Goal: Task Accomplishment & Management: Manage account settings

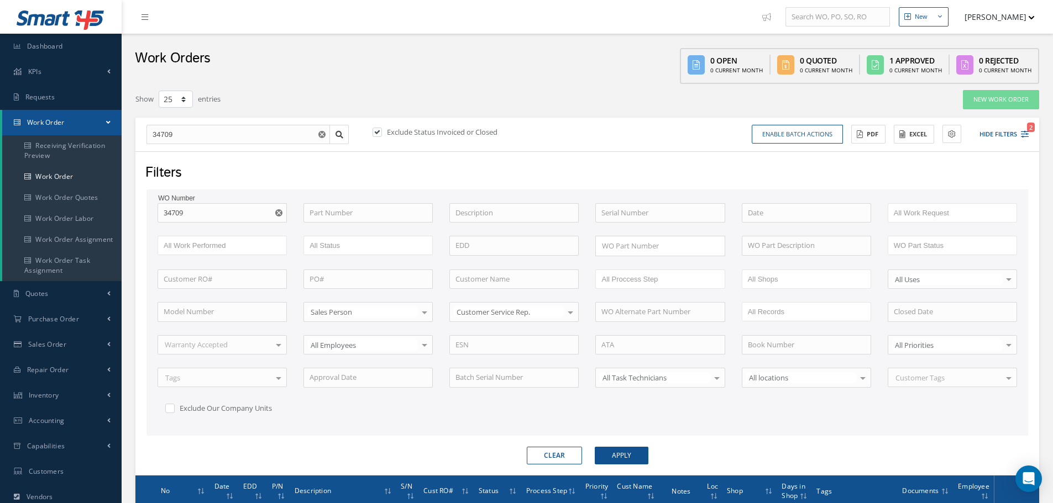
select select "25"
click at [195, 203] on input "34709" at bounding box center [221, 213] width 129 height 20
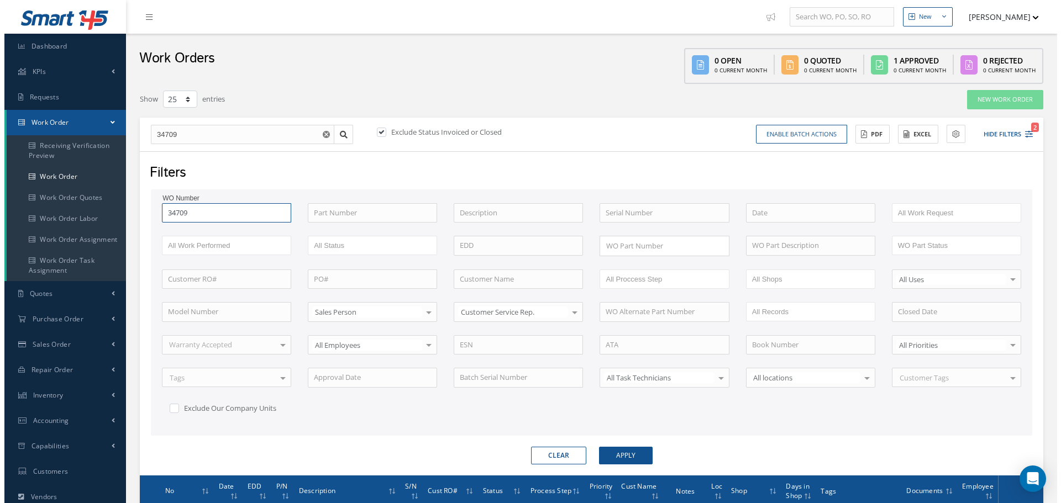
scroll to position [134, 0]
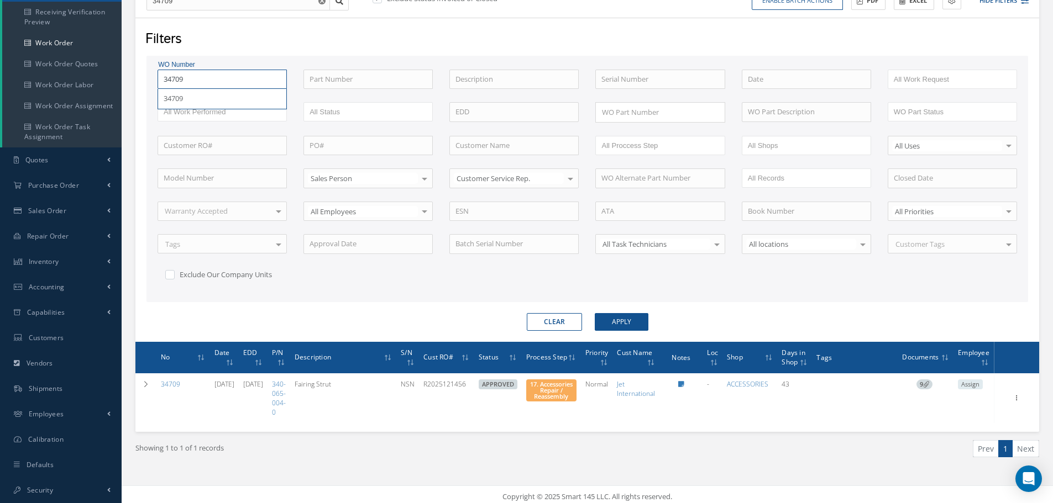
type input "3470"
type input "347"
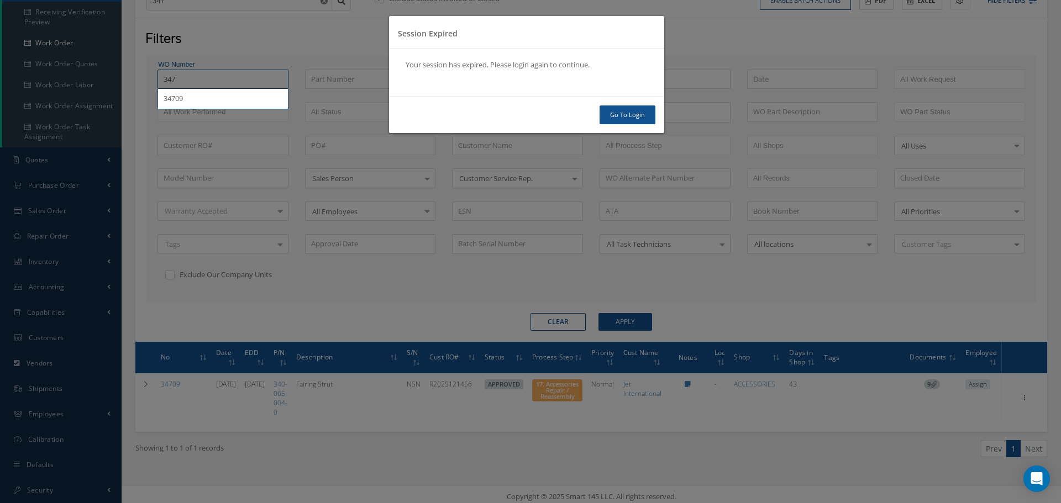
type input "347"
click at [633, 119] on link "Go To Login" at bounding box center [628, 115] width 56 height 19
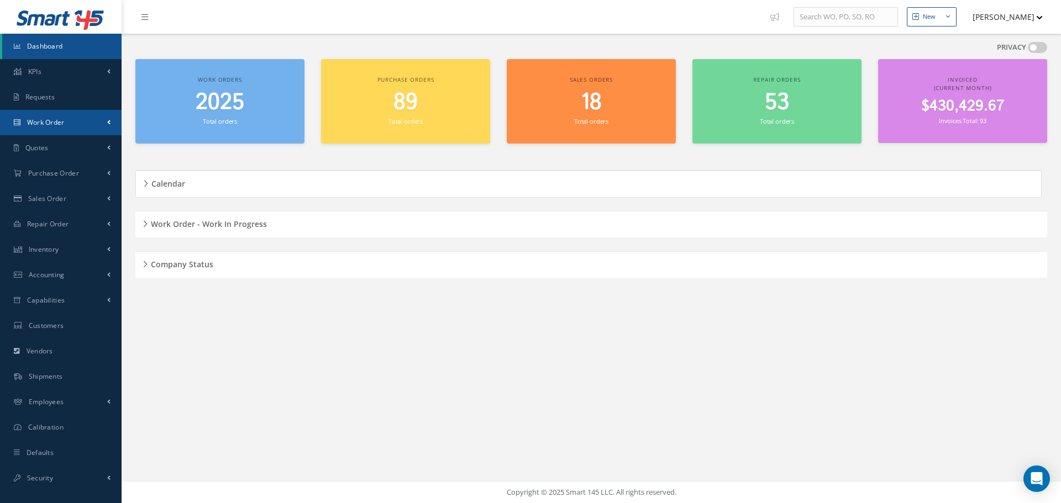
click at [59, 118] on span "Work Order" at bounding box center [46, 122] width 38 height 9
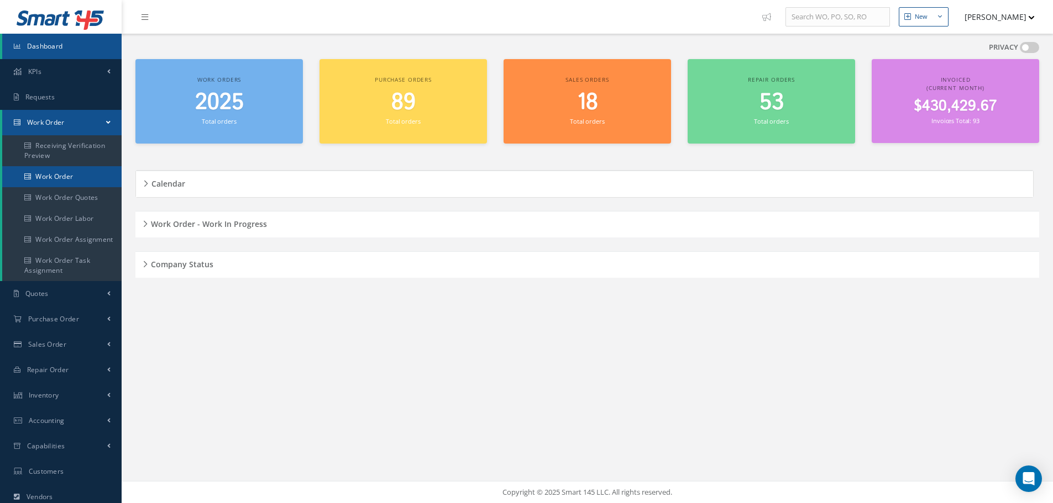
click at [60, 174] on link "Work Order" at bounding box center [61, 176] width 119 height 21
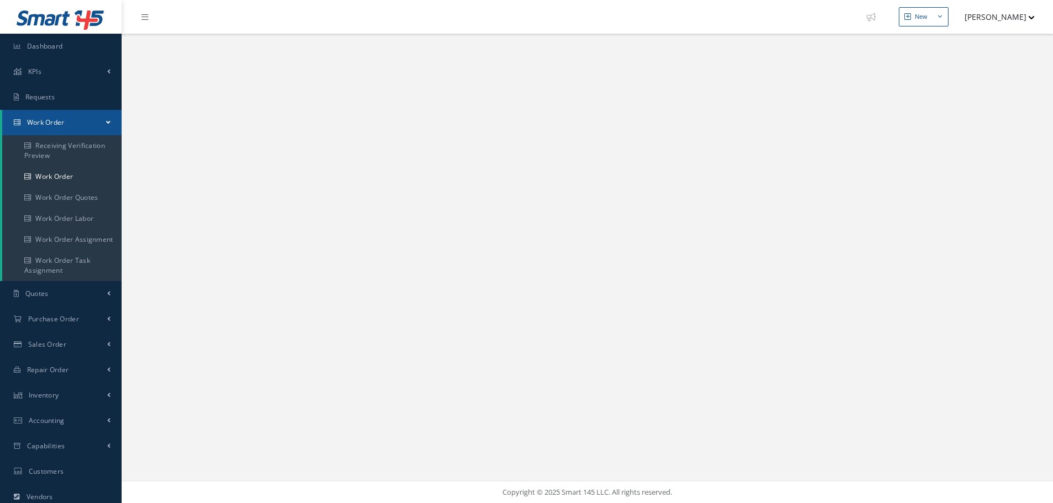
select select "25"
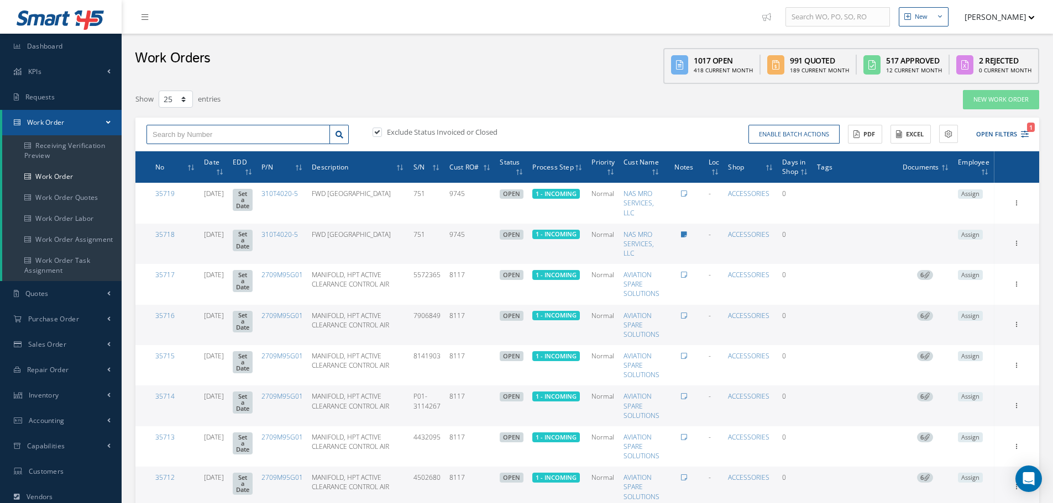
click at [190, 135] on input "text" at bounding box center [237, 135] width 183 height 20
type input "34639"
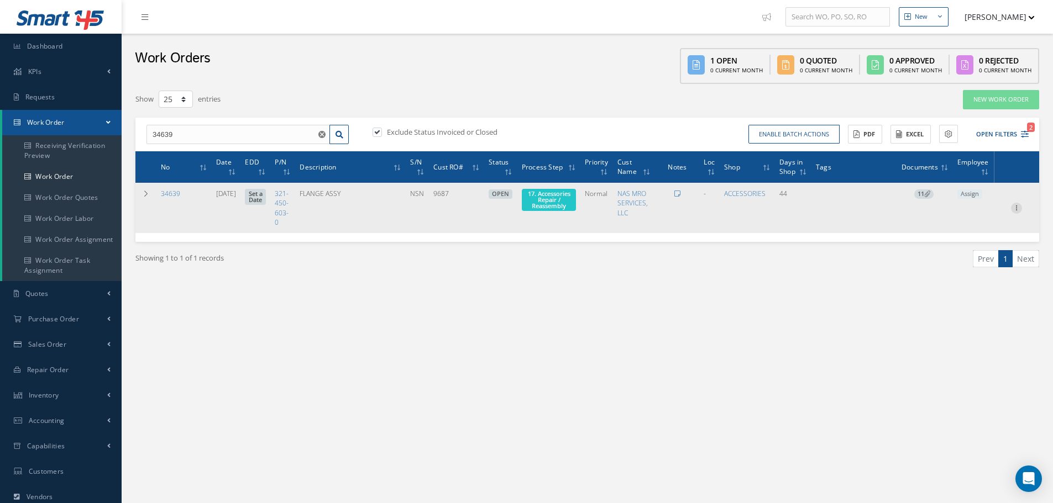
click at [1016, 208] on icon at bounding box center [1016, 207] width 11 height 9
click at [1013, 209] on icon at bounding box center [1016, 207] width 11 height 9
click at [958, 232] on link "Edit" at bounding box center [965, 229] width 87 height 14
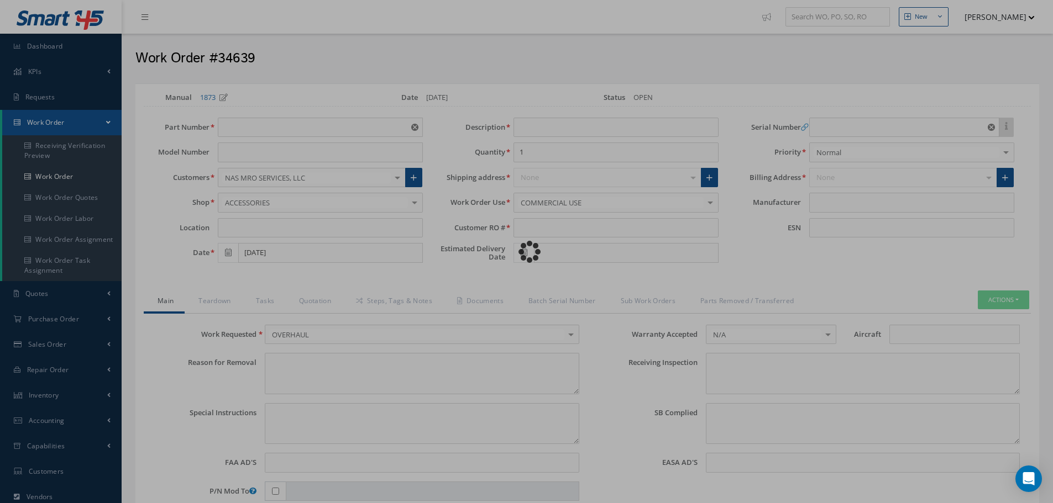
type input "321-450-603-0"
type input "07/01/2025"
type input "FLANGE ASSY"
type input "9687"
type input "NSN"
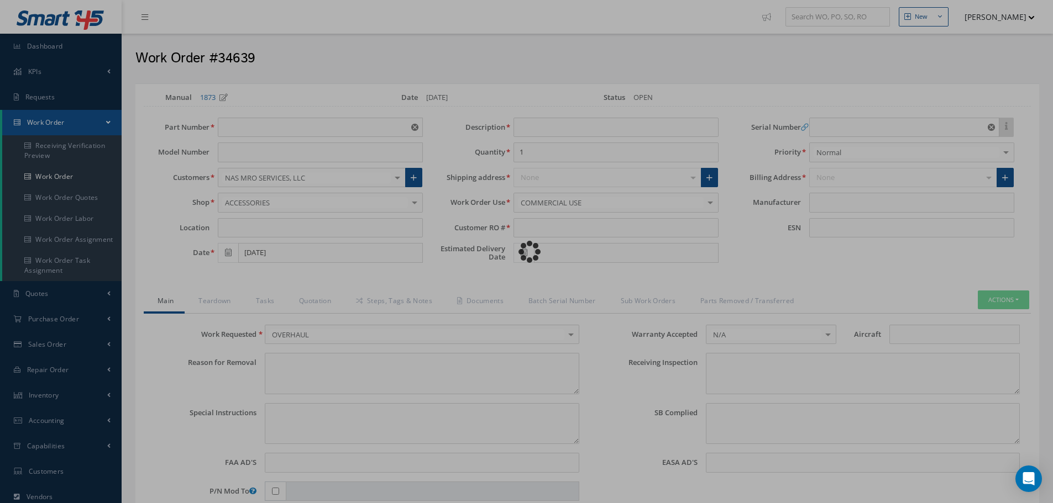
type input "575571"
type textarea "NONE"
type textarea "PLEASE SEE R.O. FOR DETAILS"
type textarea "NO VISUAL DAMAGE"
type textarea "None performed"
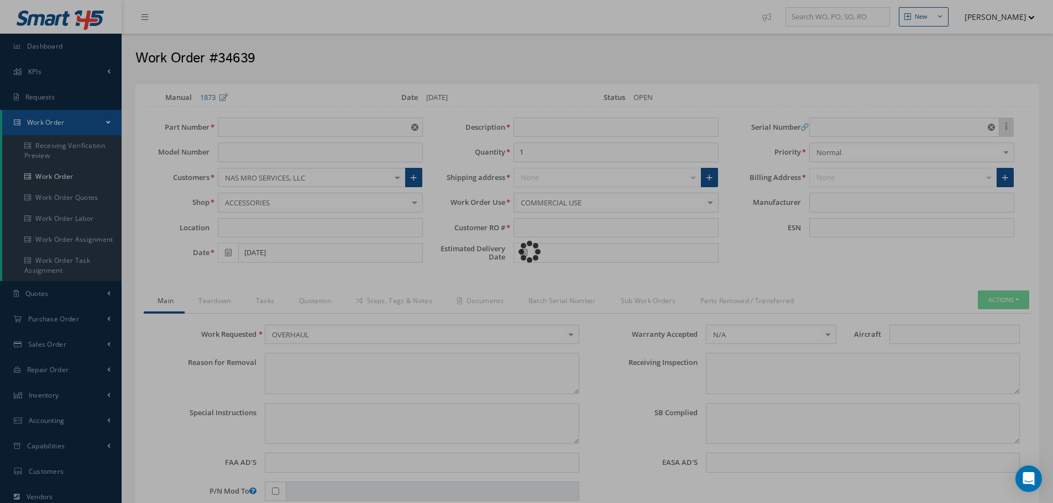
type textarea "Article was xxxxx in reference with the following Technical Standard : CFM56-5B…"
type textarea "Article has been approved to return to service."
type input "CFM56-5B"
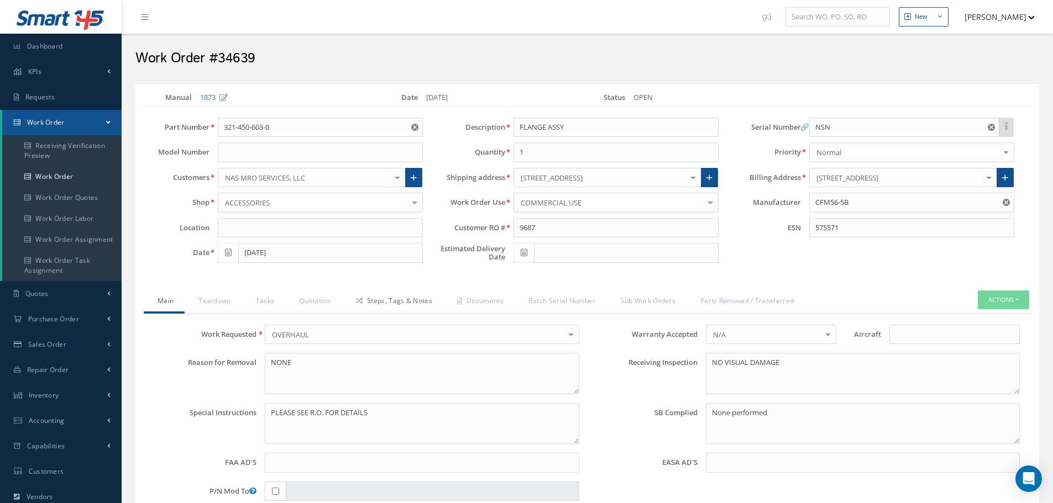
click at [390, 302] on link "Steps, Tags & Notes" at bounding box center [392, 302] width 101 height 23
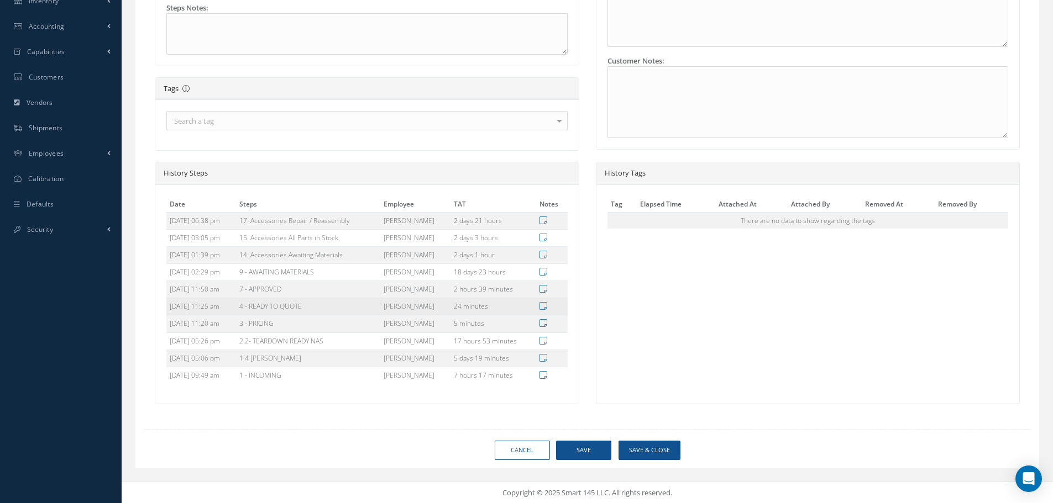
scroll to position [396, 0]
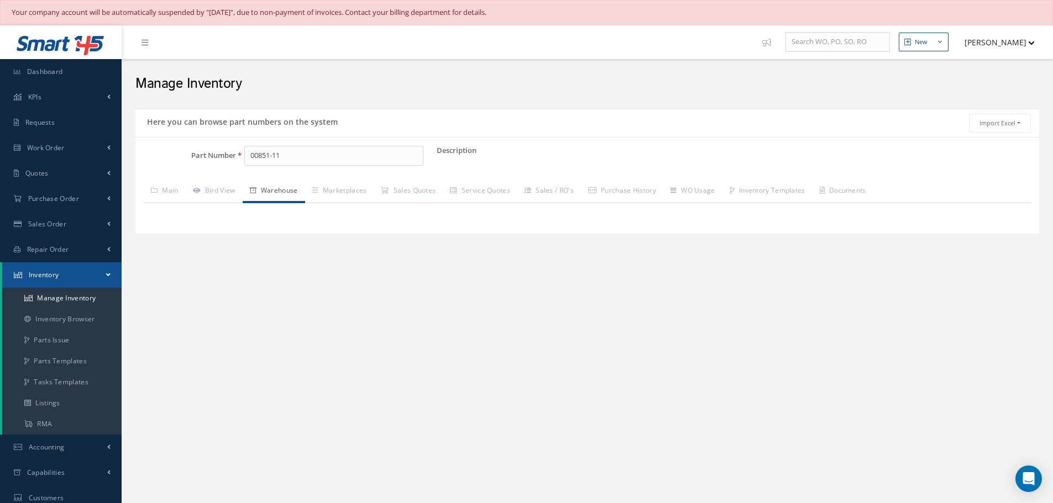
click at [310, 151] on input "00851-11" at bounding box center [333, 156] width 179 height 20
type input "0"
click at [293, 185] on span "ABS5006-2D" at bounding box center [297, 185] width 99 height 12
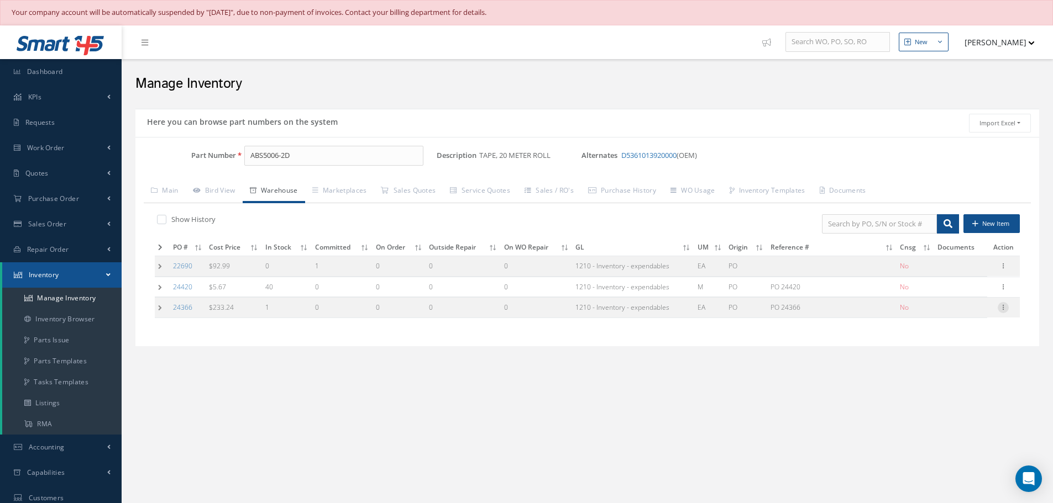
type input "ABS5006-2D"
click at [1003, 309] on icon at bounding box center [1002, 306] width 11 height 9
click at [943, 312] on link "Edit" at bounding box center [951, 315] width 87 height 14
type input "233.24"
type input "[DATE]"
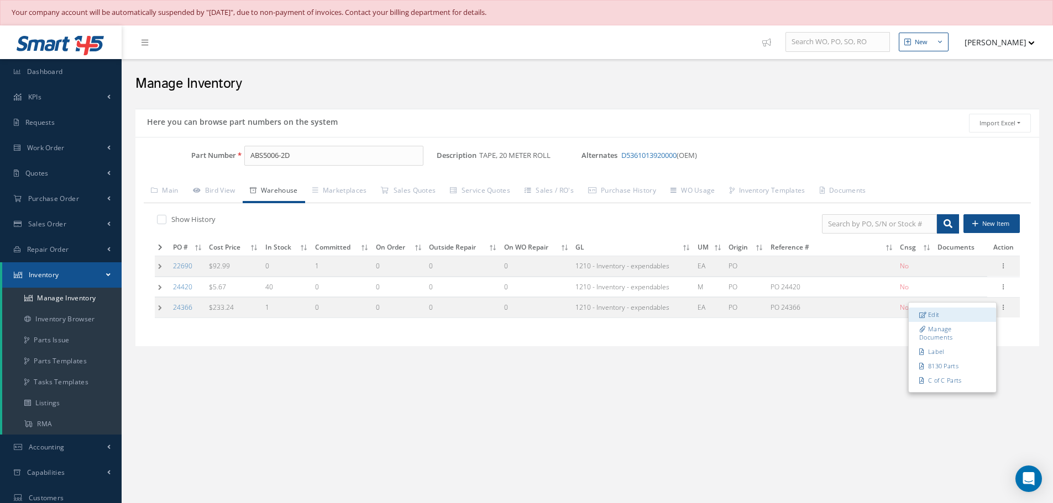
type input "PO 24366"
type input "[DATE]"
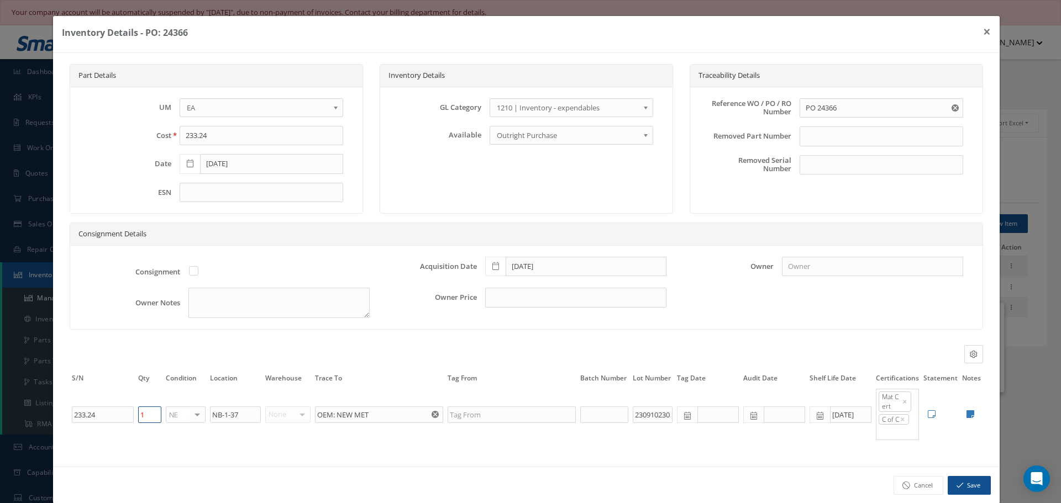
click at [152, 413] on input "1" at bounding box center [149, 415] width 23 height 17
type input "0"
click at [957, 485] on button "Save" at bounding box center [969, 485] width 43 height 19
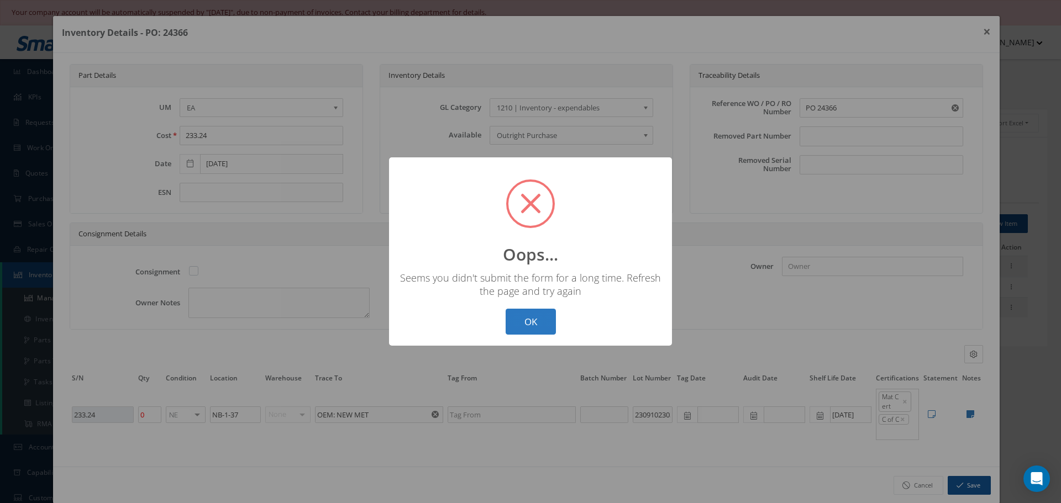
click at [524, 323] on button "OK" at bounding box center [531, 322] width 50 height 26
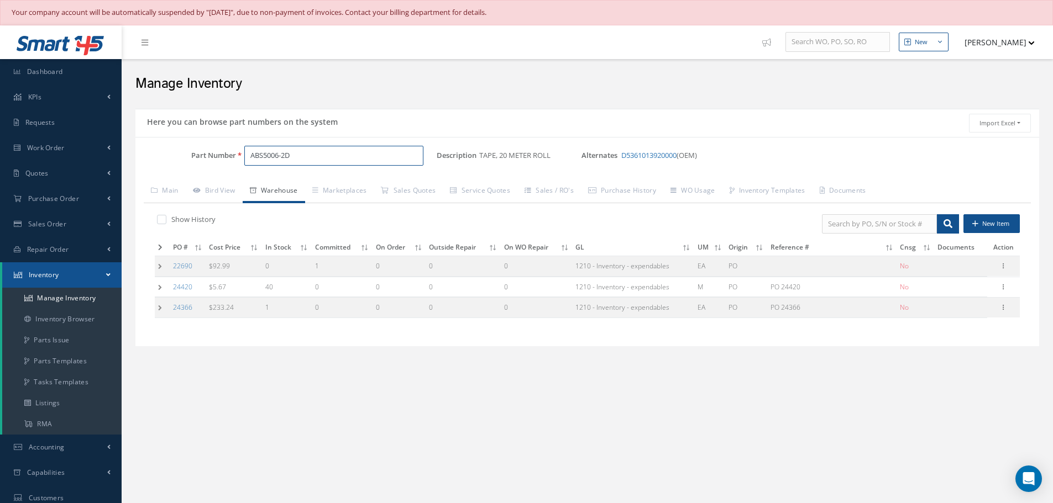
drag, startPoint x: 250, startPoint y: 153, endPoint x: 301, endPoint y: 156, distance: 51.5
click at [301, 156] on input "ABS5006-2D" at bounding box center [333, 156] width 179 height 20
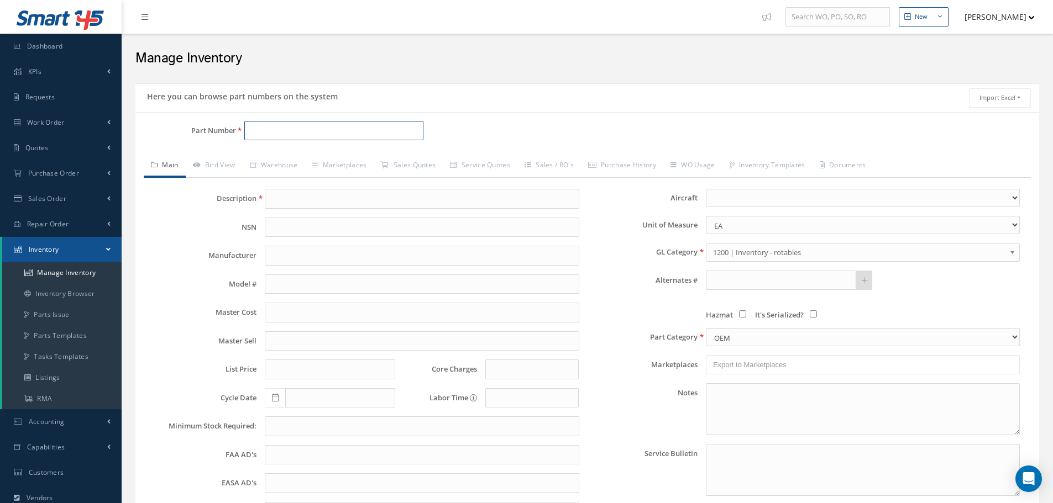
paste input "ABS5006-2D"
type input "ABS5006-2D"
click at [286, 157] on span "ABS5006-2D" at bounding box center [297, 160] width 99 height 12
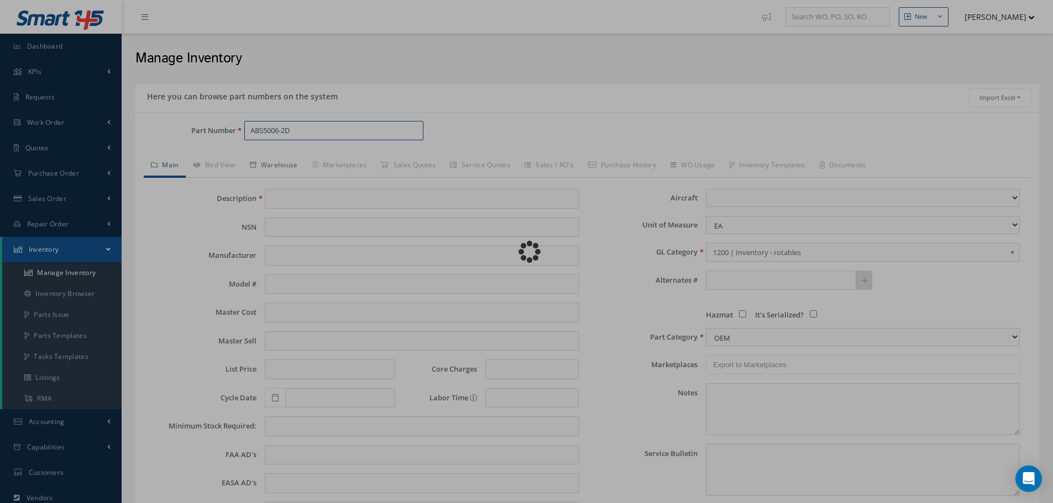
type input "TAPE, 20 METER ROLL"
type input "0.00"
select select
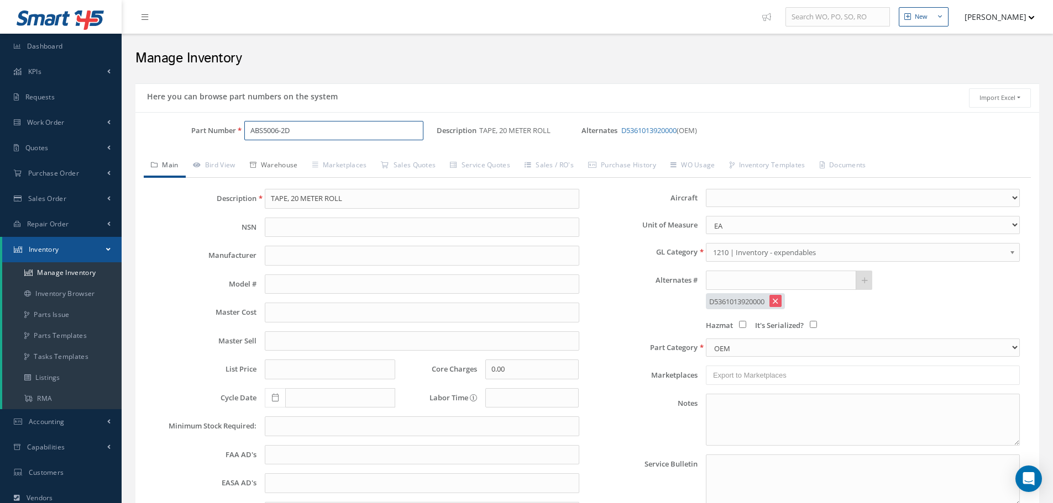
type input "ABS5006-2D"
click at [286, 164] on link "Warehouse" at bounding box center [274, 166] width 62 height 23
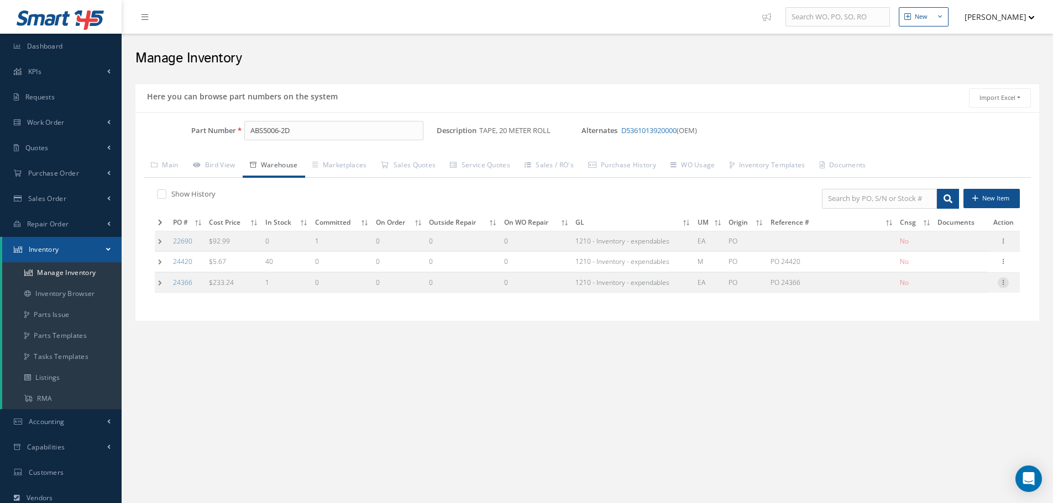
click at [1004, 286] on icon at bounding box center [1002, 281] width 11 height 9
click at [935, 287] on link "Edit" at bounding box center [951, 290] width 87 height 14
type input "233.24"
type input "PO 24366"
type input "[DATE]"
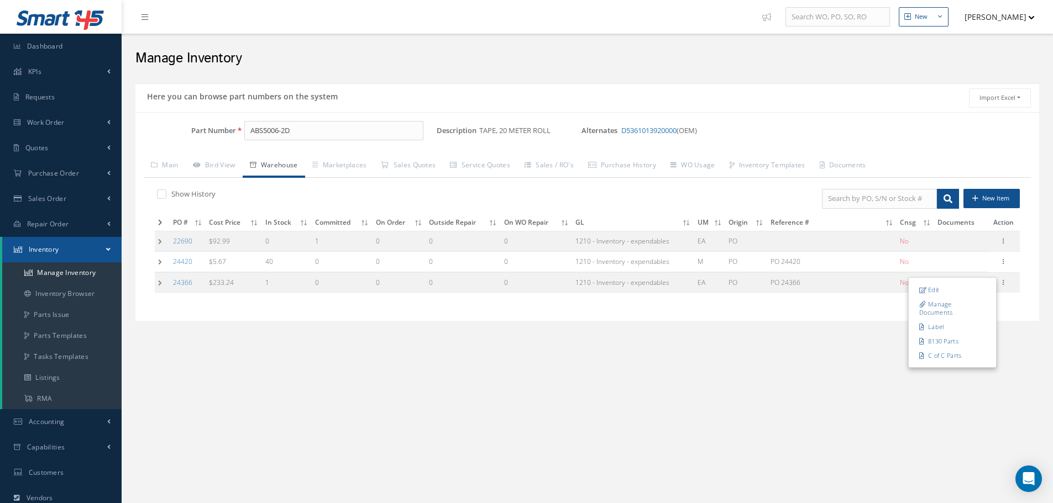
type input "[DATE]"
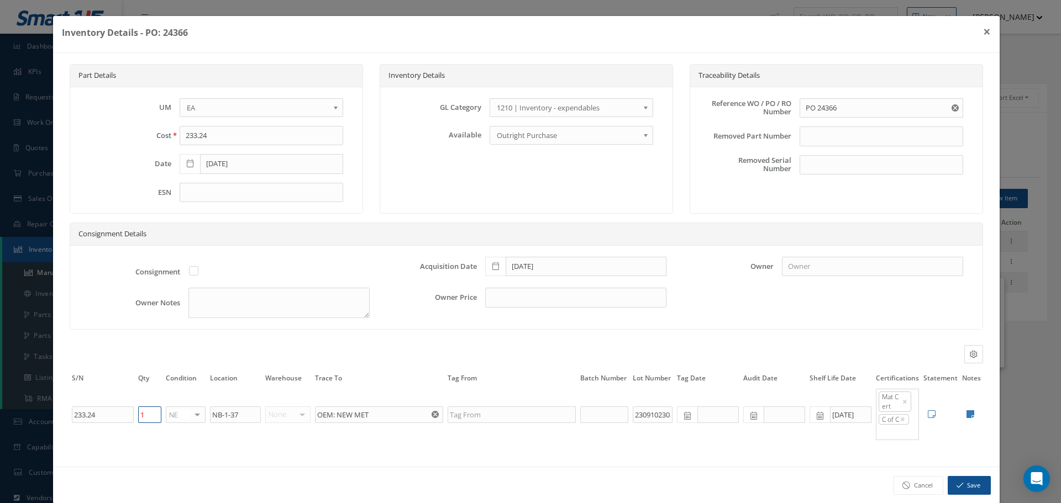
click at [144, 416] on input "1" at bounding box center [149, 415] width 23 height 17
type input "0"
click at [966, 484] on button "Save" at bounding box center [969, 485] width 43 height 19
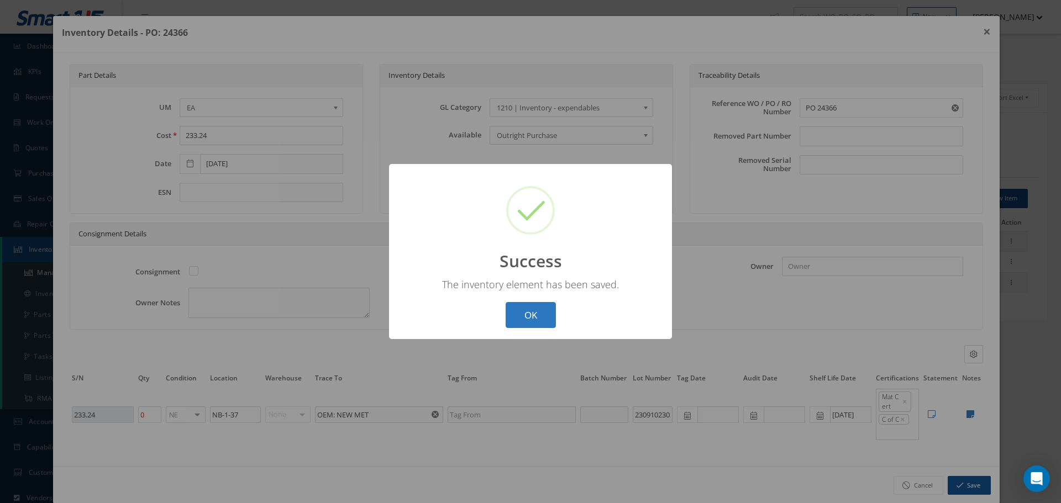
click at [534, 311] on button "OK" at bounding box center [531, 315] width 50 height 26
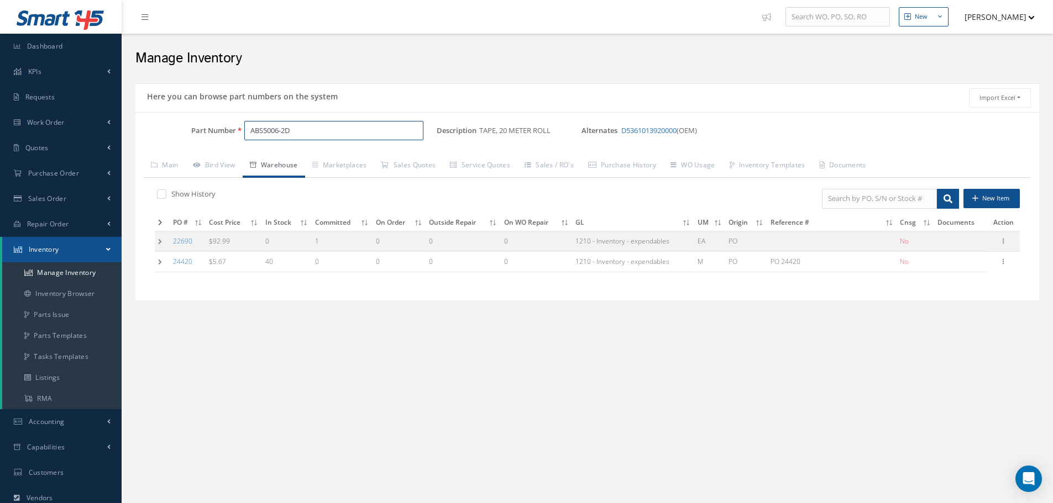
click at [316, 128] on input "ABS5006-2D" at bounding box center [333, 131] width 179 height 20
type input "A"
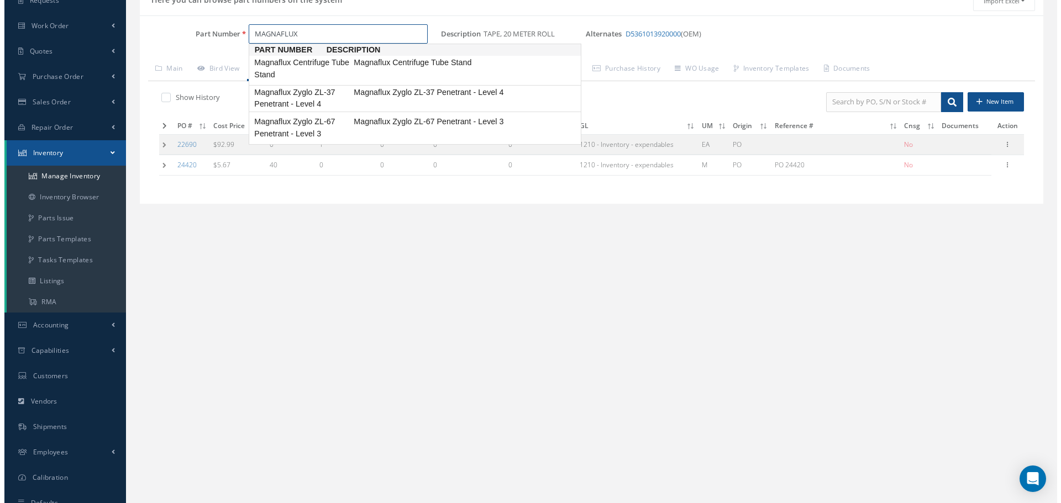
scroll to position [80, 0]
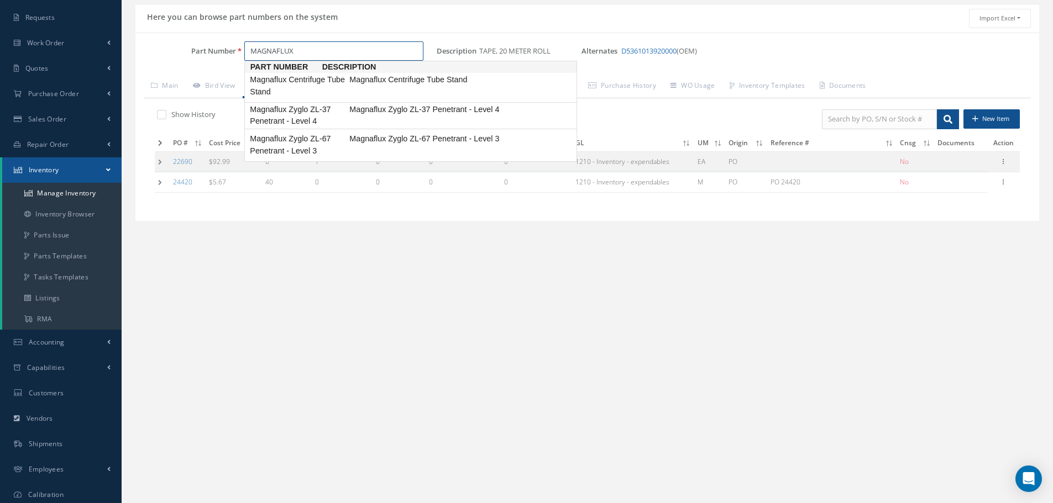
click at [309, 110] on span "Magnaflux Zyglo ZL-37 Penetrant - Level 4" at bounding box center [297, 116] width 99 height 24
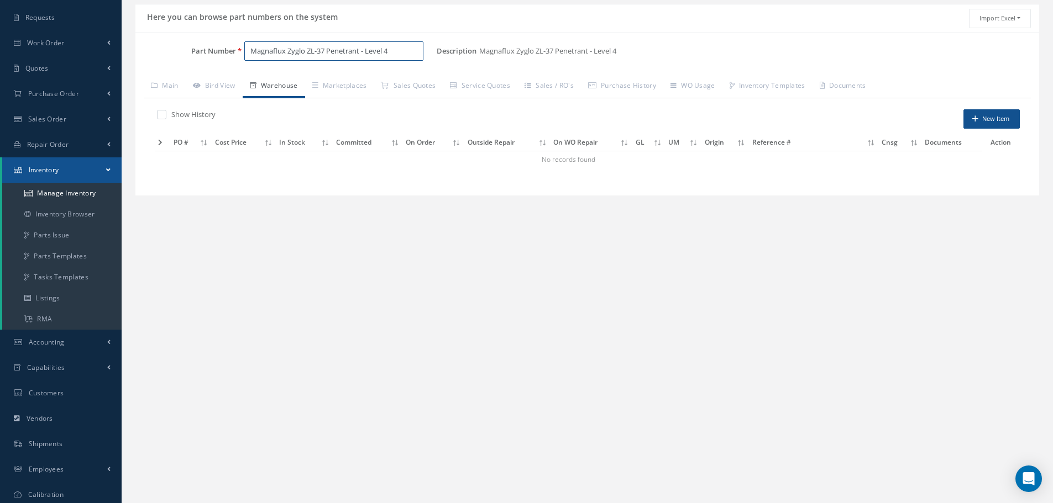
type input "Magnaflux Zyglo ZL-37 Penetrant - Level 4"
click at [166, 112] on label at bounding box center [167, 114] width 3 height 10
click at [164, 112] on input "checkbox" at bounding box center [160, 115] width 7 height 7
checkbox input "true"
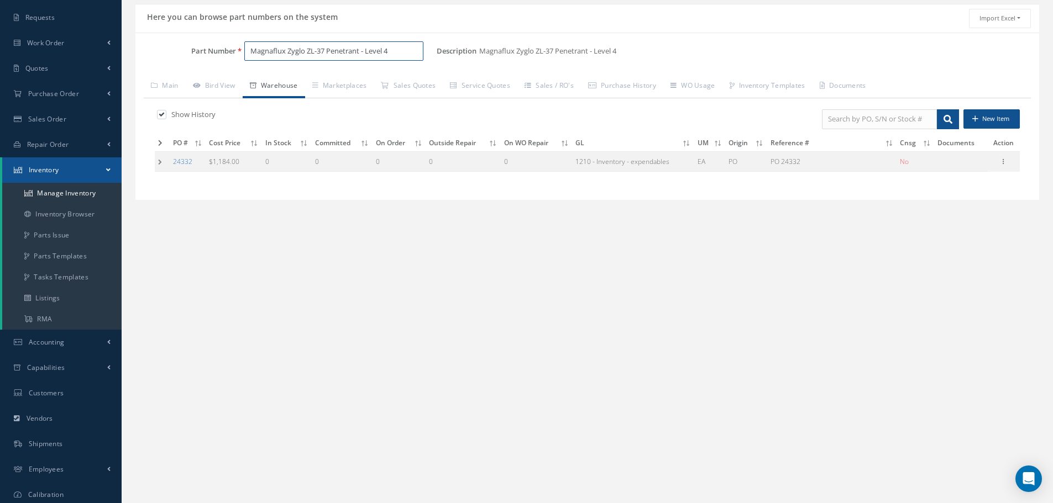
click at [393, 59] on input "Magnaflux Zyglo ZL-37 Penetrant - Level 4" at bounding box center [333, 51] width 179 height 20
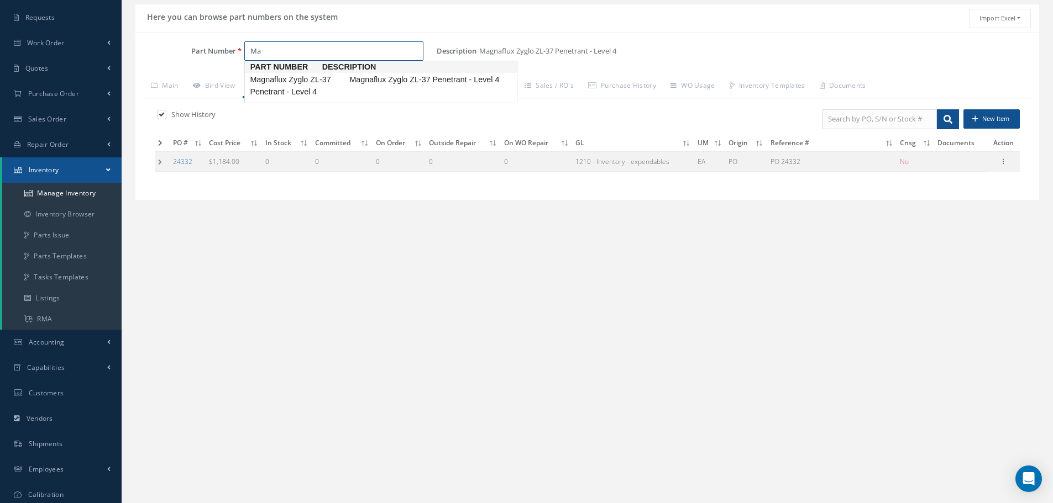
type input "M"
click at [259, 80] on span "21-400-12" at bounding box center [297, 80] width 99 height 12
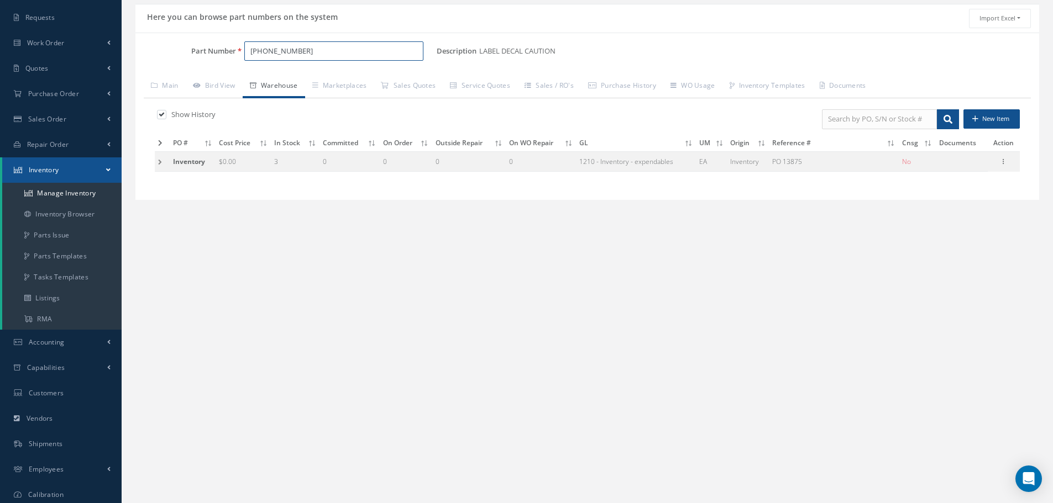
type input "21-400-12"
click at [998, 119] on button "New Item" at bounding box center [991, 118] width 56 height 19
type input "08/14/2025"
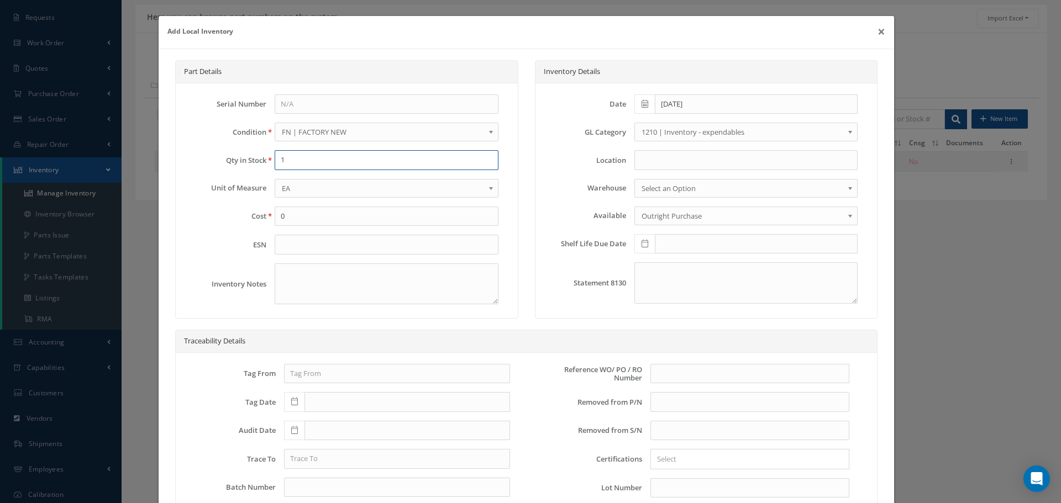
click at [292, 164] on input "1" at bounding box center [386, 160] width 223 height 20
type input "9"
click at [651, 164] on input at bounding box center [745, 160] width 223 height 20
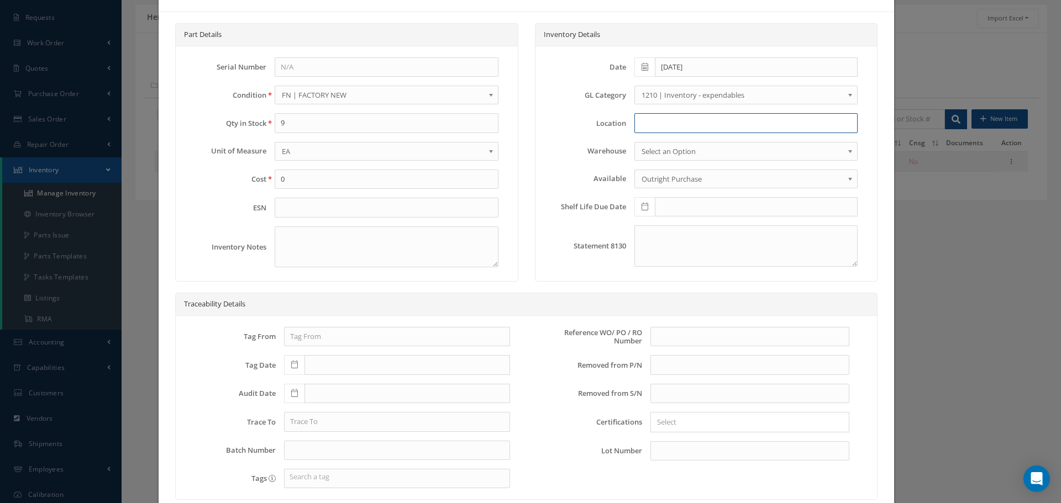
scroll to position [55, 0]
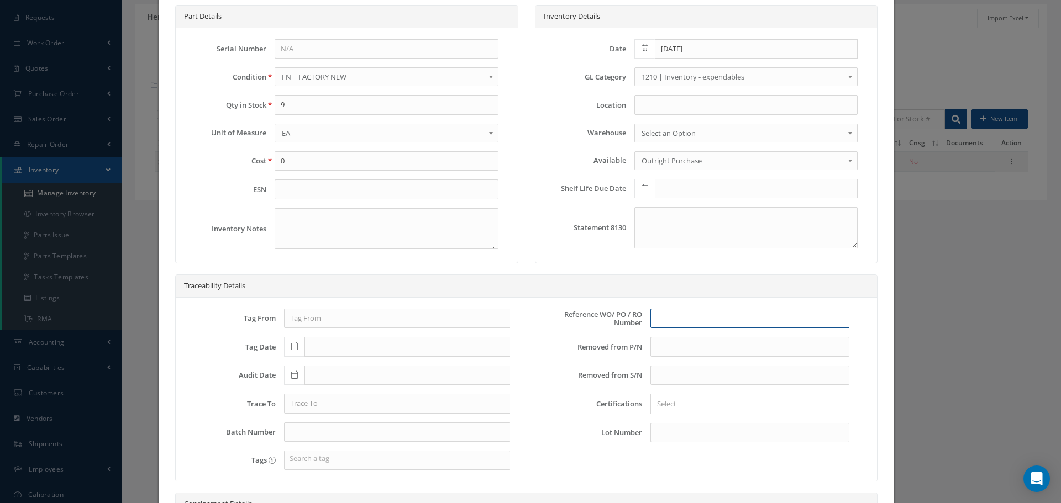
click at [662, 325] on input "text" at bounding box center [749, 319] width 199 height 20
click at [670, 319] on input "PO 10446" at bounding box center [749, 319] width 199 height 20
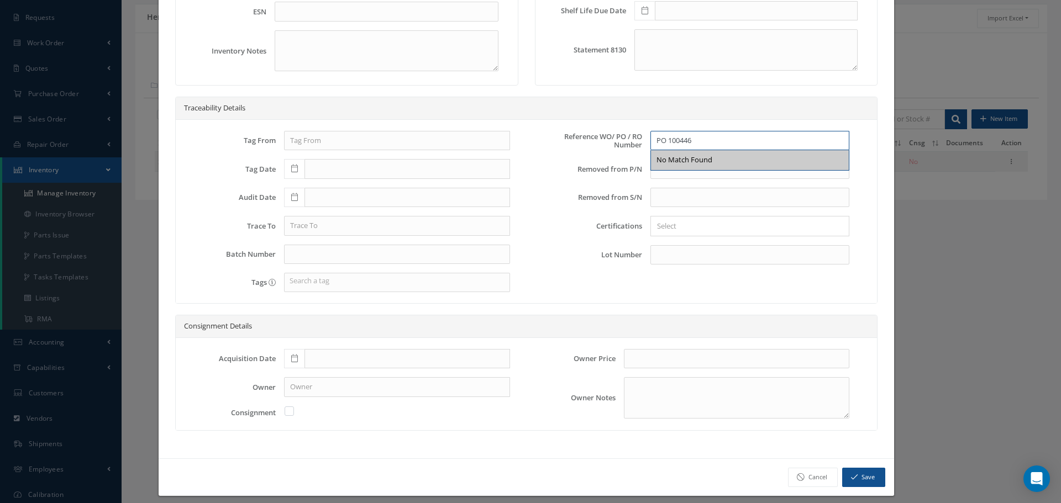
scroll to position [242, 0]
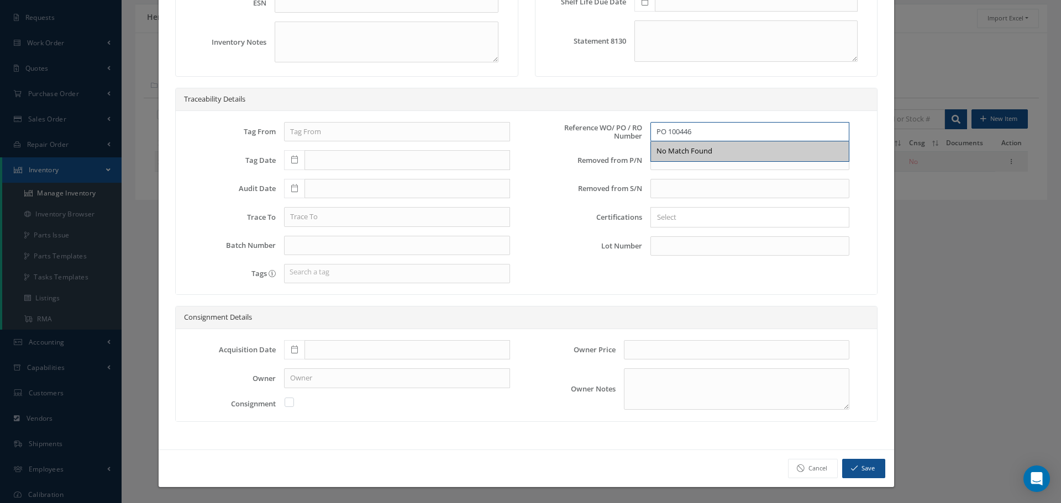
type input "PO 100446"
click at [292, 351] on icon at bounding box center [294, 350] width 7 height 8
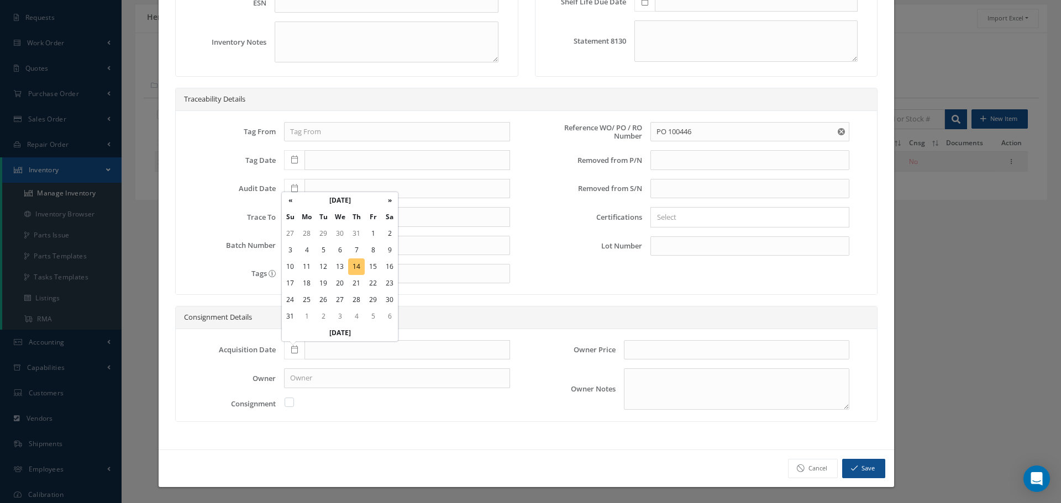
click at [355, 267] on td "14" at bounding box center [356, 267] width 17 height 17
type input "[DATE]"
click at [854, 469] on button "Save" at bounding box center [863, 468] width 43 height 19
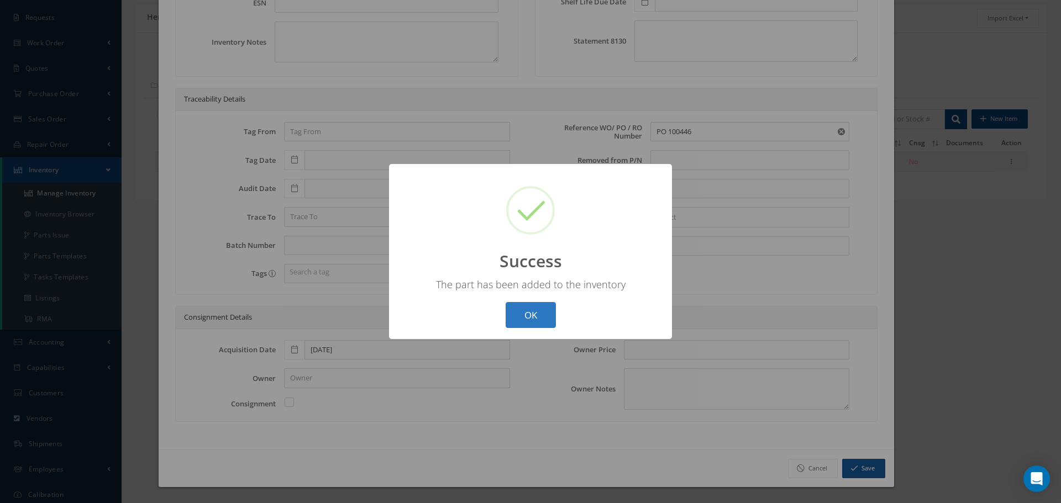
click at [534, 318] on button "OK" at bounding box center [531, 315] width 50 height 26
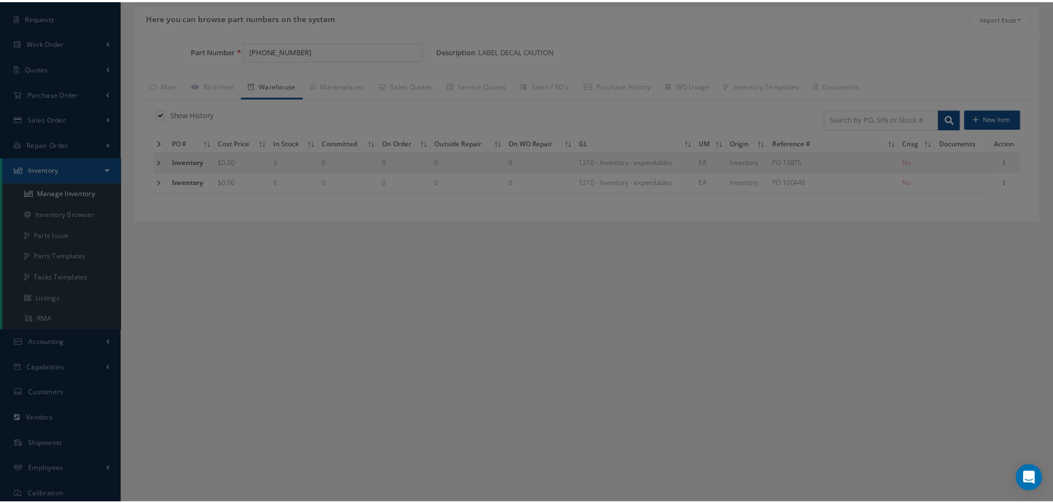
scroll to position [0, 0]
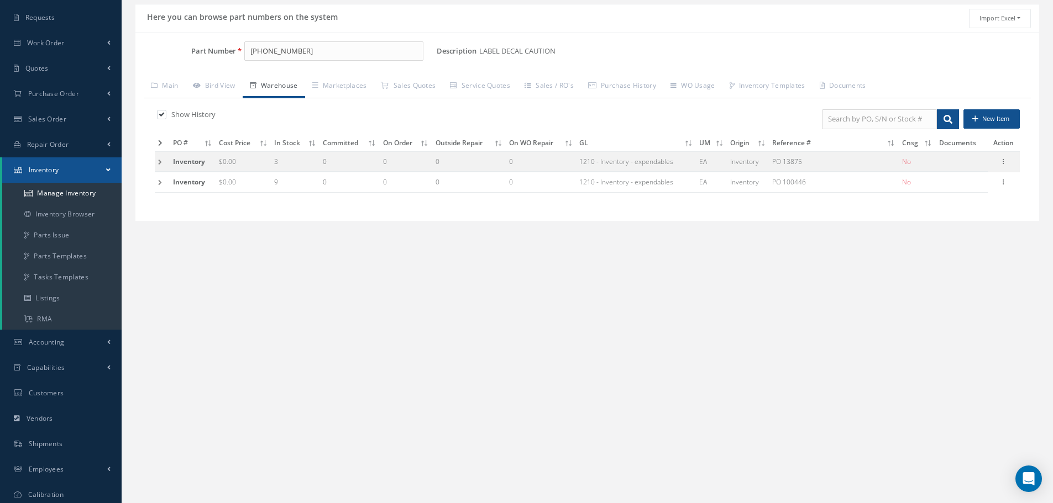
click at [159, 160] on td at bounding box center [162, 161] width 15 height 20
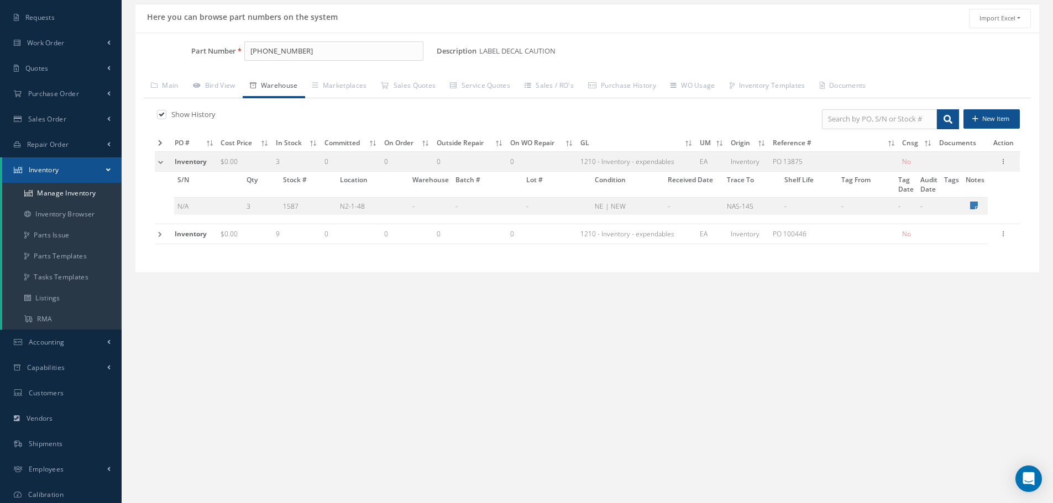
click at [159, 161] on td at bounding box center [163, 161] width 17 height 20
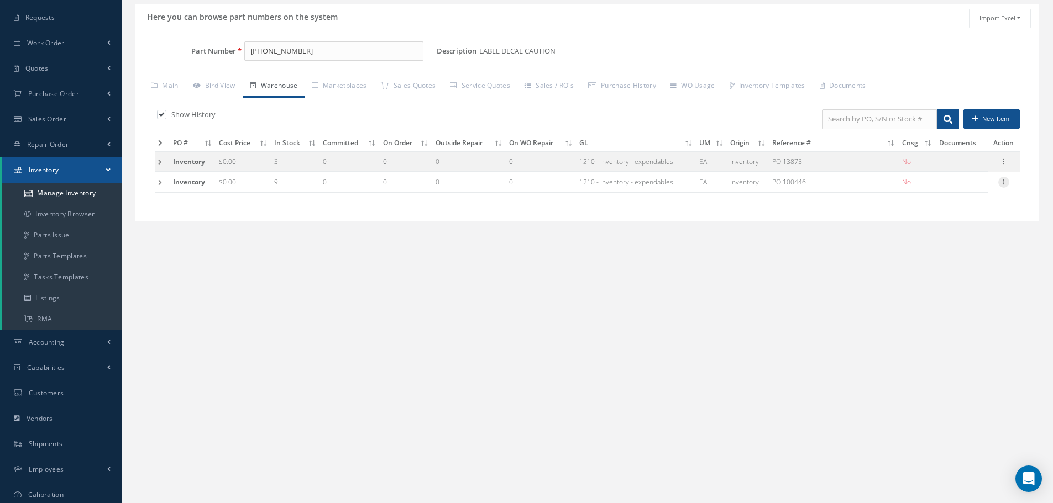
click at [1003, 181] on icon at bounding box center [1003, 181] width 11 height 9
click at [960, 187] on link "Edit" at bounding box center [952, 189] width 87 height 14
type input "0.00"
type input "PO 100446"
type input "[DATE]"
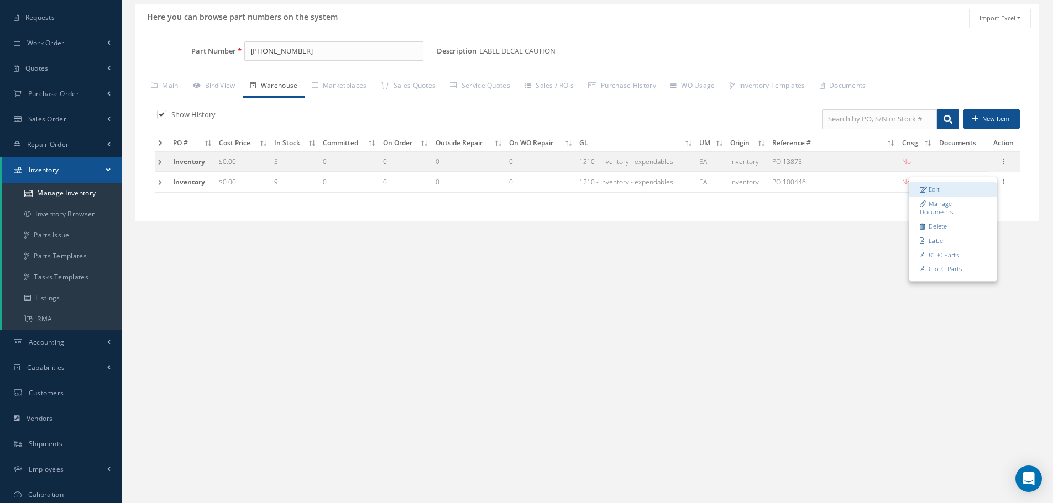
type input "[DATE]"
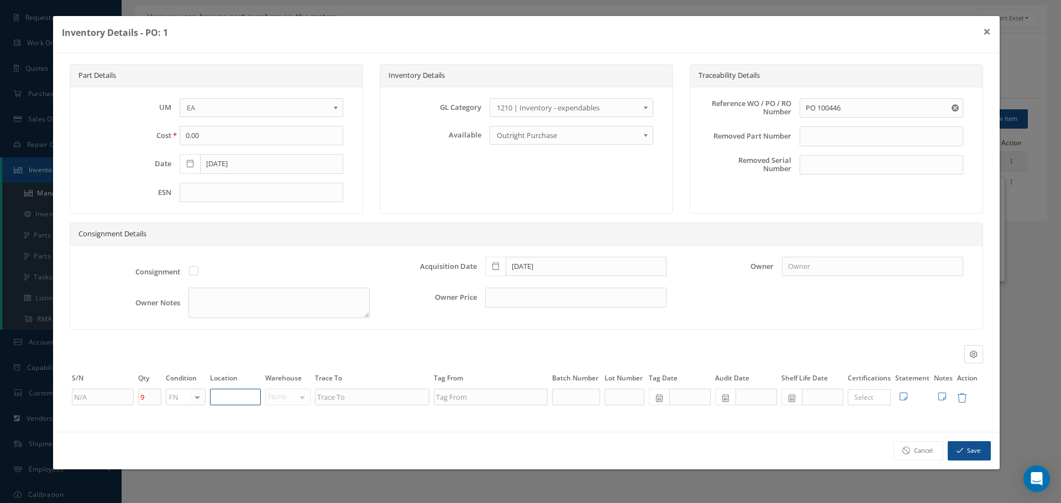
click at [231, 398] on input "text" at bounding box center [235, 397] width 51 height 17
type input "N2-1-48"
click at [974, 453] on button "Save" at bounding box center [969, 451] width 43 height 19
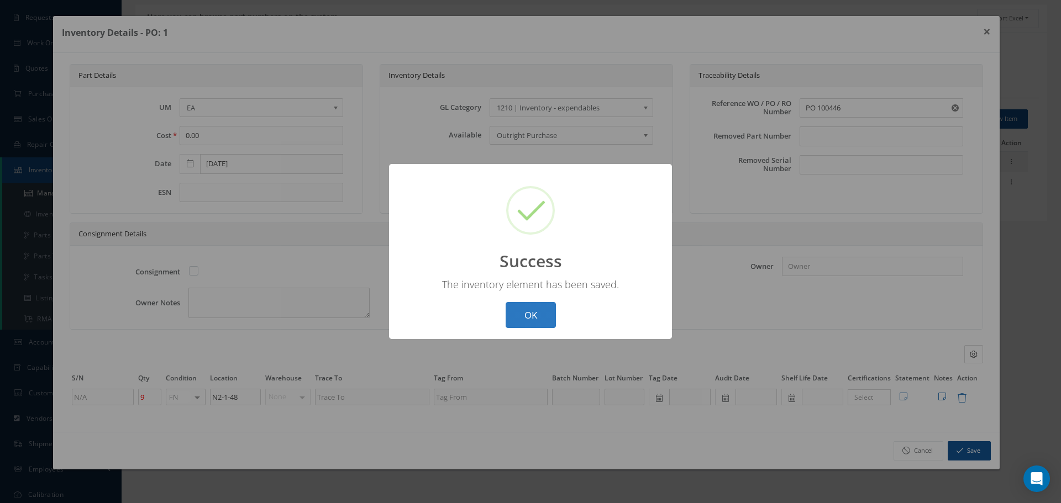
click at [521, 315] on button "OK" at bounding box center [531, 315] width 50 height 26
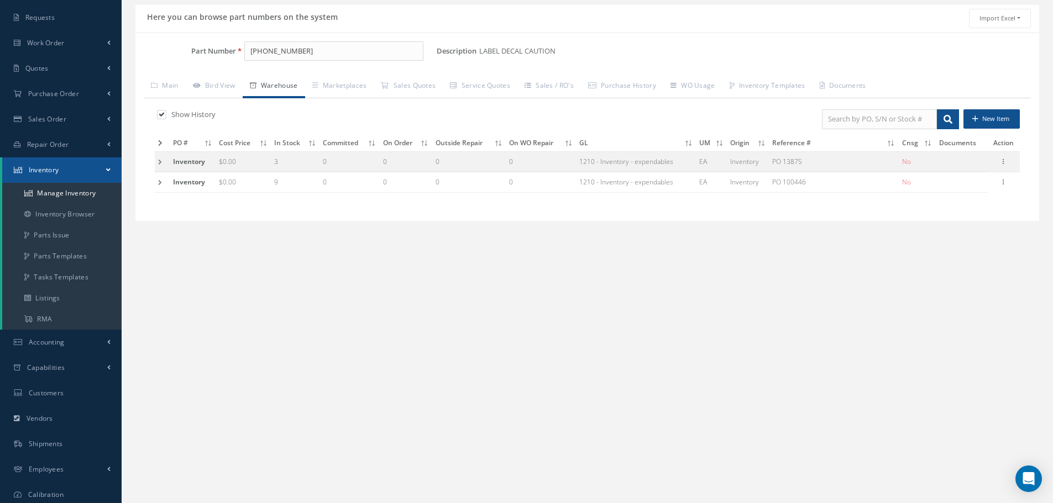
click at [160, 163] on td at bounding box center [162, 161] width 15 height 20
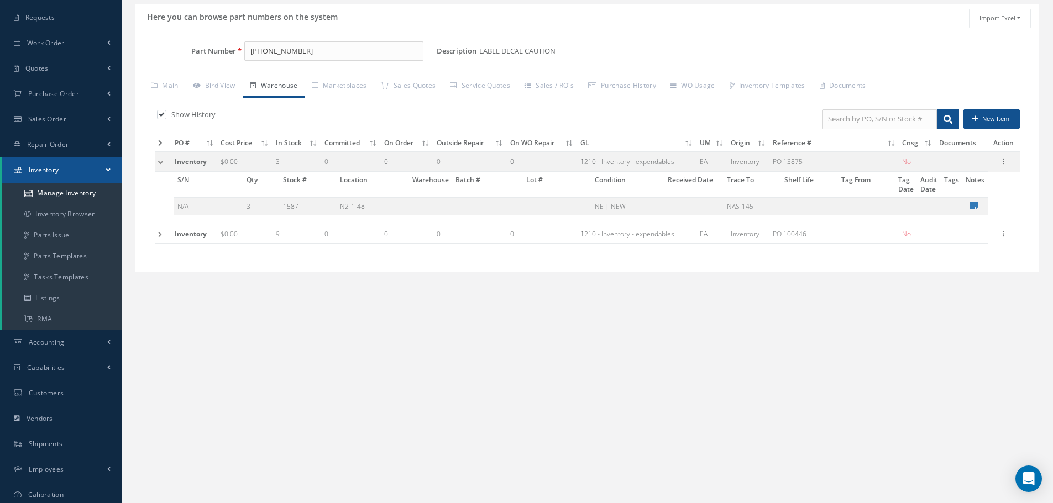
click at [155, 234] on td at bounding box center [163, 234] width 17 height 20
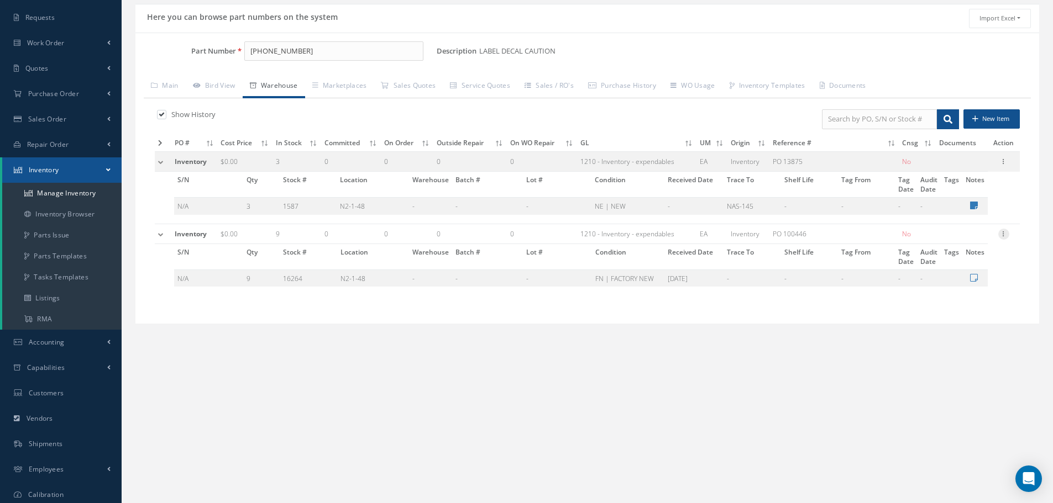
click at [1003, 234] on icon at bounding box center [1003, 233] width 11 height 9
click at [942, 296] on link "Label" at bounding box center [952, 292] width 87 height 14
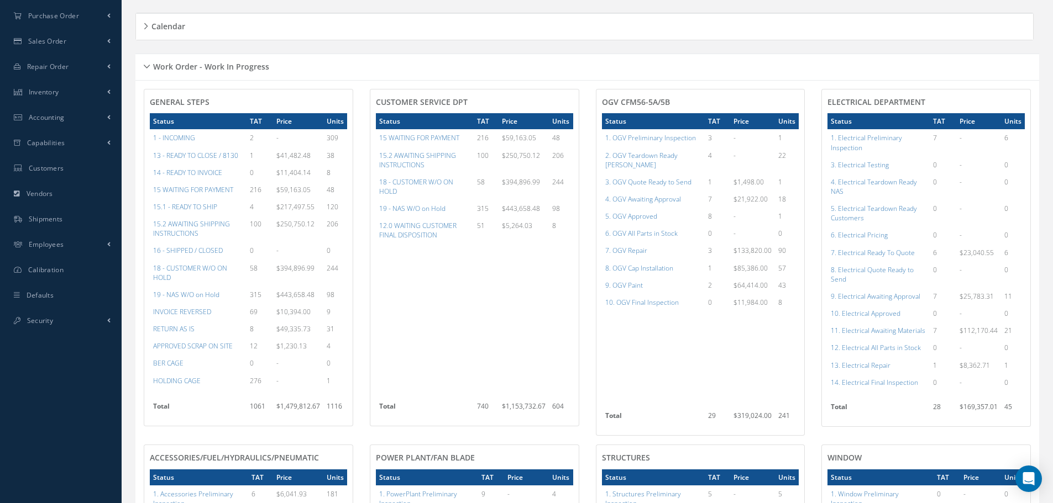
scroll to position [157, 0]
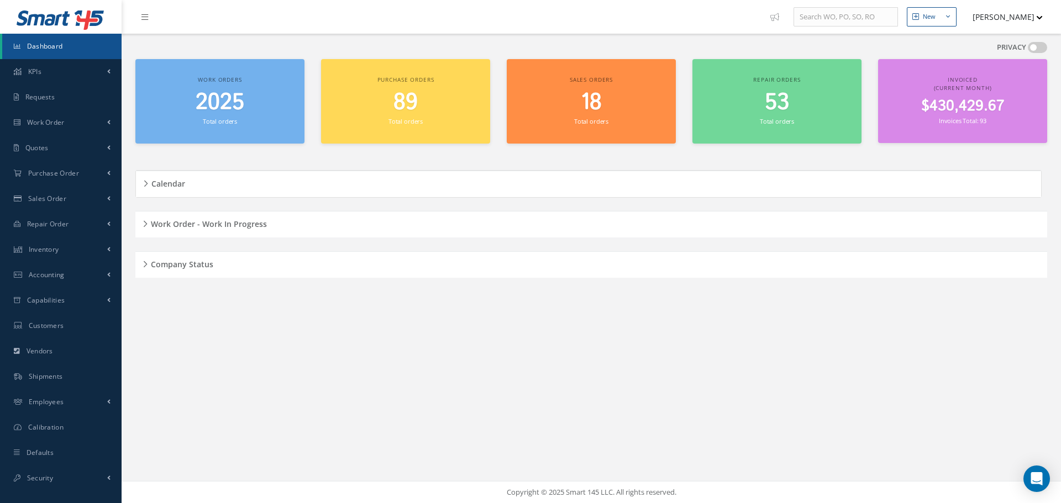
click at [146, 223] on div "Work Order - Work In Progress" at bounding box center [591, 224] width 912 height 17
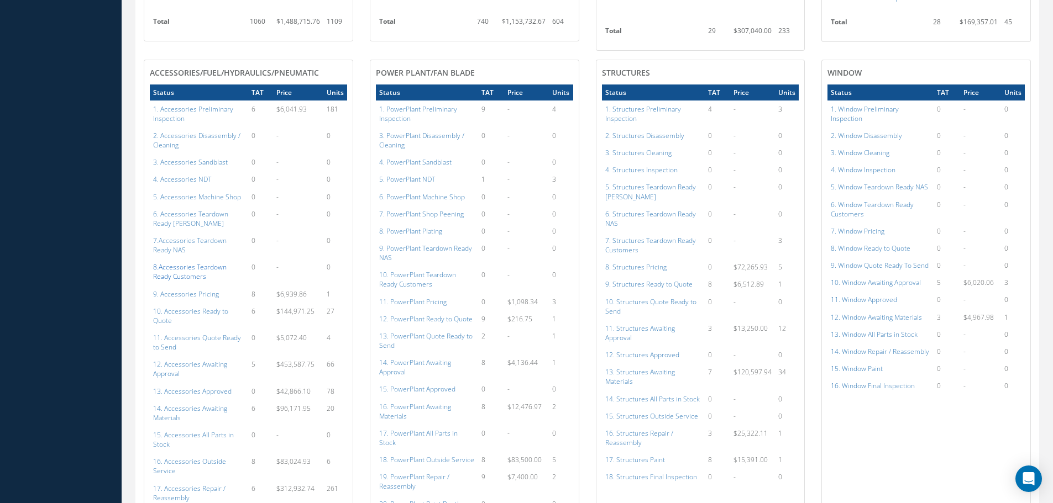
scroll to position [553, 0]
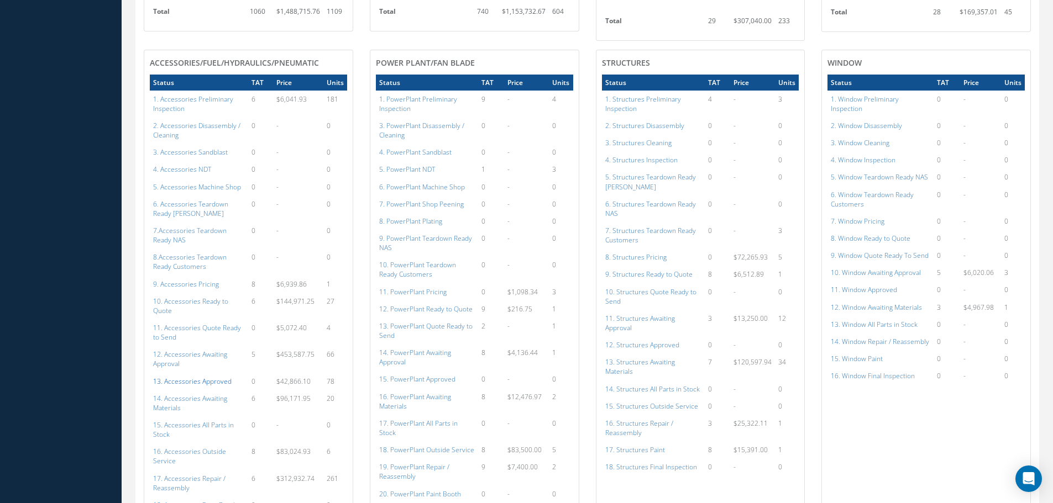
click at [191, 377] on a=113&excludeInternalCustomer=false&excludeInvoicedOrClosed=true&shop_id=14&filtersHidded"] "13. Accessories Approved" at bounding box center [192, 381] width 78 height 9
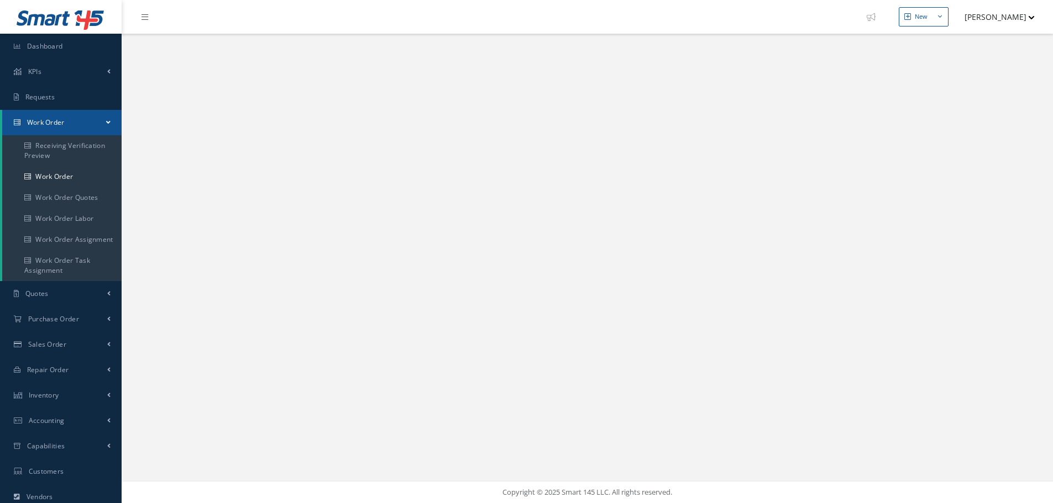
select select "25"
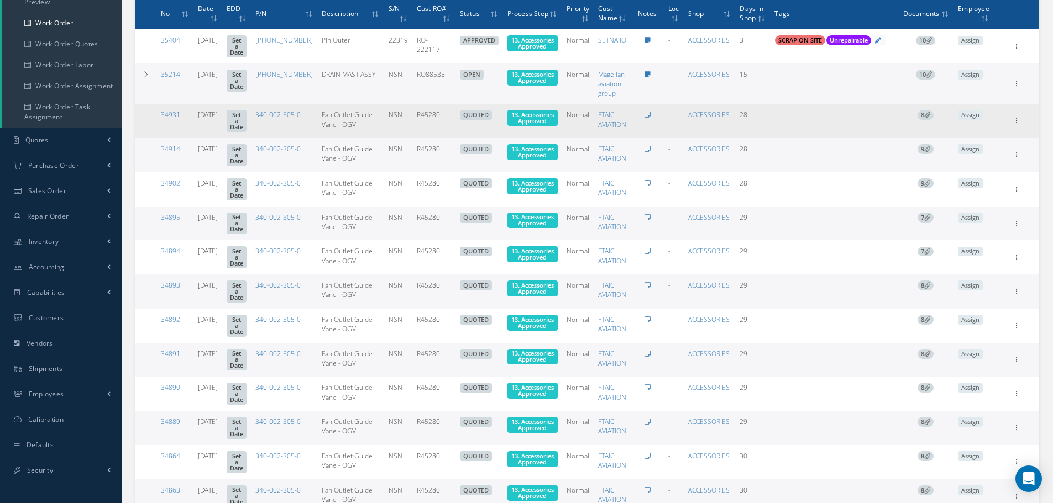
scroll to position [166, 0]
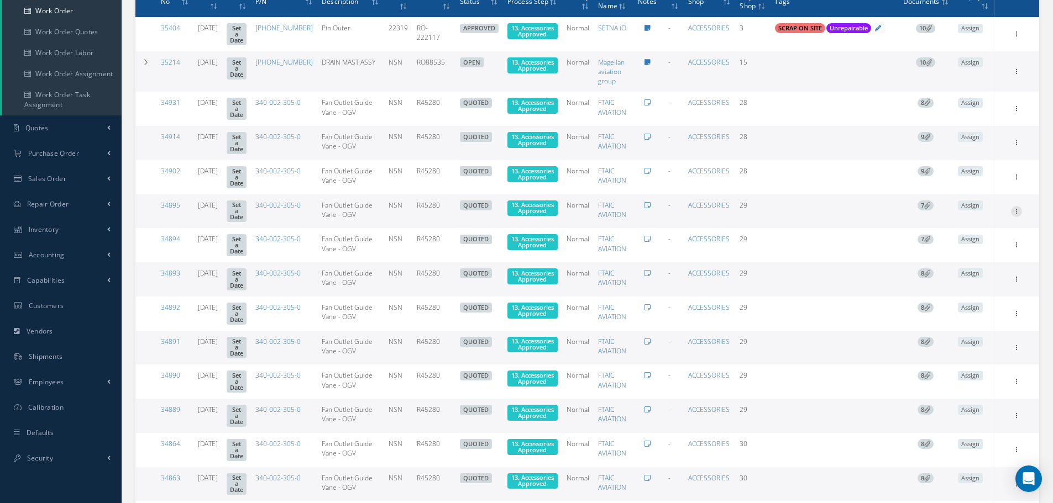
click at [1015, 38] on icon at bounding box center [1016, 33] width 11 height 9
click at [1012, 152] on td "Show Edit Invoicing Close Send By Email Sub Work Orders Documents Print-Outs Ma…" at bounding box center [1016, 143] width 45 height 34
click at [1012, 38] on icon at bounding box center [1016, 33] width 11 height 9
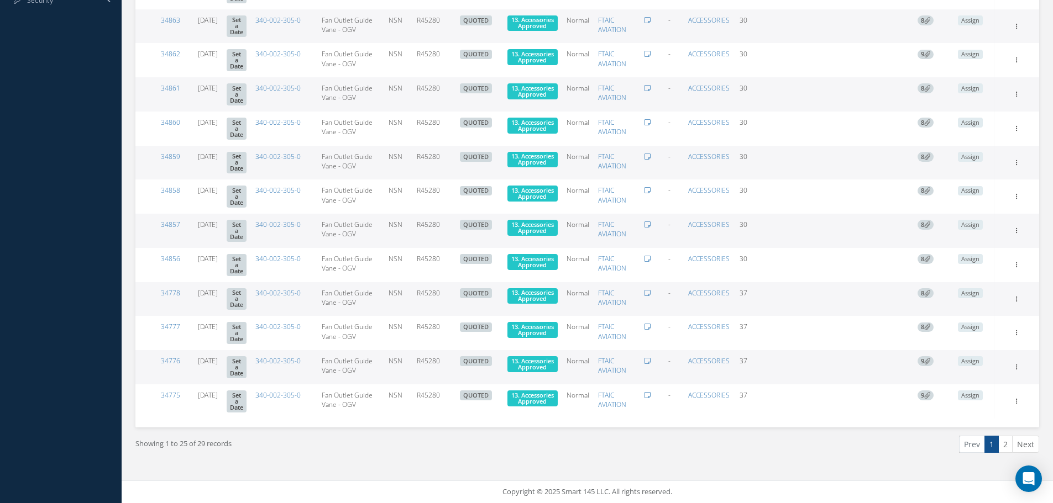
scroll to position [779, 0]
click at [1000, 446] on link "2" at bounding box center [1005, 444] width 14 height 17
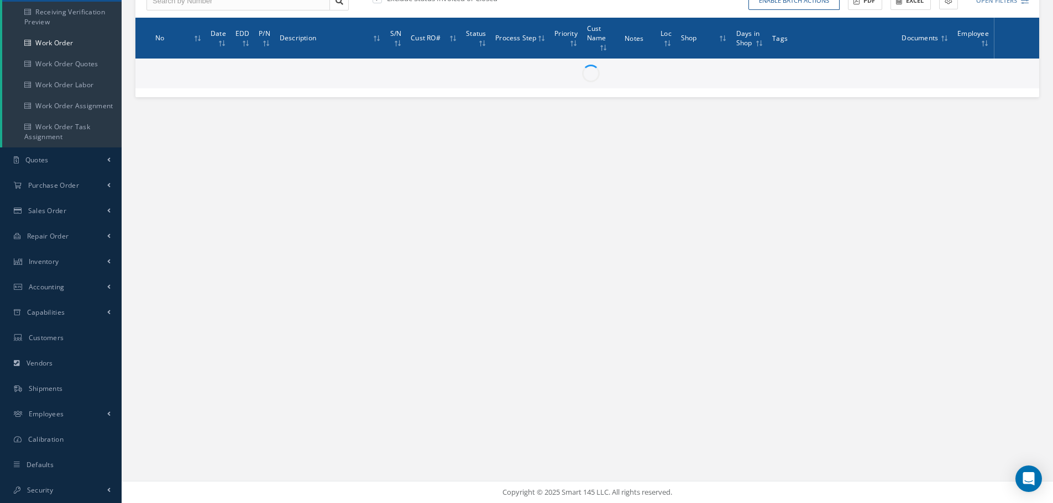
scroll to position [134, 0]
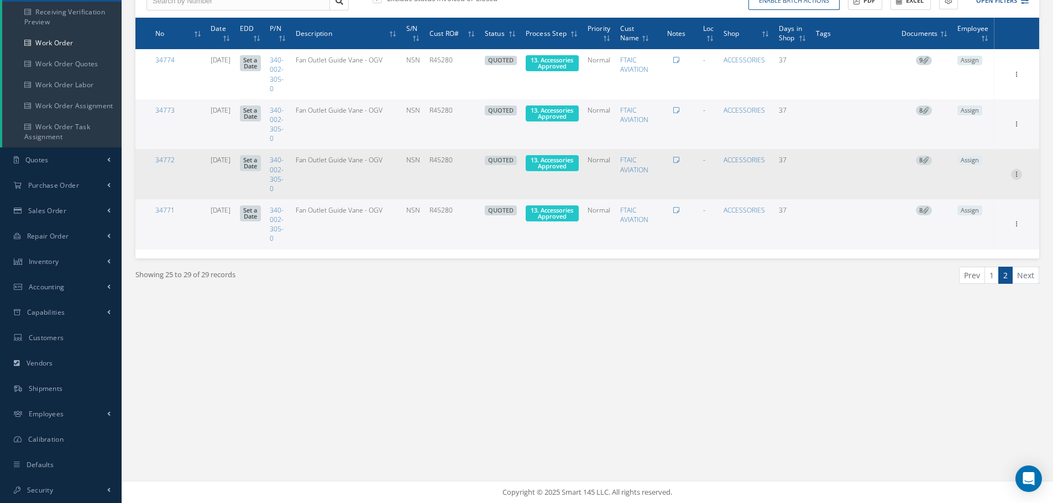
click at [1018, 78] on icon at bounding box center [1016, 73] width 11 height 9
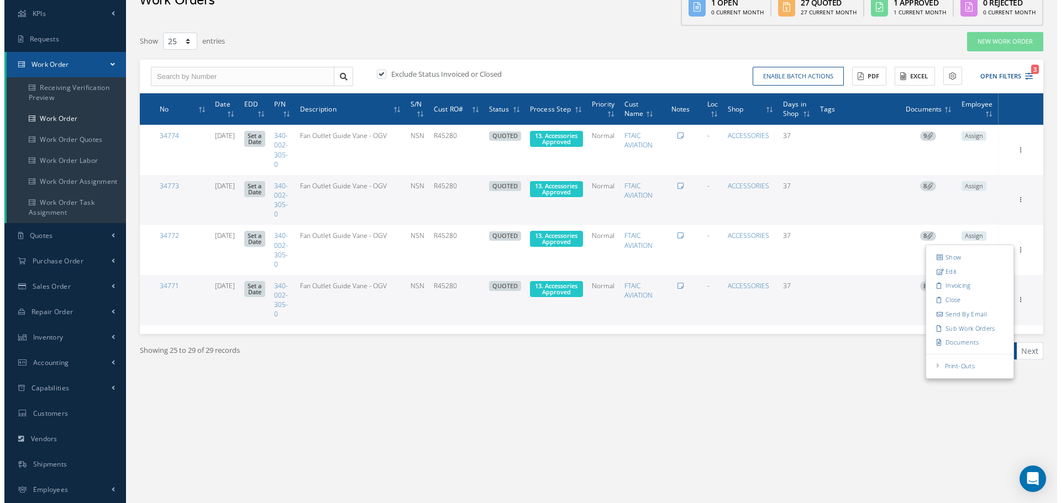
scroll to position [0, 0]
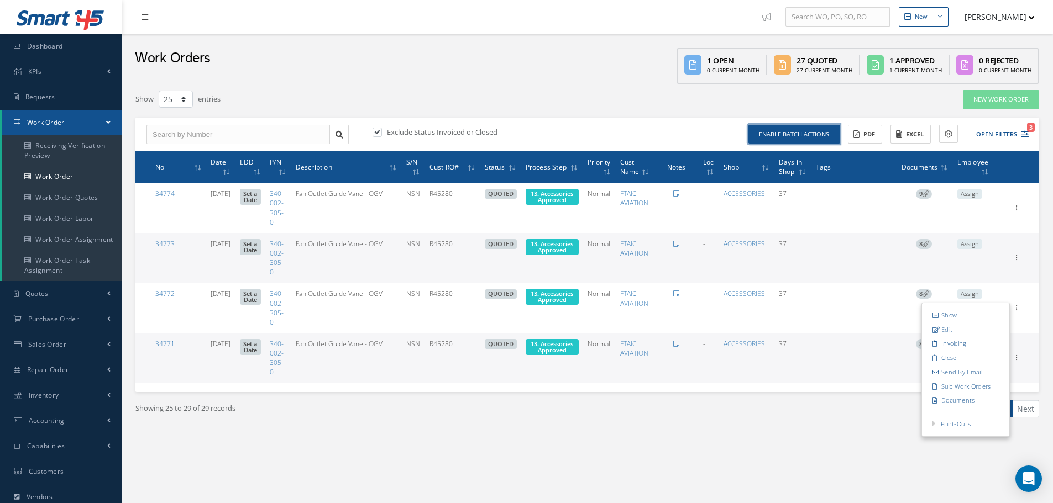
click at [824, 130] on button "Enable batch actions" at bounding box center [793, 134] width 91 height 19
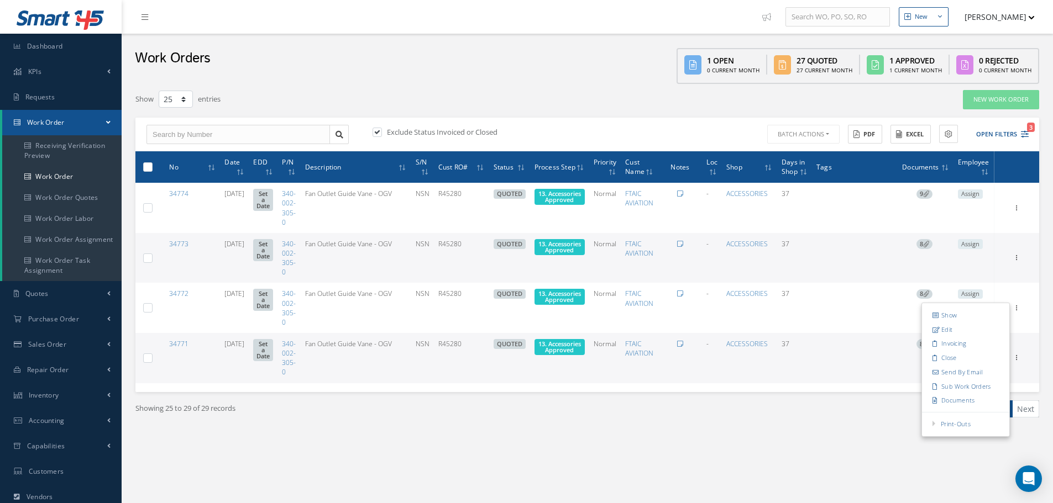
click at [152, 164] on label at bounding box center [152, 166] width 0 height 9
click at [148, 165] on input "checkbox" at bounding box center [148, 168] width 7 height 7
checkbox input "true"
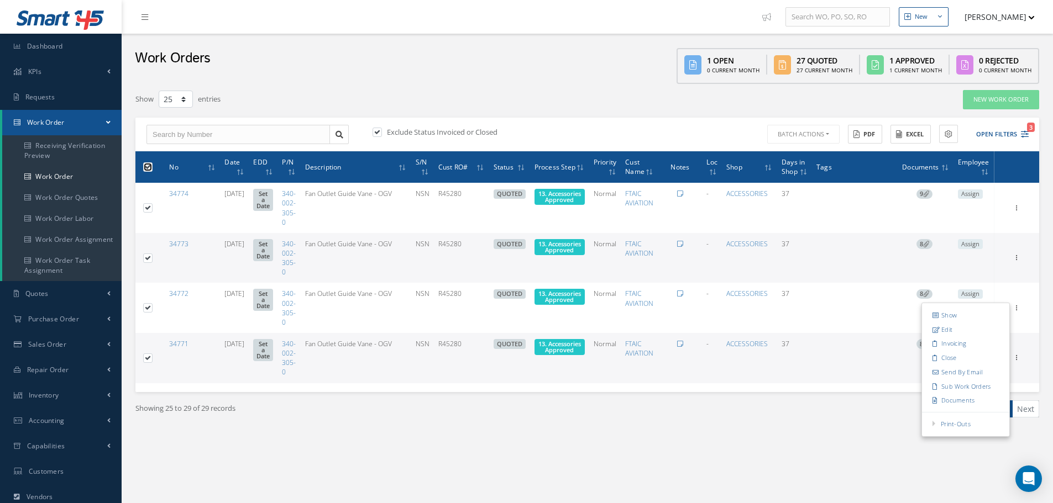
checkbox input "true"
click at [825, 135] on button "Batch Actions" at bounding box center [802, 134] width 75 height 19
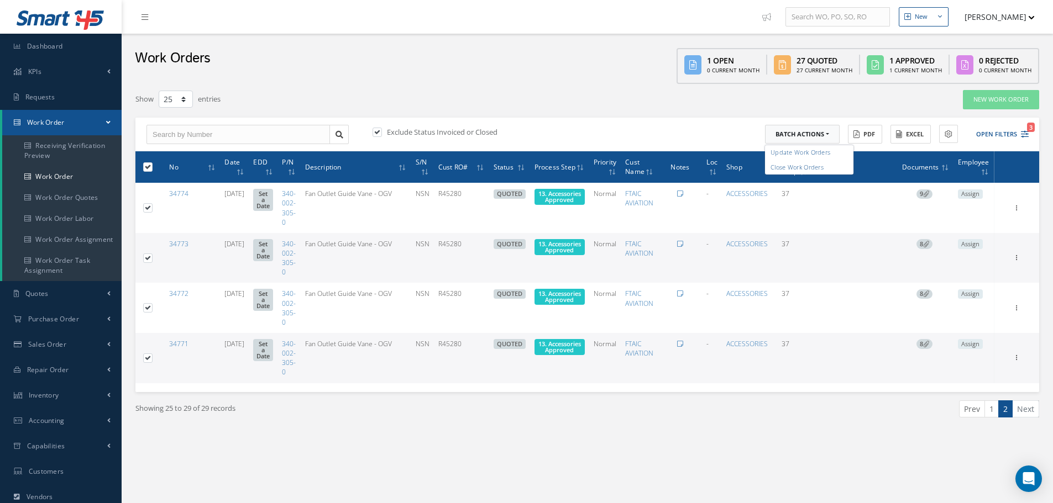
click at [815, 149] on link "Update Work Orders" at bounding box center [809, 152] width 88 height 15
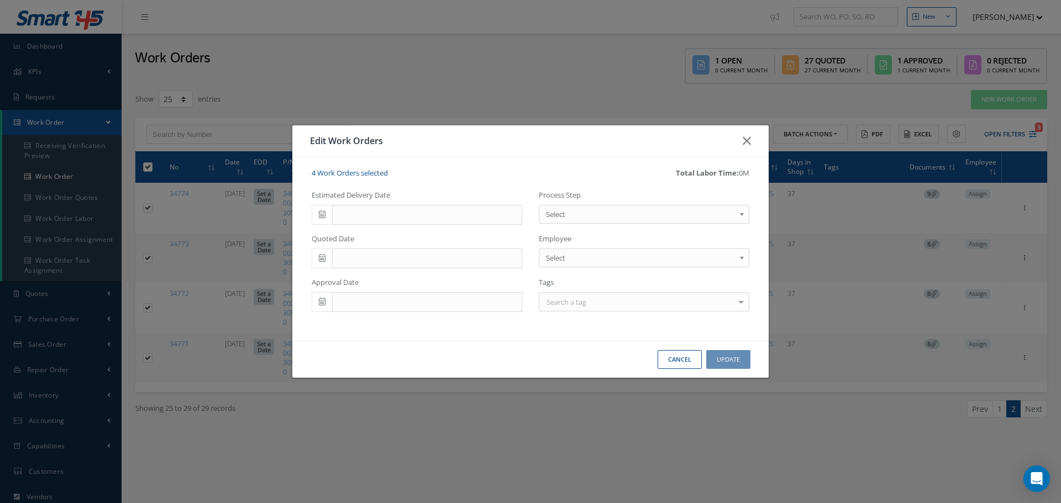
click at [743, 214] on b at bounding box center [744, 217] width 10 height 18
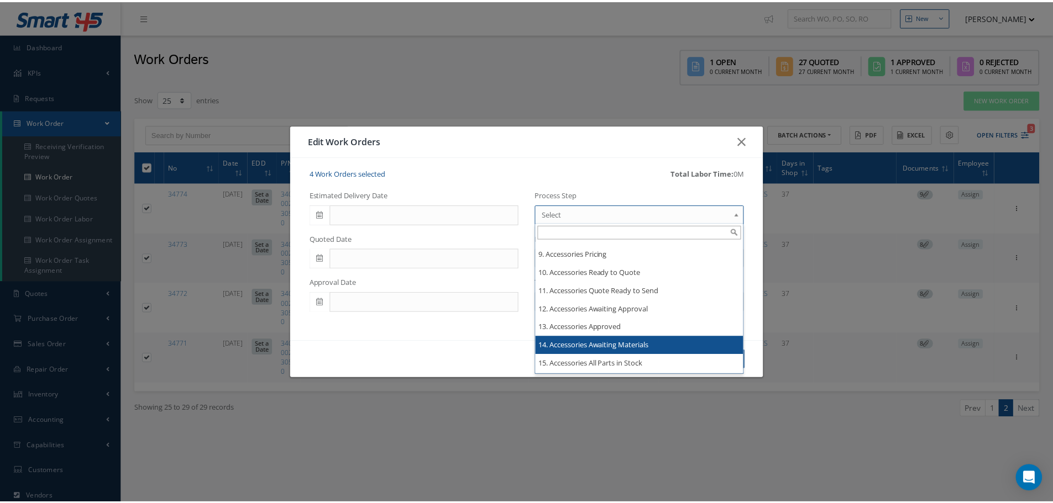
scroll to position [1492, 0]
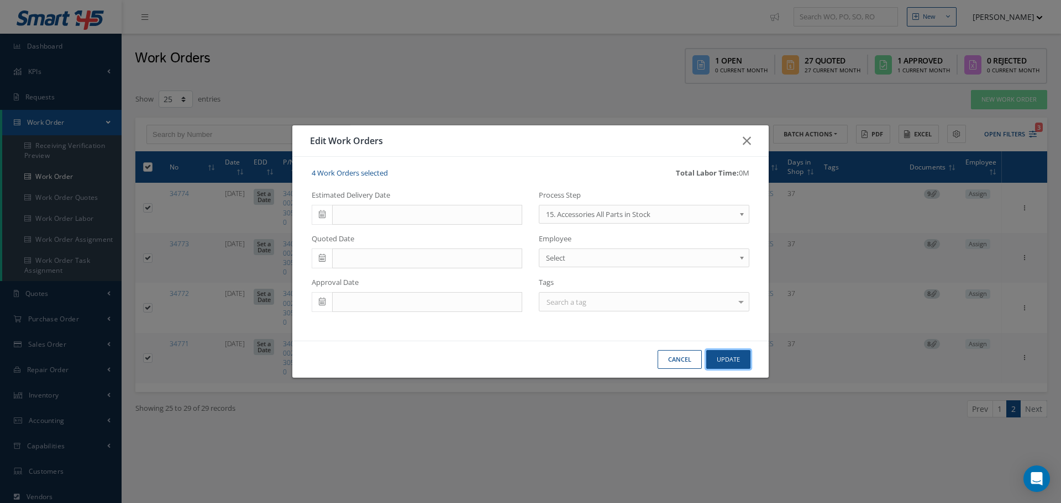
click at [724, 359] on button "Update" at bounding box center [728, 359] width 44 height 19
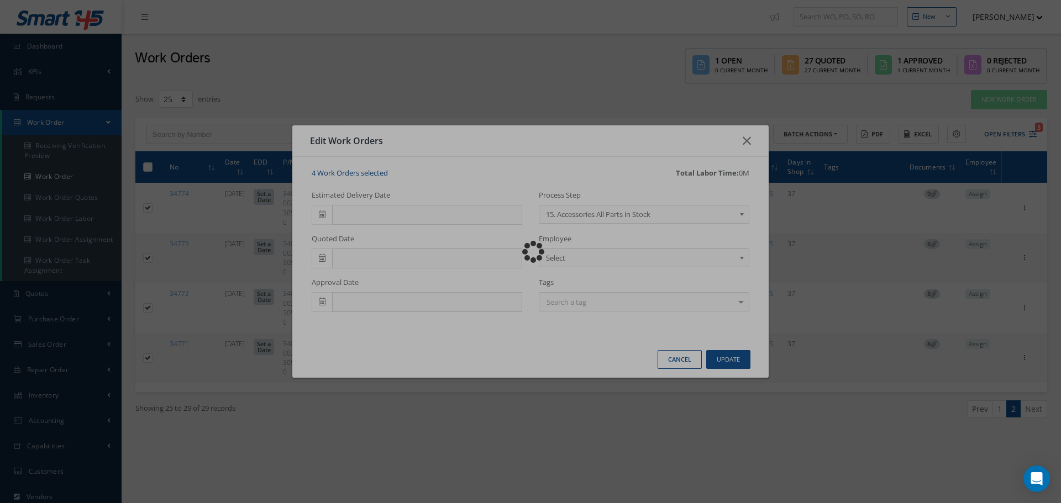
checkbox input "false"
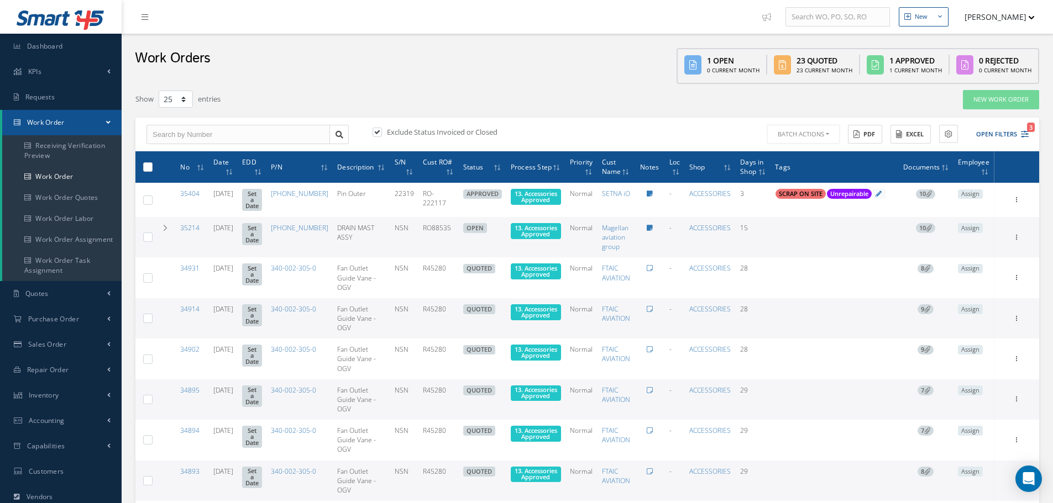
click at [809, 134] on button "Batch Actions" at bounding box center [803, 134] width 72 height 19
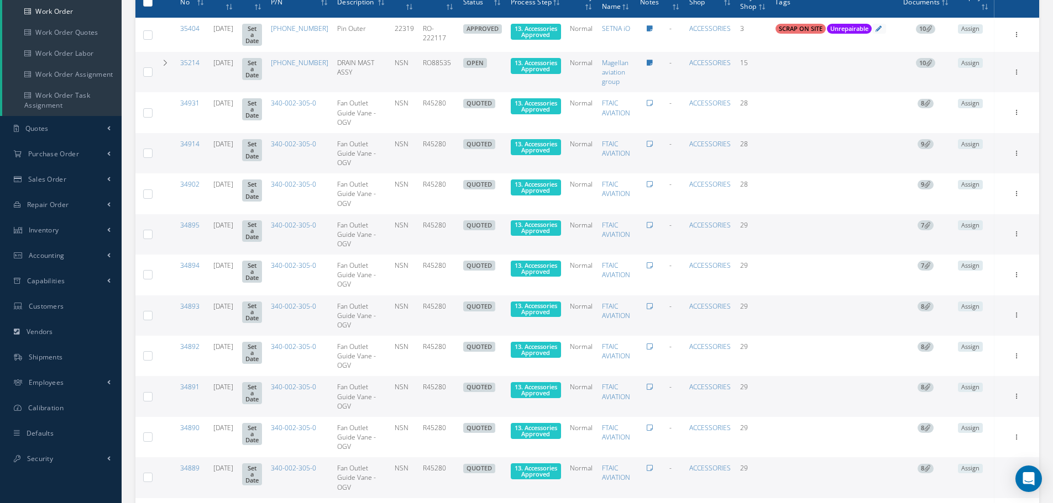
scroll to position [166, 0]
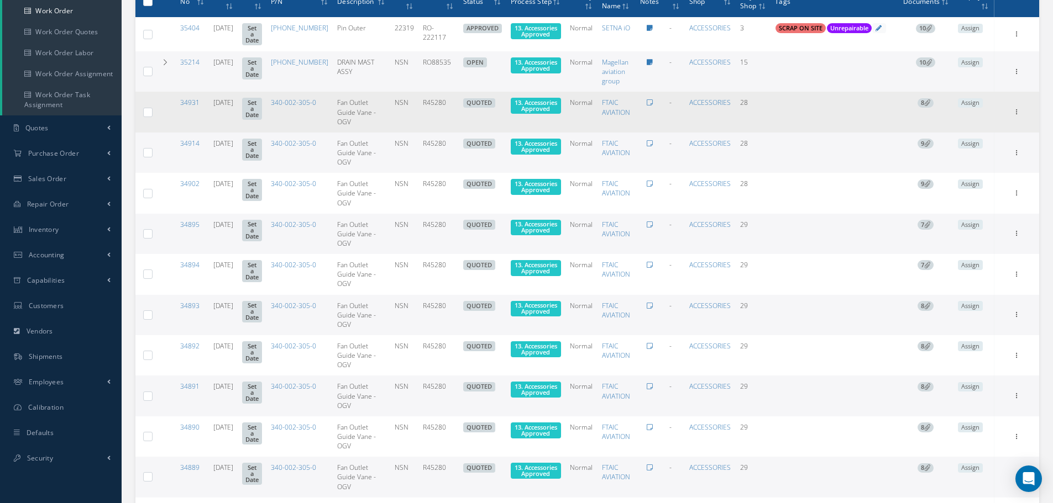
click at [152, 117] on label at bounding box center [152, 111] width 0 height 9
click at [148, 117] on input "checkbox" at bounding box center [148, 112] width 7 height 7
checkbox input "true"
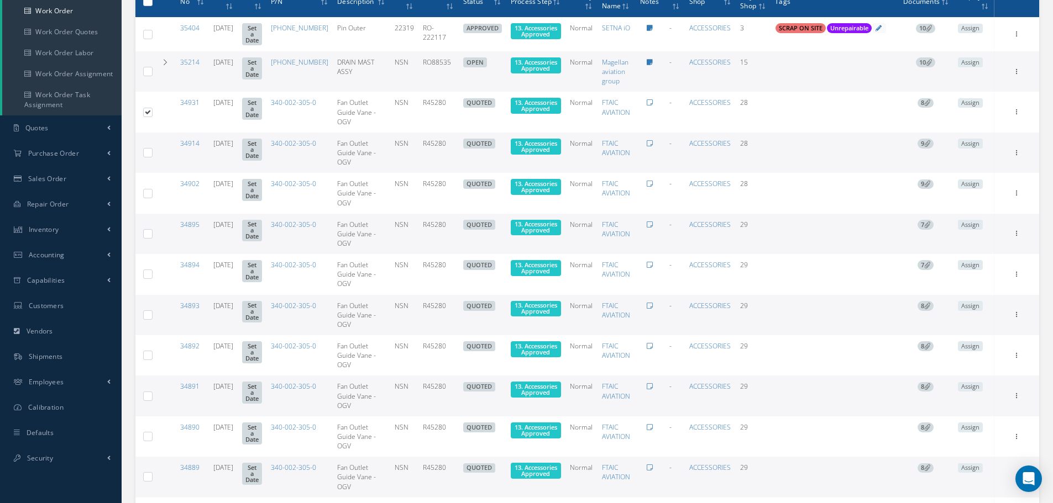
click at [152, 157] on label at bounding box center [152, 152] width 0 height 9
click at [150, 157] on input "checkbox" at bounding box center [148, 153] width 7 height 7
checkbox input "true"
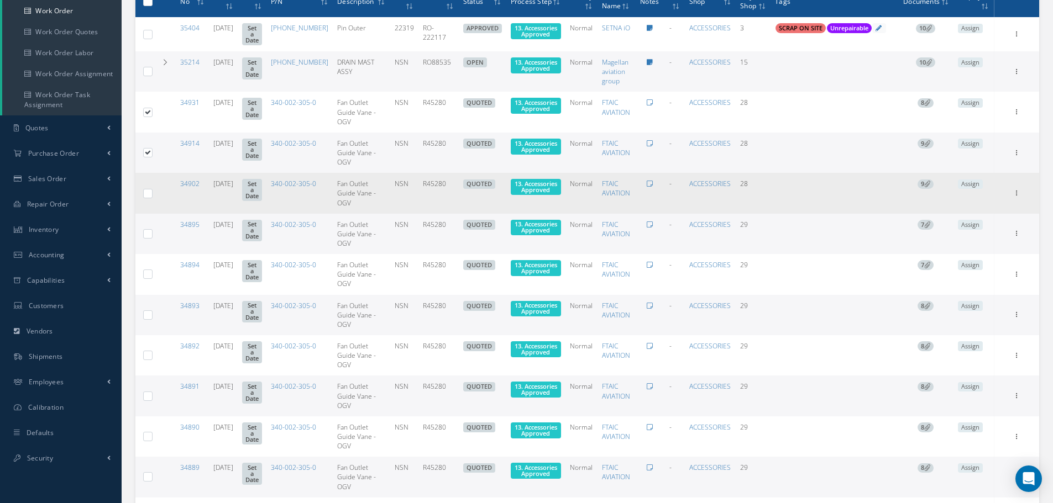
drag, startPoint x: 146, startPoint y: 195, endPoint x: 148, endPoint y: 200, distance: 6.0
click at [148, 198] on div at bounding box center [147, 193] width 9 height 10
click at [152, 198] on label at bounding box center [152, 192] width 0 height 9
click at [146, 198] on input "checkbox" at bounding box center [148, 194] width 7 height 7
checkbox input "true"
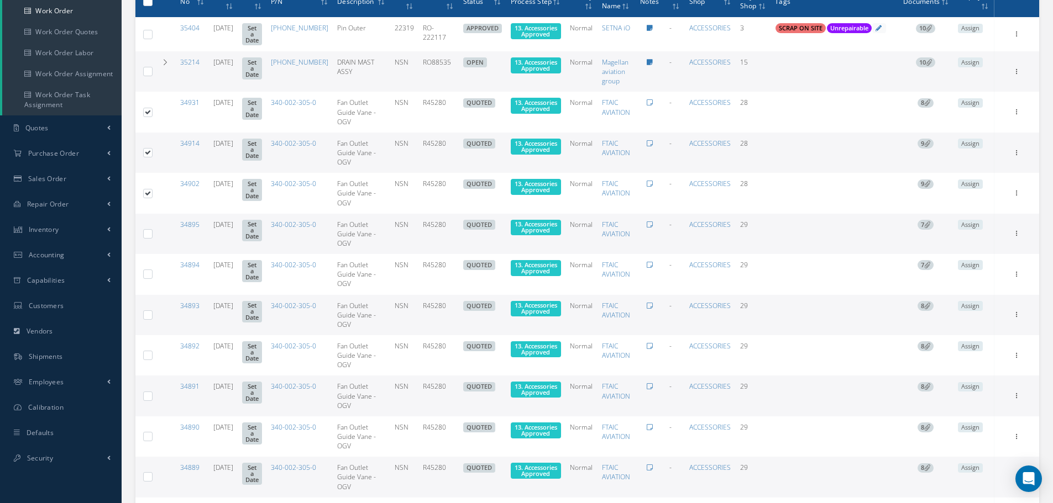
click at [152, 237] on label at bounding box center [152, 233] width 0 height 9
click at [148, 237] on input "checkbox" at bounding box center [148, 235] width 7 height 7
checkbox input "true"
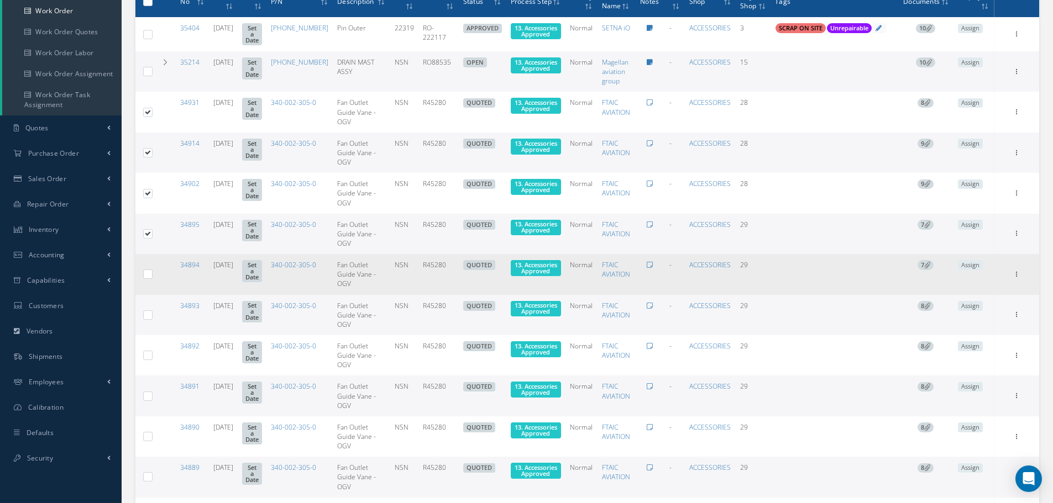
click at [152, 278] on label at bounding box center [152, 273] width 0 height 9
click at [145, 279] on input "checkbox" at bounding box center [148, 275] width 7 height 7
checkbox input "true"
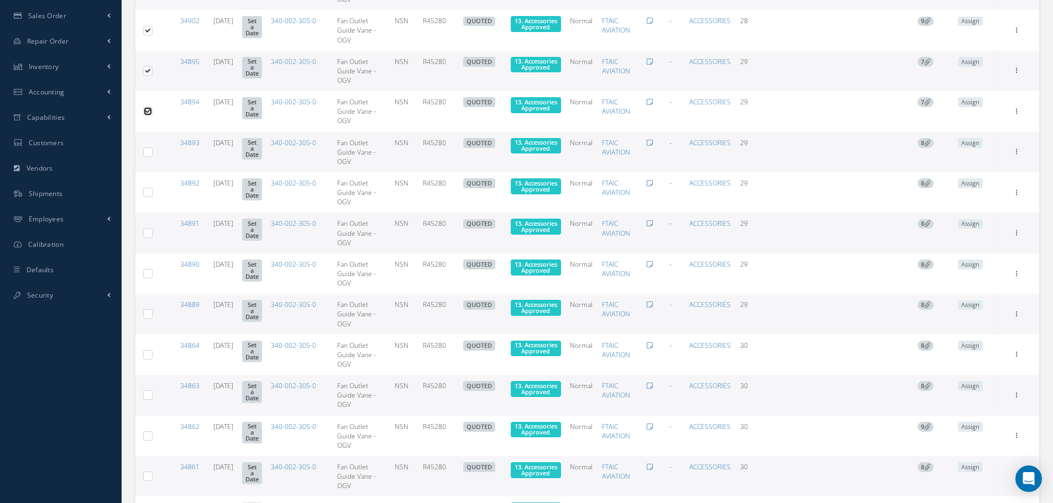
scroll to position [332, 0]
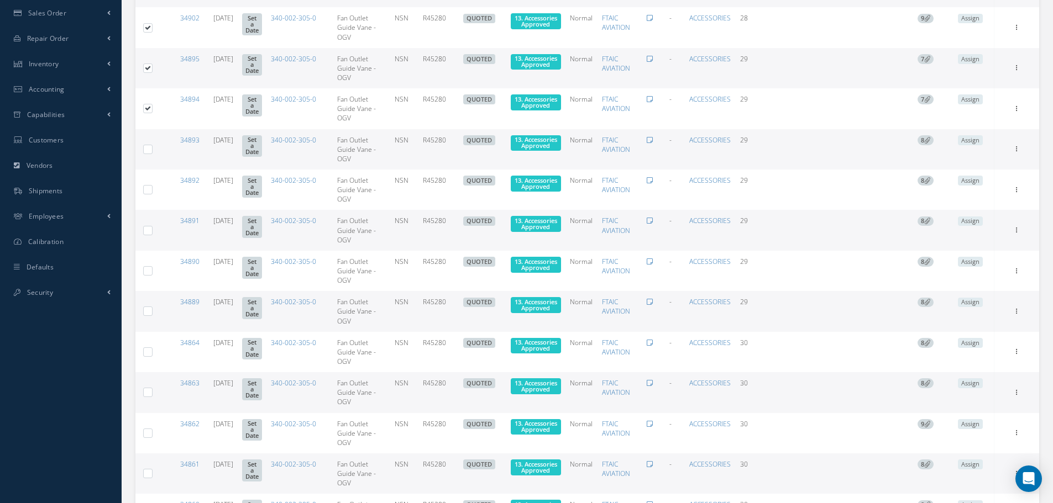
click at [152, 154] on label at bounding box center [152, 148] width 0 height 9
click at [148, 154] on input "checkbox" at bounding box center [148, 150] width 7 height 7
checkbox input "true"
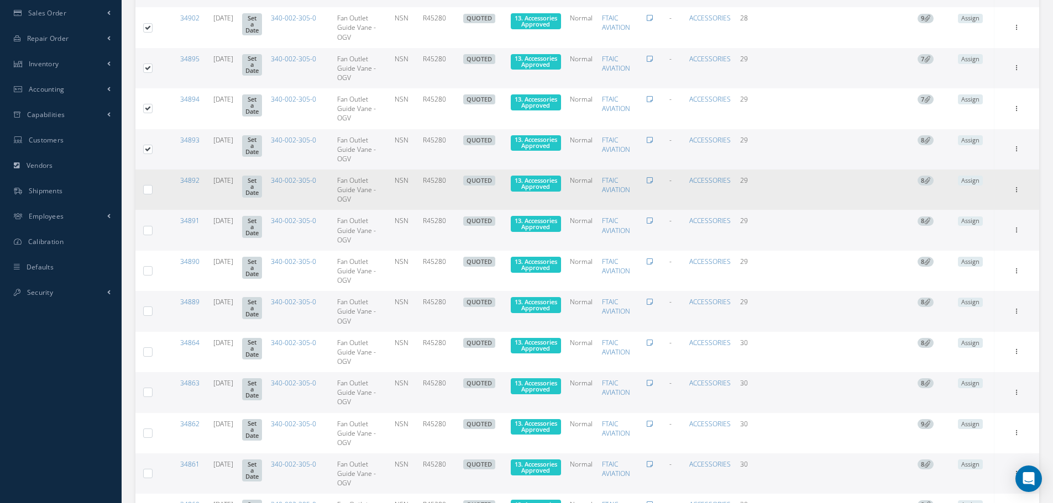
click at [152, 194] on label at bounding box center [152, 189] width 0 height 9
click at [148, 195] on input "checkbox" at bounding box center [148, 190] width 7 height 7
checkbox input "true"
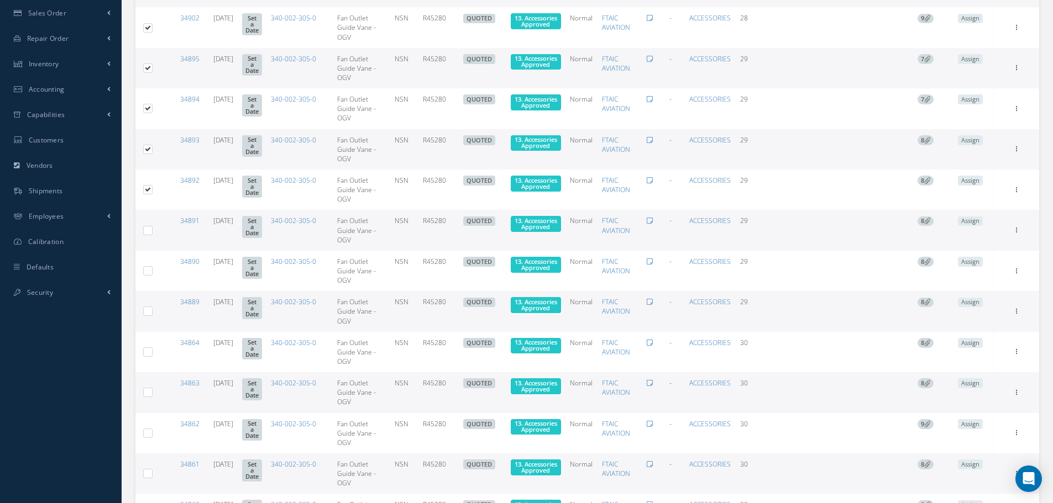
click at [152, 235] on label at bounding box center [152, 229] width 0 height 9
click at [145, 235] on input "checkbox" at bounding box center [148, 231] width 7 height 7
checkbox input "true"
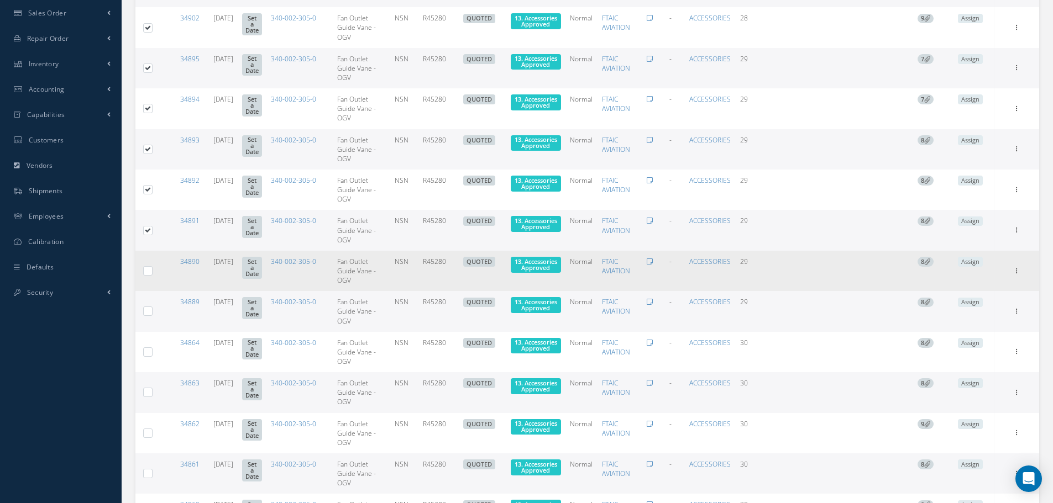
click at [152, 275] on label at bounding box center [152, 270] width 0 height 9
click at [147, 276] on input "checkbox" at bounding box center [148, 272] width 7 height 7
checkbox input "true"
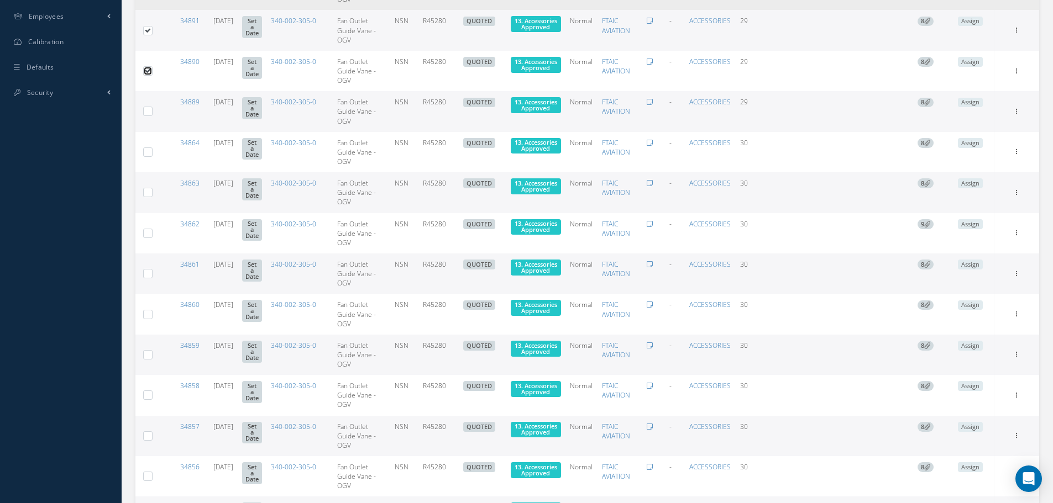
scroll to position [553, 0]
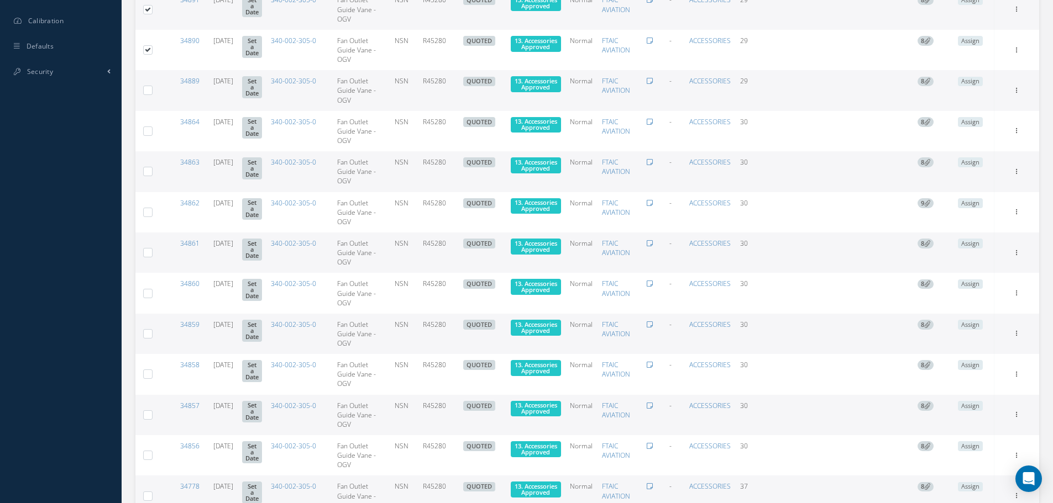
click at [152, 94] on label at bounding box center [152, 89] width 0 height 9
click at [146, 95] on input "checkbox" at bounding box center [148, 91] width 7 height 7
checkbox input "true"
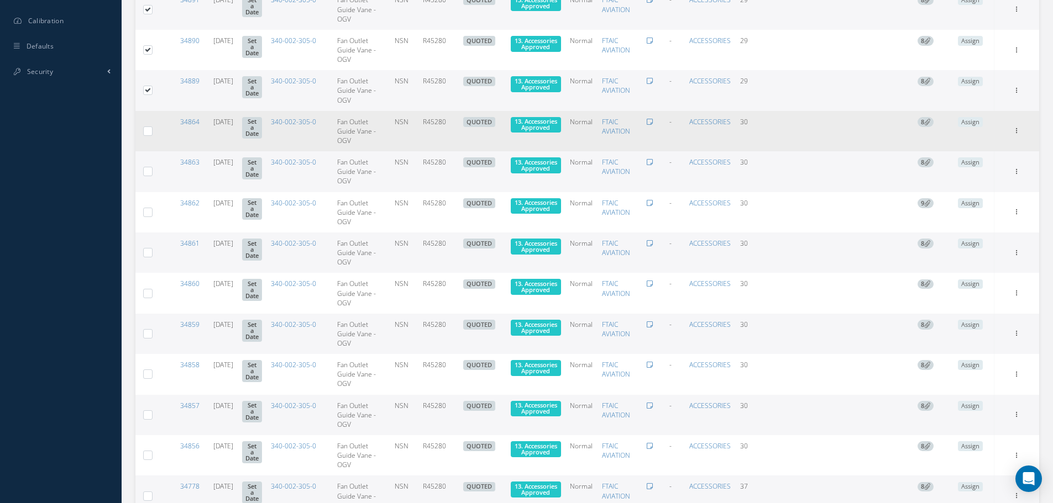
click at [152, 135] on label at bounding box center [152, 130] width 0 height 9
click at [148, 136] on input "checkbox" at bounding box center [148, 132] width 7 height 7
checkbox input "true"
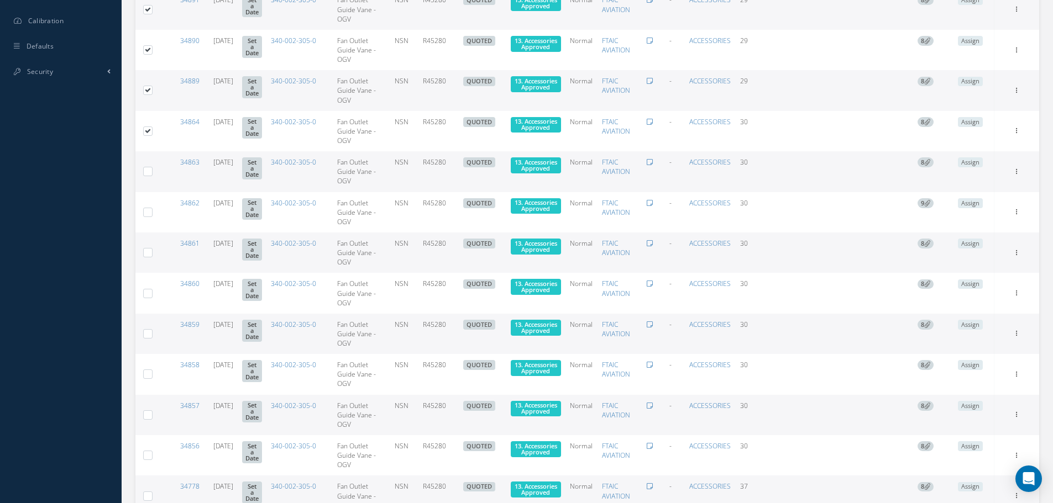
click at [152, 176] on label at bounding box center [152, 170] width 0 height 9
click at [149, 176] on input "checkbox" at bounding box center [148, 172] width 7 height 7
checkbox input "true"
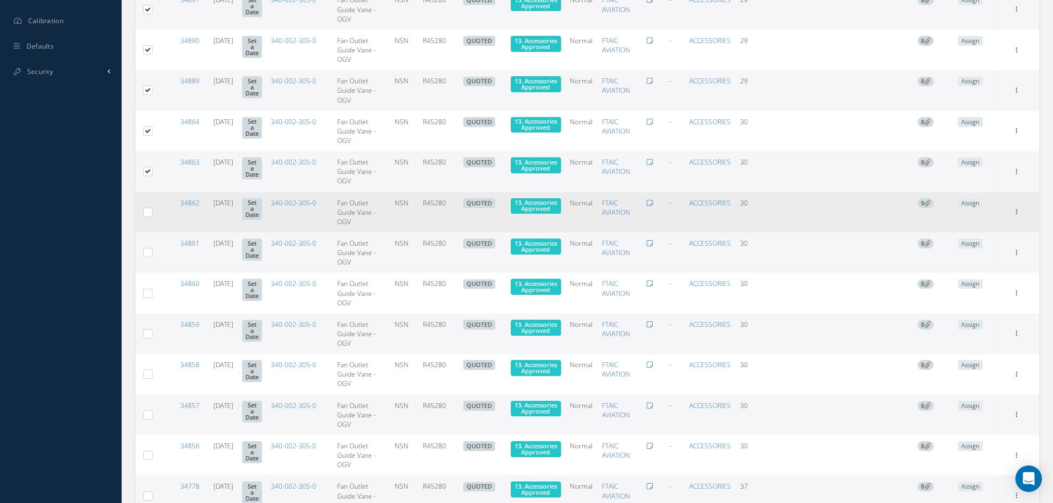
click at [152, 217] on label at bounding box center [152, 211] width 0 height 9
click at [146, 217] on input "checkbox" at bounding box center [148, 213] width 7 height 7
checkbox input "true"
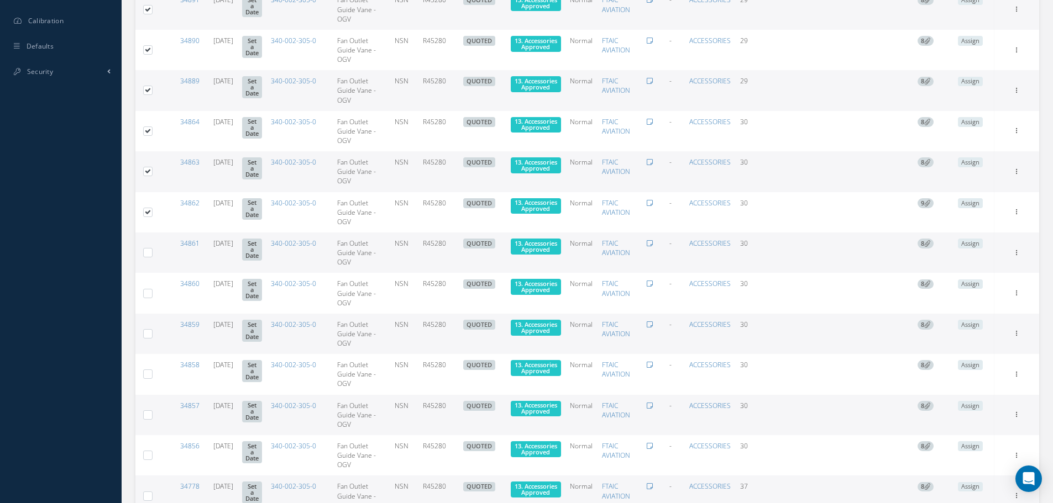
click at [152, 257] on label at bounding box center [152, 252] width 0 height 9
click at [149, 257] on input "checkbox" at bounding box center [148, 253] width 7 height 7
checkbox input "true"
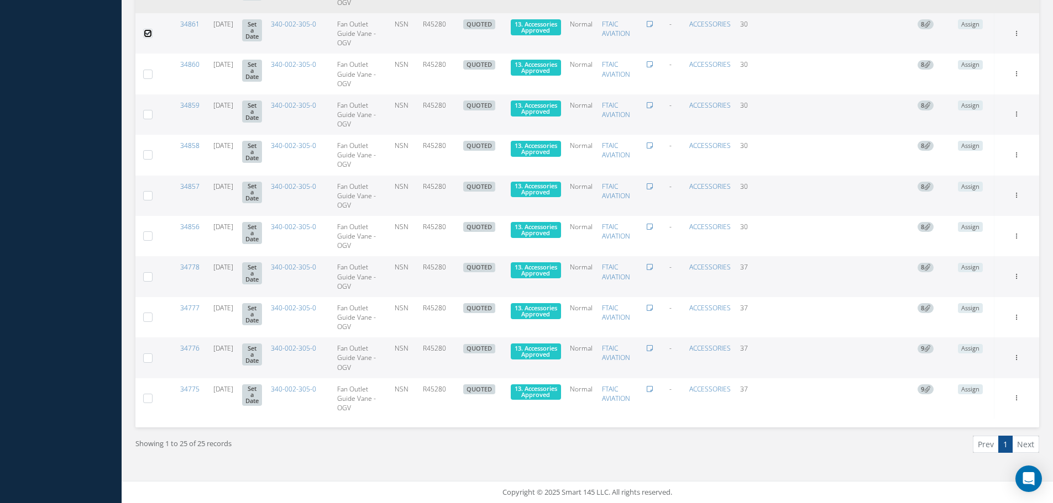
scroll to position [779, 0]
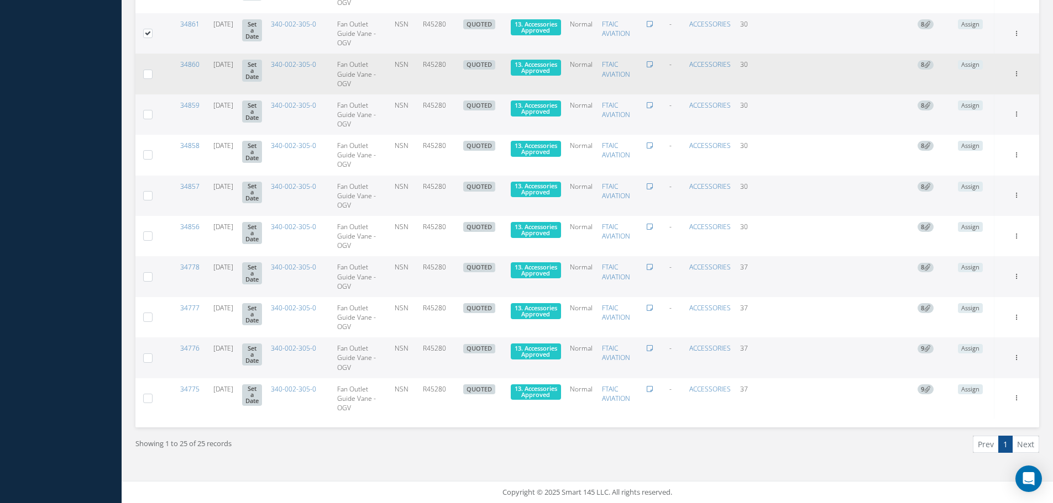
click at [152, 74] on label at bounding box center [152, 73] width 0 height 9
click at [148, 74] on input "checkbox" at bounding box center [148, 74] width 7 height 7
checkbox input "true"
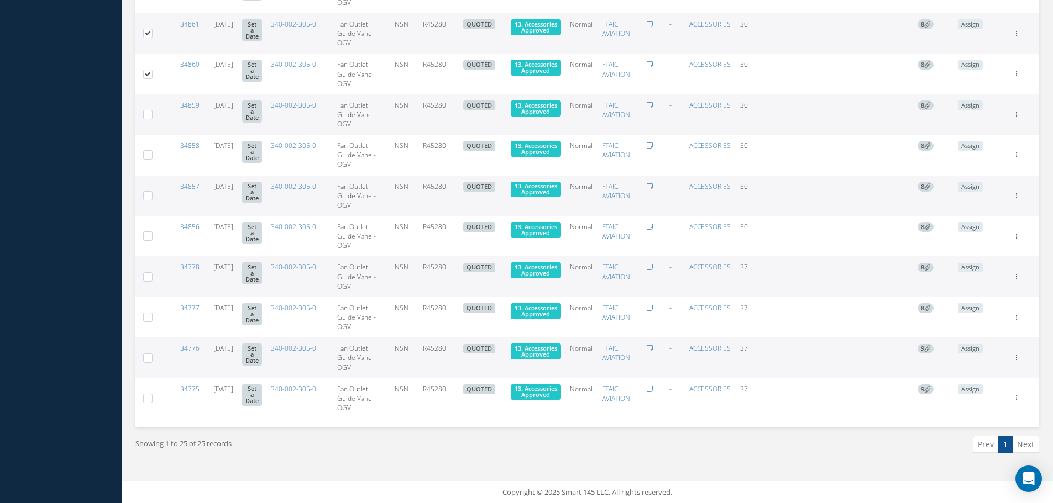
click at [152, 114] on label at bounding box center [152, 113] width 0 height 9
click at [149, 114] on input "checkbox" at bounding box center [148, 115] width 7 height 7
checkbox input "true"
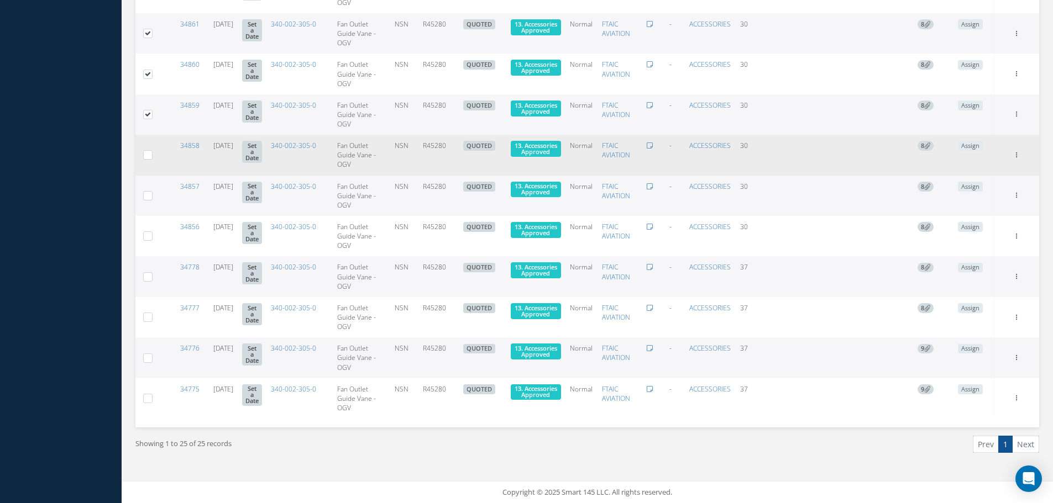
click at [152, 153] on label at bounding box center [152, 154] width 0 height 9
click at [150, 153] on input "checkbox" at bounding box center [148, 156] width 7 height 7
checkbox input "true"
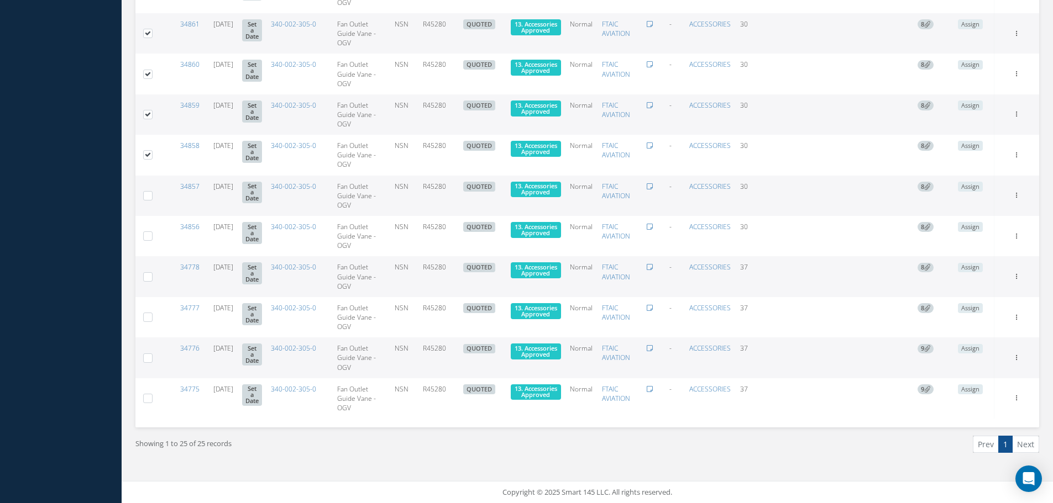
click at [152, 195] on label at bounding box center [152, 195] width 0 height 9
click at [146, 195] on input "checkbox" at bounding box center [148, 196] width 7 height 7
checkbox input "true"
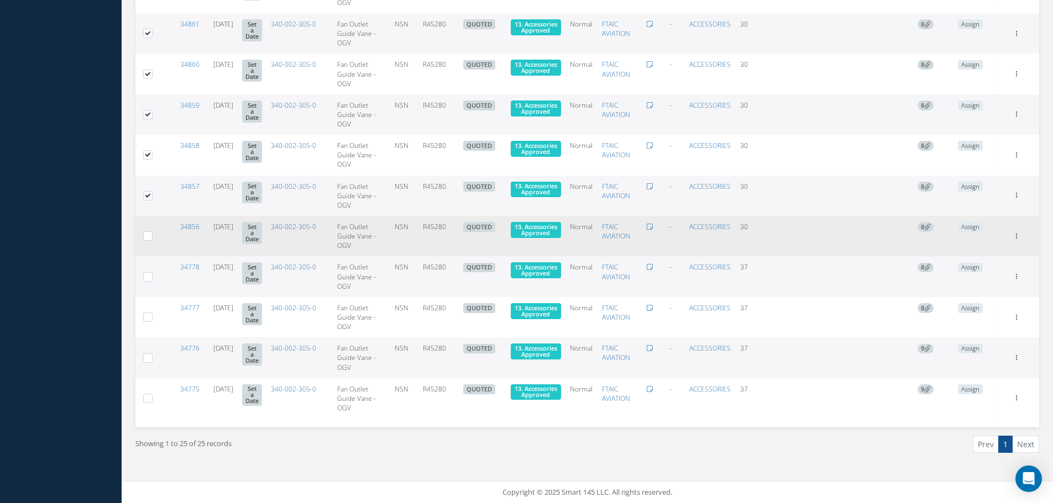
click at [152, 232] on label at bounding box center [152, 235] width 0 height 9
click at [146, 234] on input "checkbox" at bounding box center [148, 237] width 7 height 7
checkbox input "true"
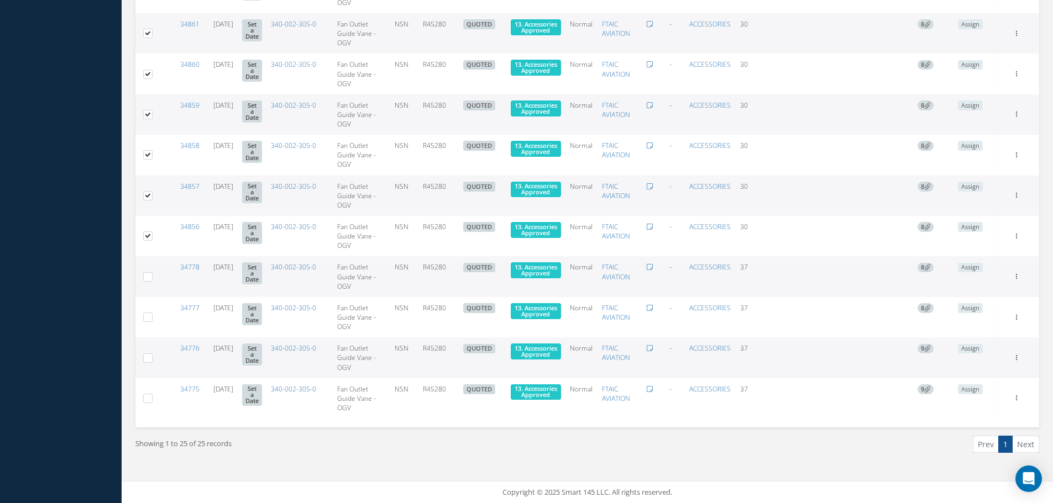
click at [152, 274] on label at bounding box center [152, 276] width 0 height 9
click at [150, 274] on input "checkbox" at bounding box center [148, 277] width 7 height 7
checkbox input "true"
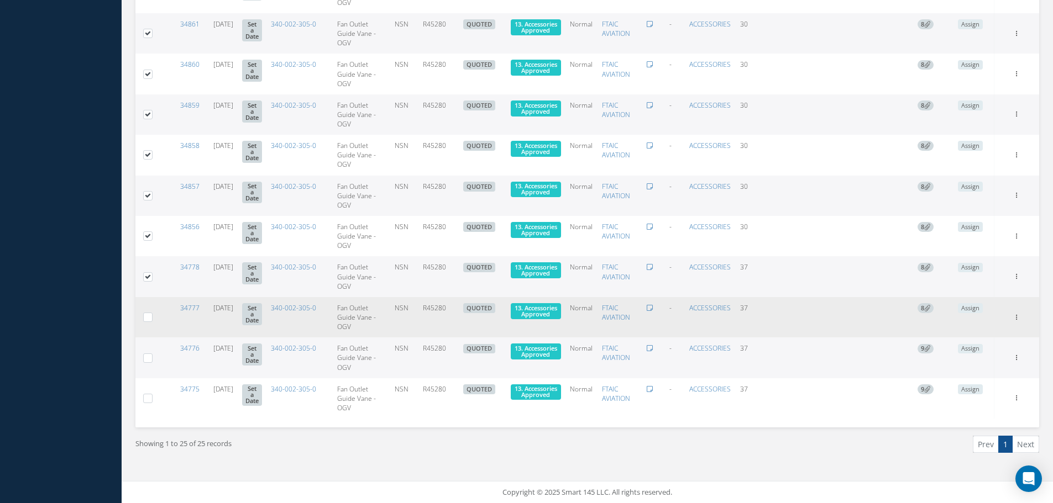
click at [152, 316] on label at bounding box center [152, 316] width 0 height 9
click at [148, 316] on input "checkbox" at bounding box center [148, 318] width 7 height 7
checkbox input "true"
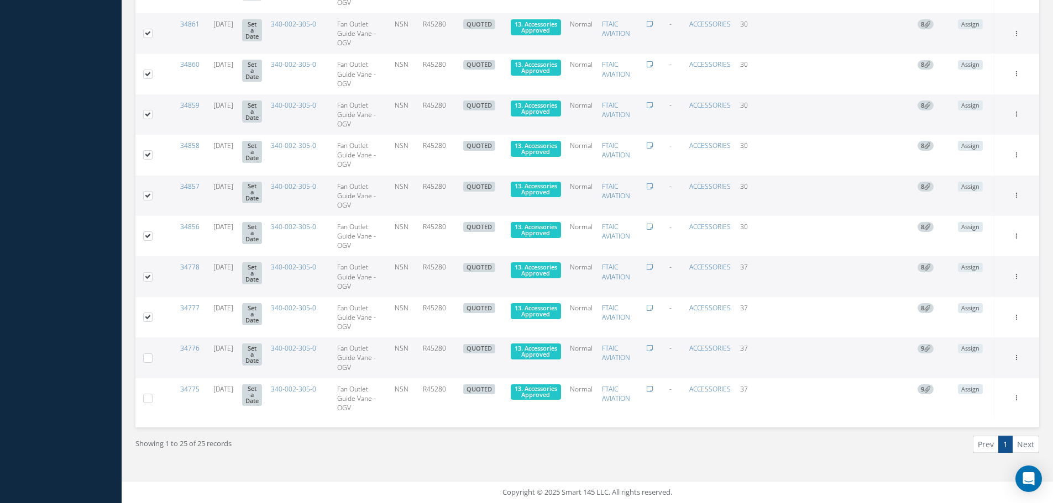
click at [152, 356] on label at bounding box center [152, 357] width 0 height 9
click at [146, 356] on input "checkbox" at bounding box center [148, 358] width 7 height 7
checkbox input "true"
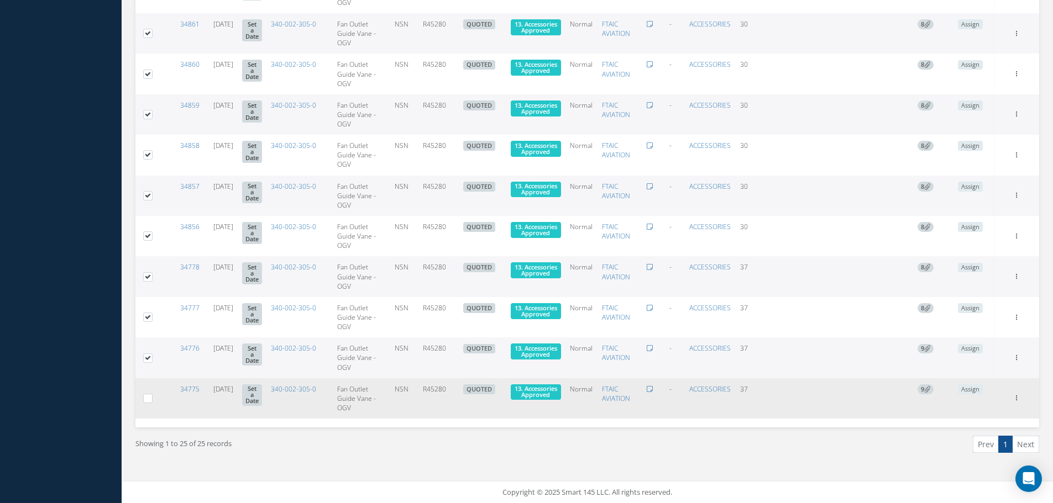
click at [152, 397] on label at bounding box center [152, 397] width 0 height 9
click at [146, 397] on input "checkbox" at bounding box center [148, 399] width 7 height 7
checkbox input "true"
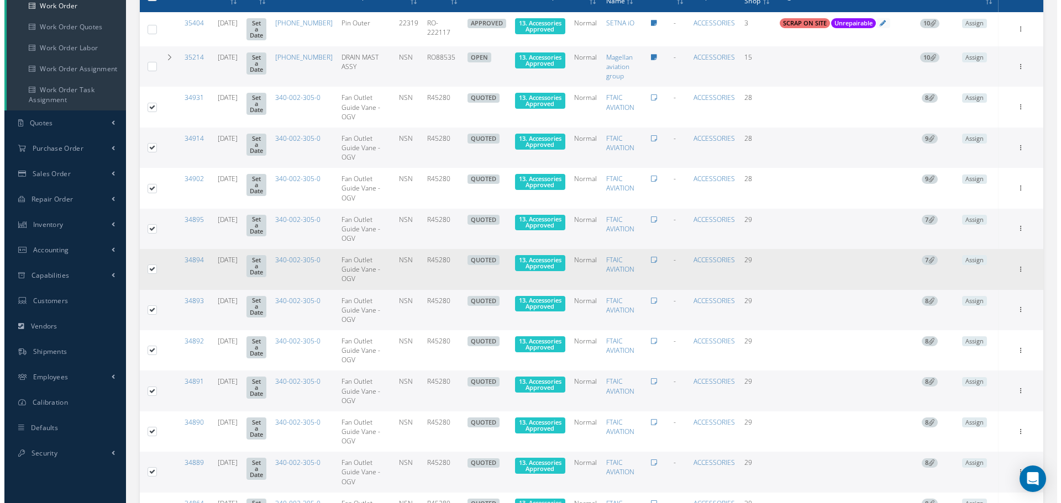
scroll to position [60, 0]
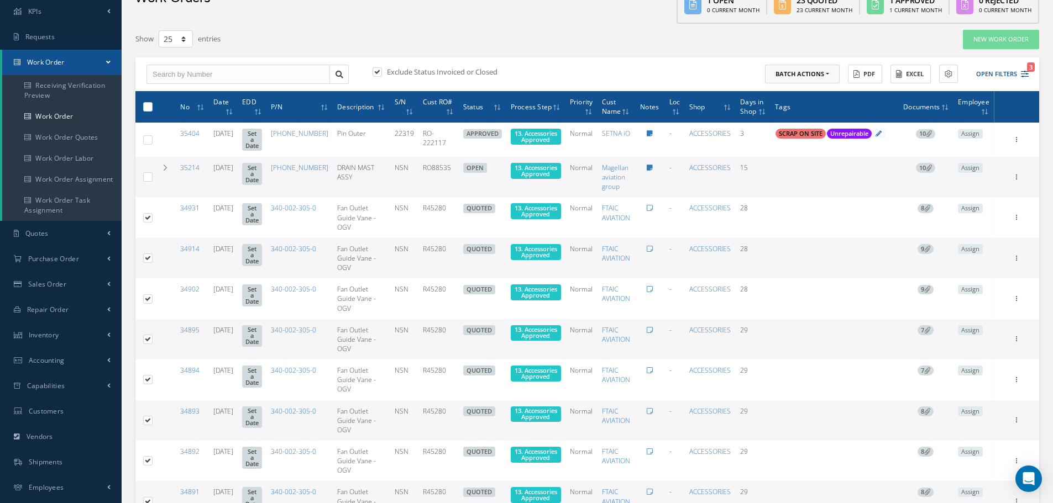
click at [826, 76] on button "Batch Actions" at bounding box center [802, 74] width 75 height 19
click at [811, 90] on link "Update Work Orders" at bounding box center [809, 92] width 88 height 15
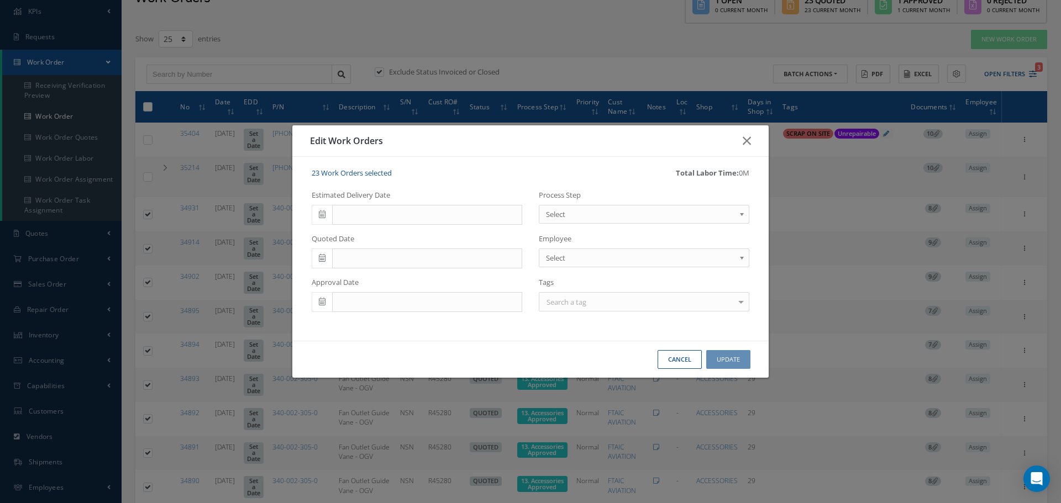
click at [741, 214] on b at bounding box center [744, 217] width 10 height 18
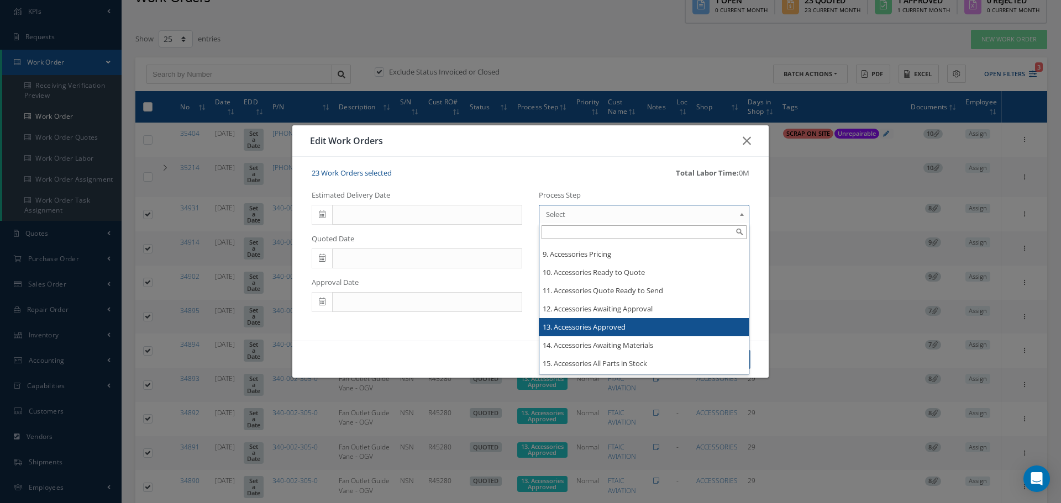
scroll to position [1492, 0]
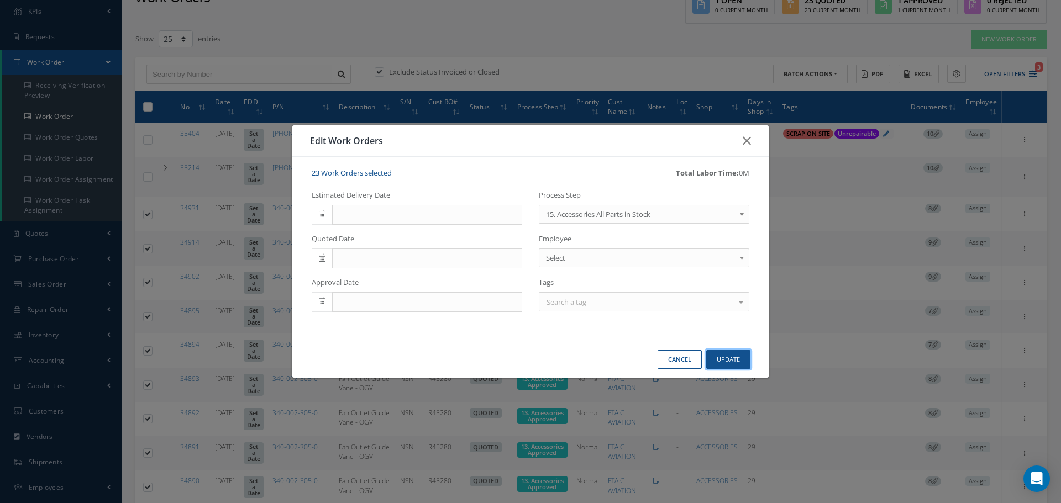
click at [732, 359] on button "Update" at bounding box center [728, 359] width 44 height 19
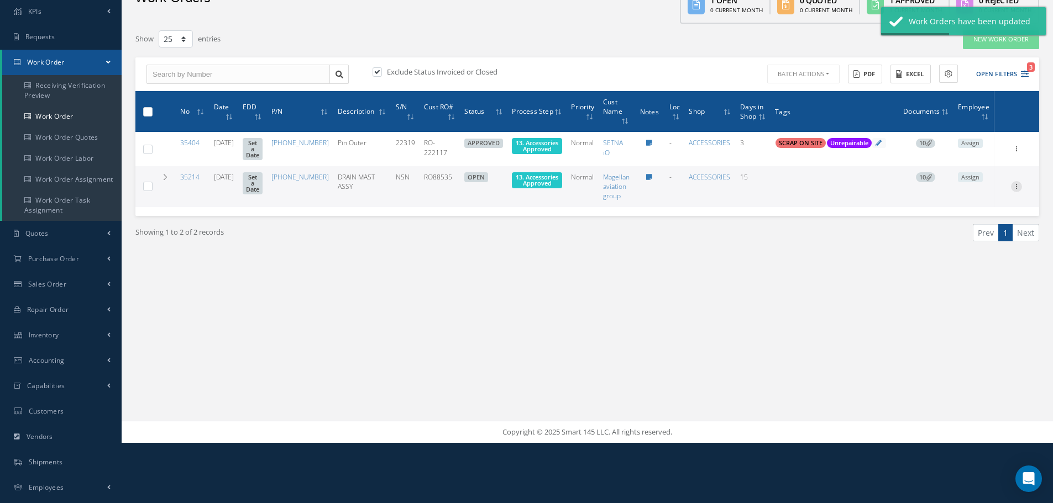
click at [1016, 153] on icon at bounding box center [1016, 148] width 11 height 9
click at [957, 256] on link "Part Issue" at bounding box center [965, 251] width 87 height 14
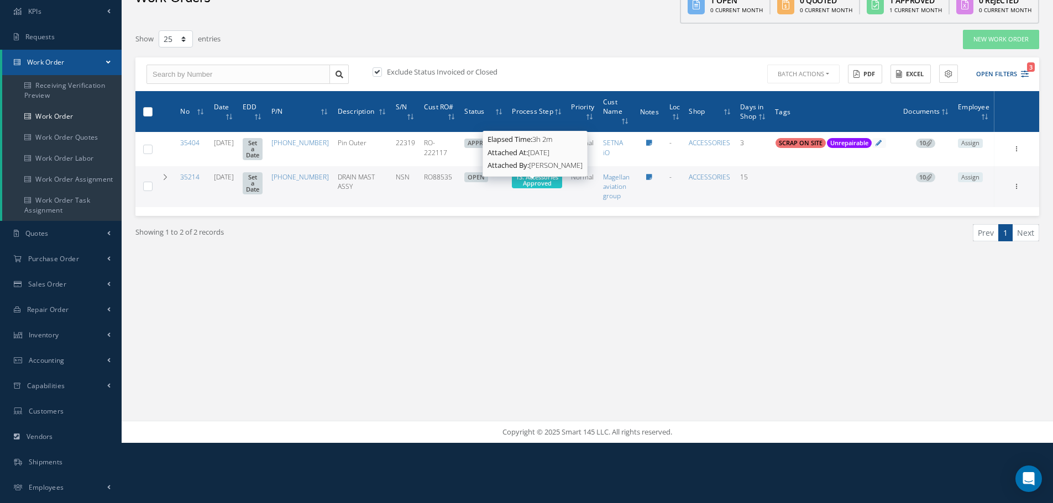
click at [539, 187] on span "13. Accessories Approved" at bounding box center [537, 180] width 43 height 14
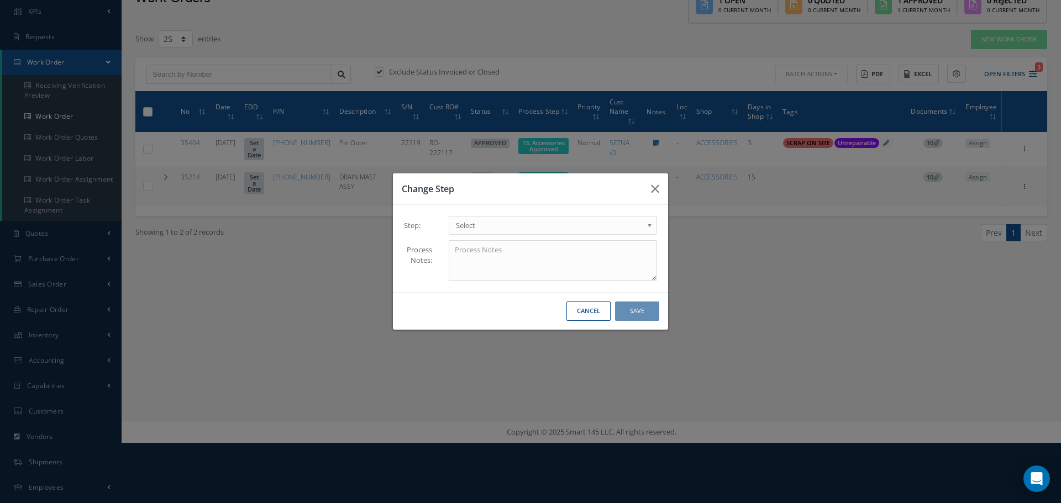
click at [649, 226] on b at bounding box center [652, 228] width 10 height 18
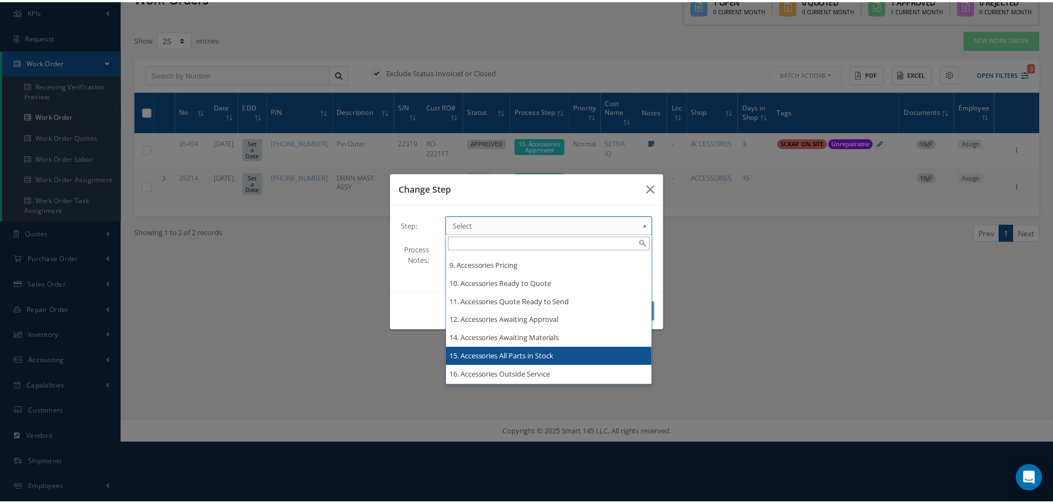
scroll to position [0, 0]
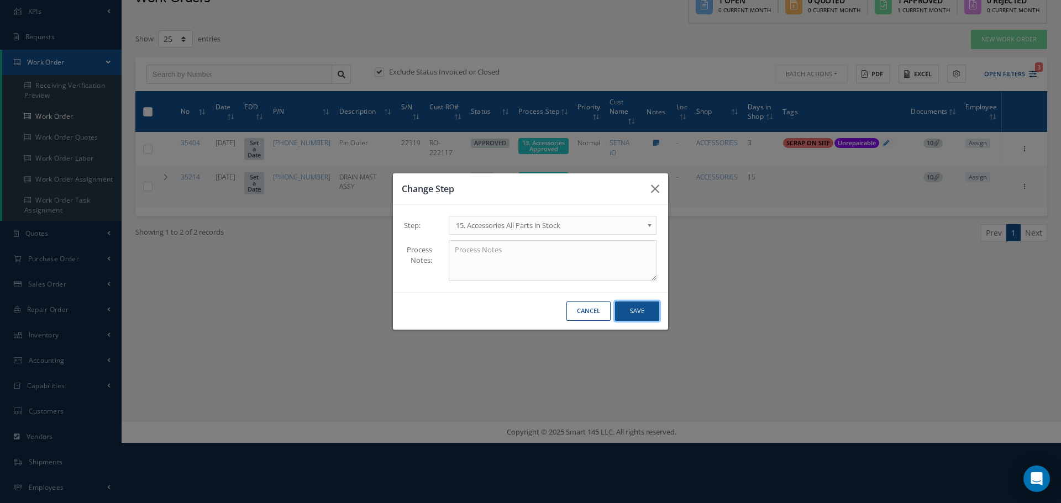
click at [637, 313] on button "Save" at bounding box center [637, 311] width 44 height 19
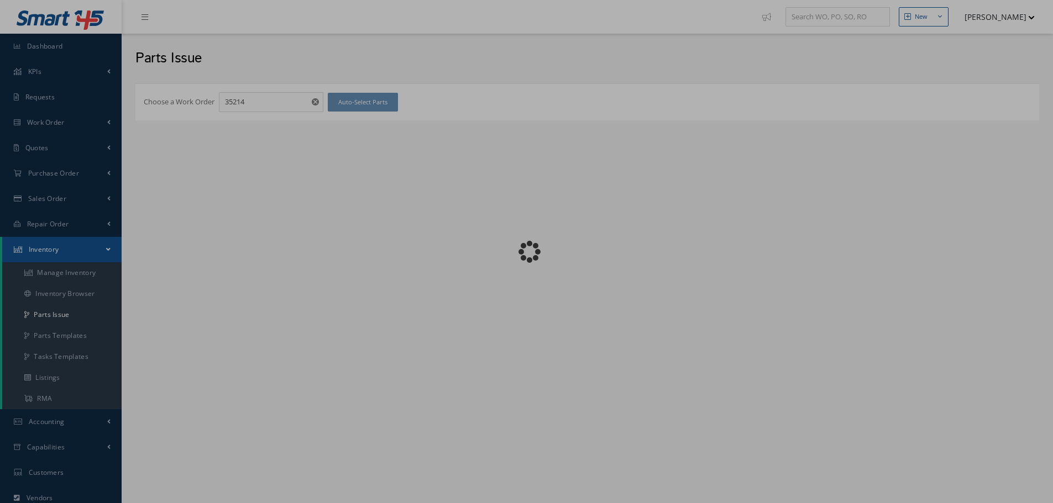
checkbox input "false"
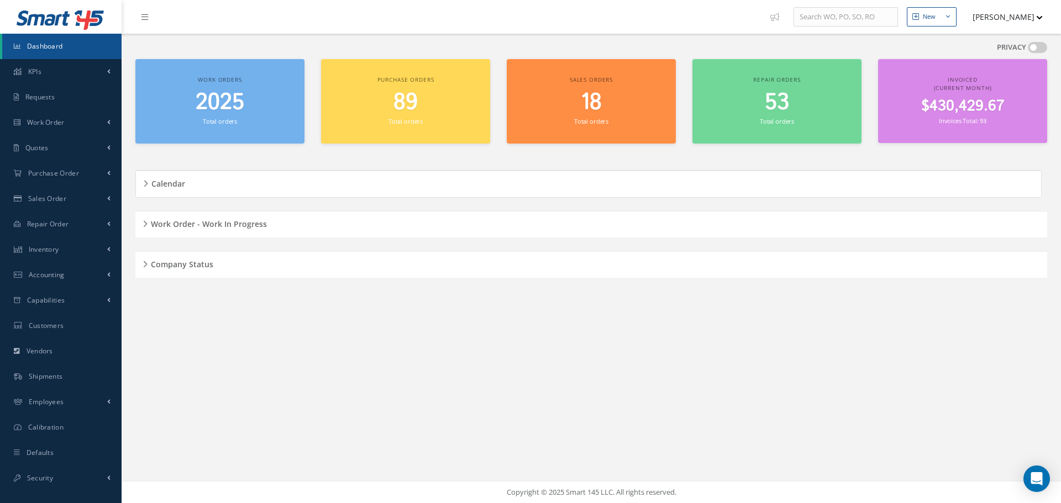
click at [147, 221] on div "Work Order - Work In Progress" at bounding box center [591, 224] width 912 height 17
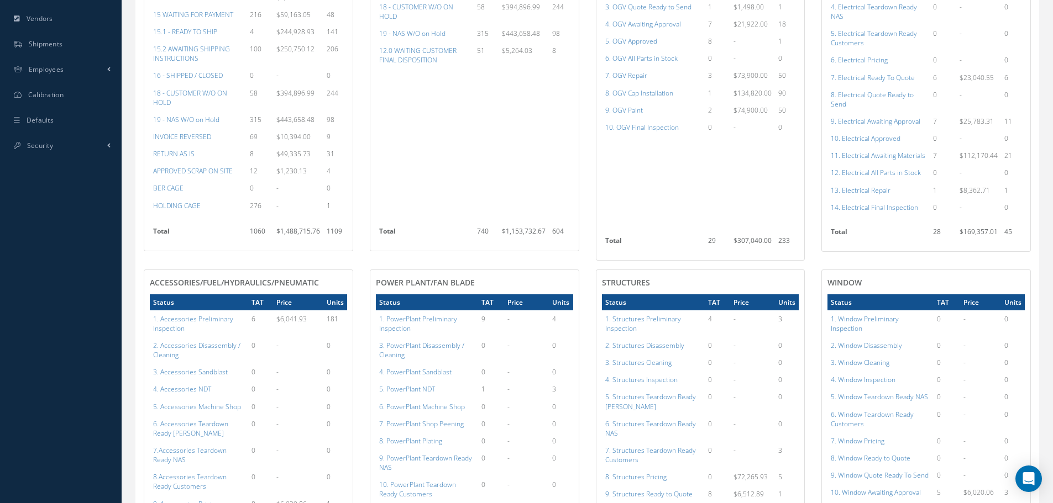
scroll to position [710, 0]
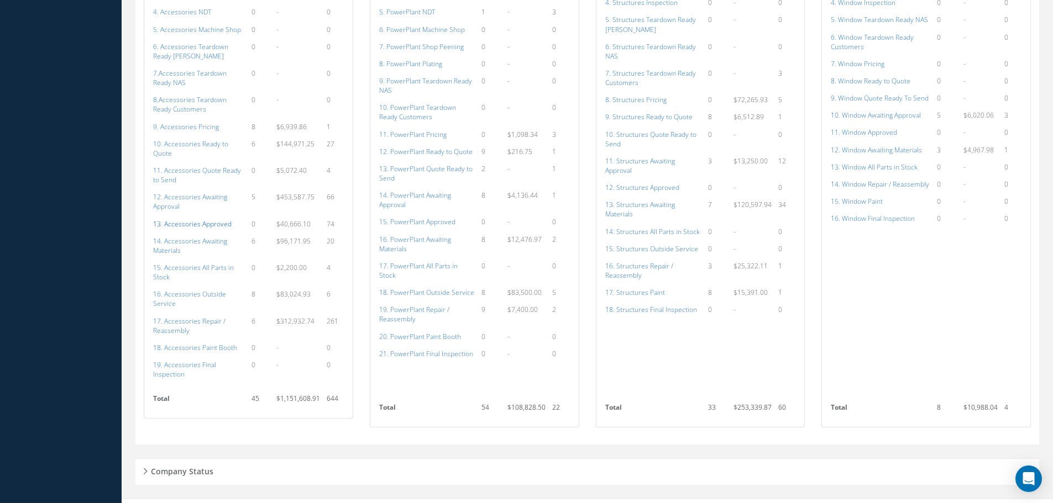
click at [207, 219] on a=113&excludeInternalCustomer=false&excludeInvoicedOrClosed=true&shop_id=14&filtersHidded"] "13. Accessories Approved" at bounding box center [192, 223] width 78 height 9
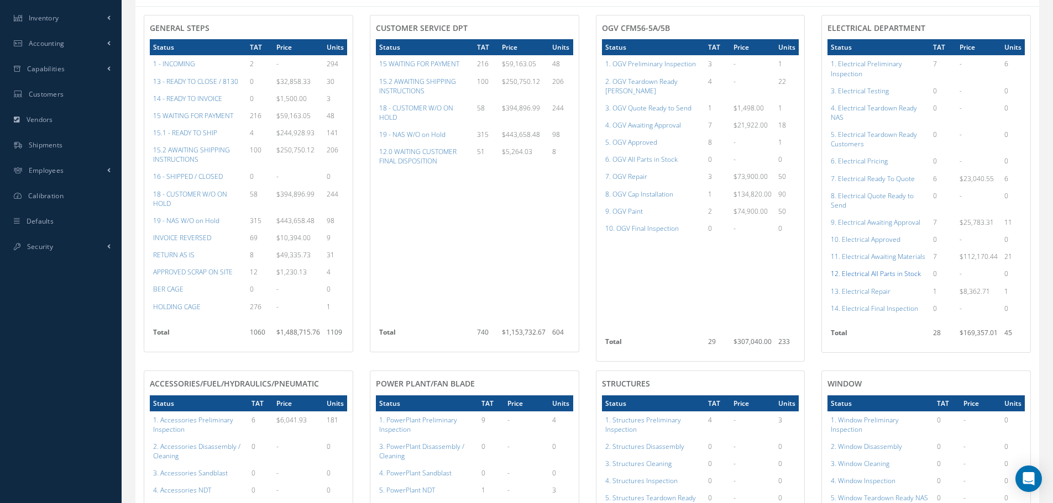
scroll to position [213, 0]
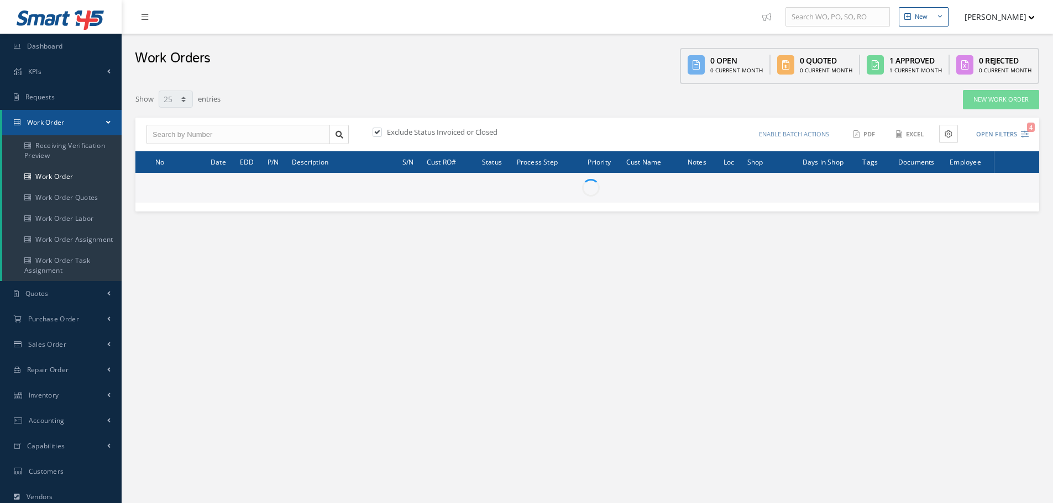
select select "25"
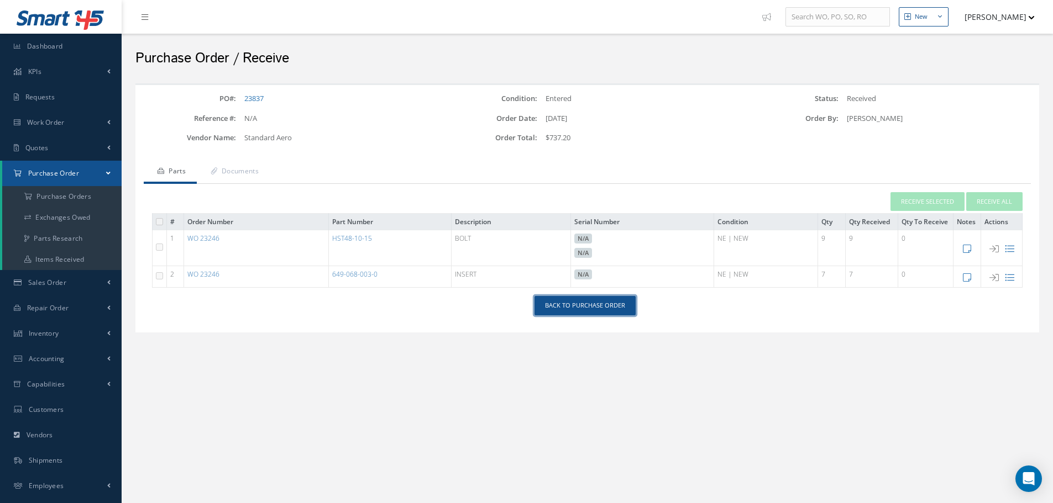
click at [606, 308] on link "Back to Purchase Order" at bounding box center [584, 305] width 101 height 19
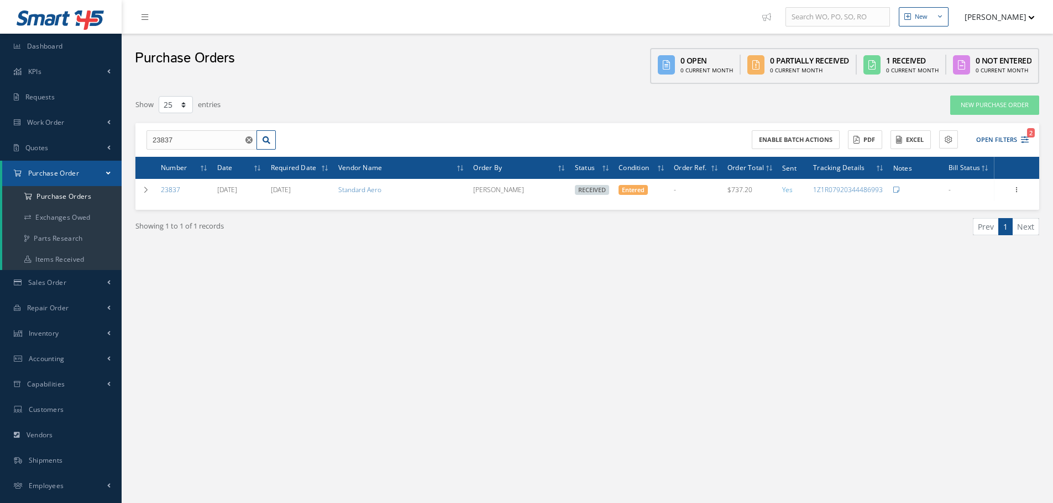
select select "25"
click at [187, 140] on input "23837" at bounding box center [201, 140] width 111 height 20
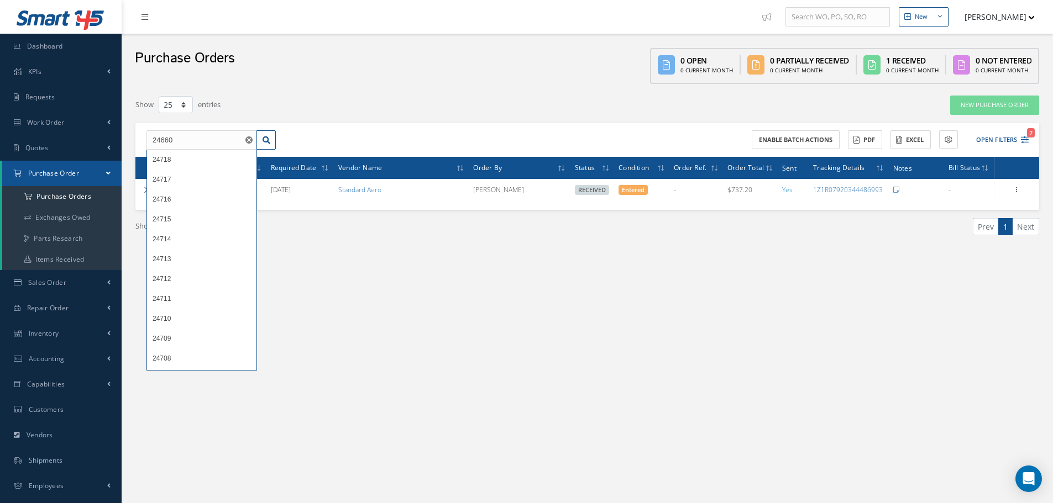
type input "24660"
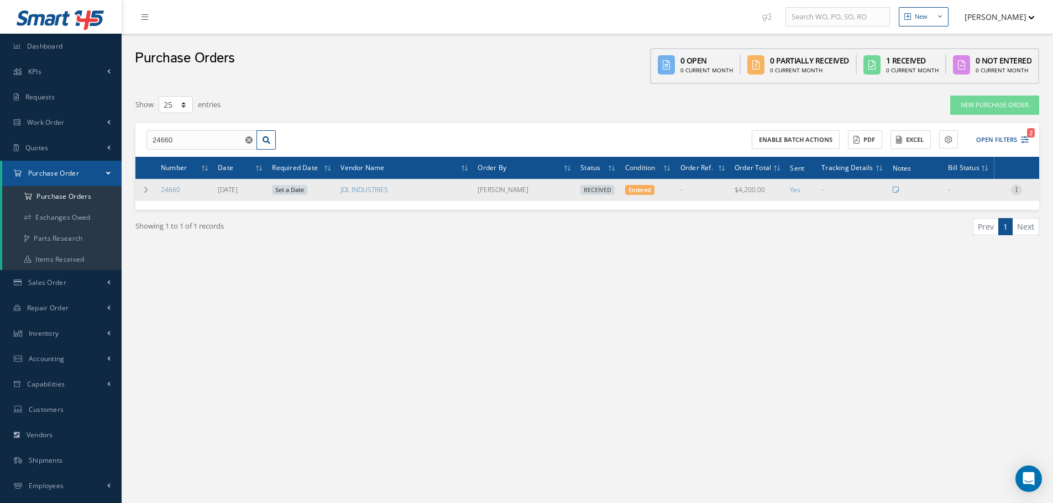
click at [1015, 188] on icon at bounding box center [1016, 189] width 11 height 9
click at [974, 196] on link "Receiving Details" at bounding box center [965, 197] width 87 height 14
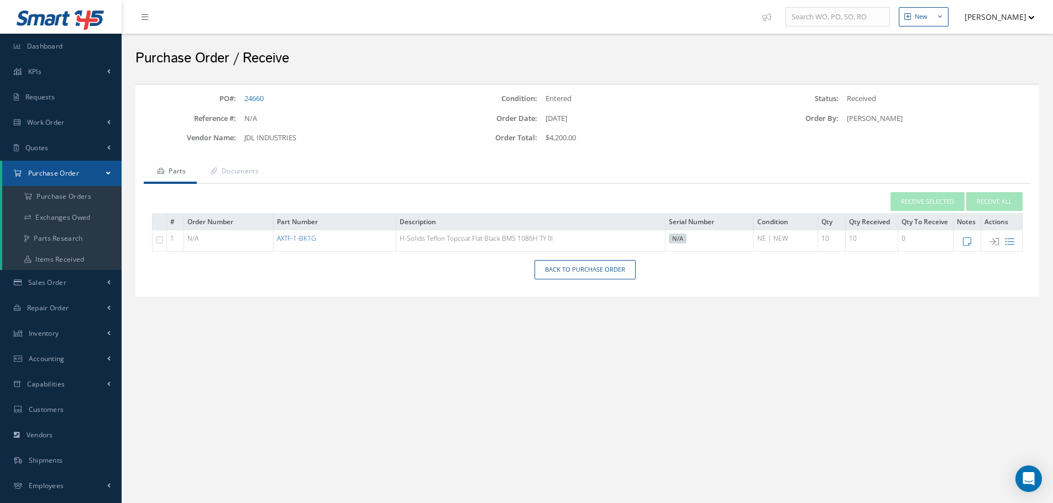
click at [307, 240] on link "AXTF-1-BK1G" at bounding box center [296, 238] width 39 height 9
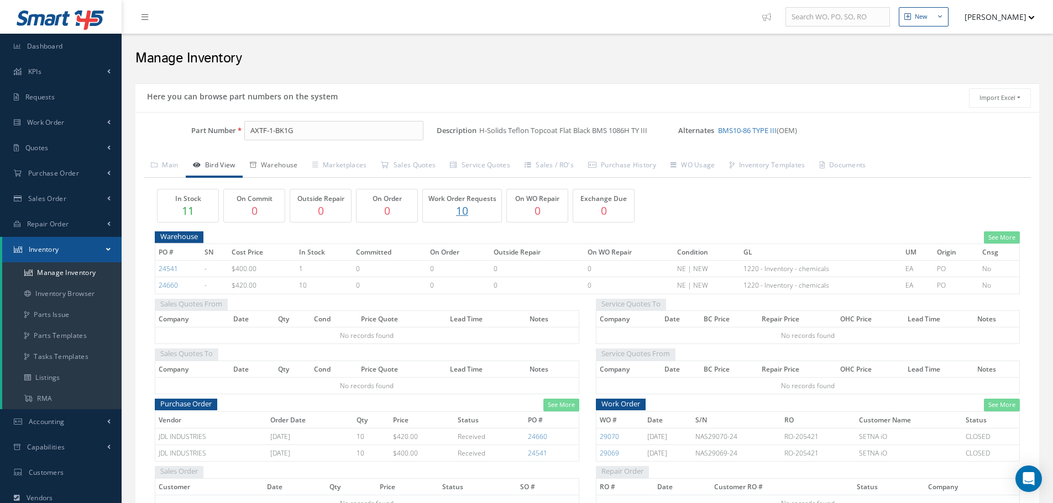
click at [285, 164] on link "Warehouse" at bounding box center [274, 166] width 62 height 23
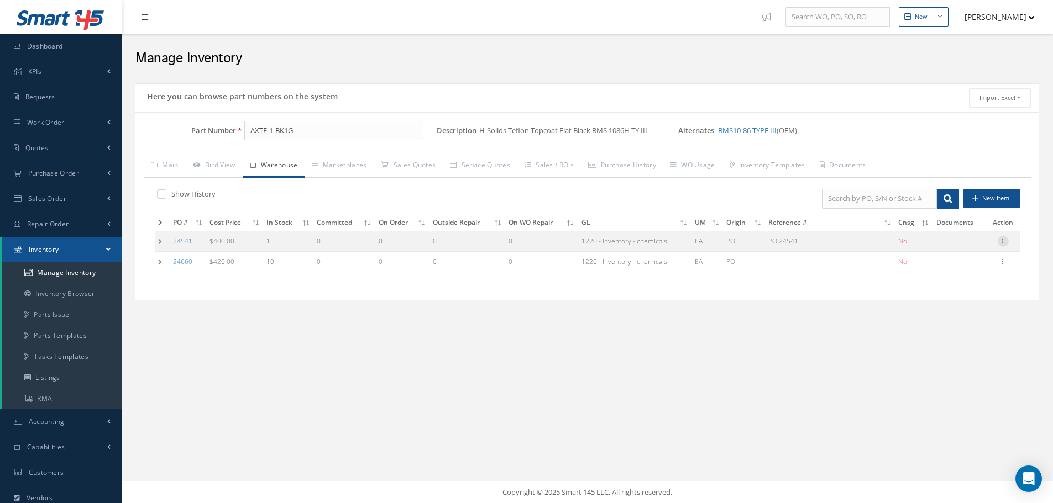
click at [1003, 243] on icon at bounding box center [1002, 240] width 11 height 9
click at [949, 244] on link "Edit" at bounding box center [951, 248] width 87 height 14
type input "400.00"
type input "[DATE]"
type input "PO 24541"
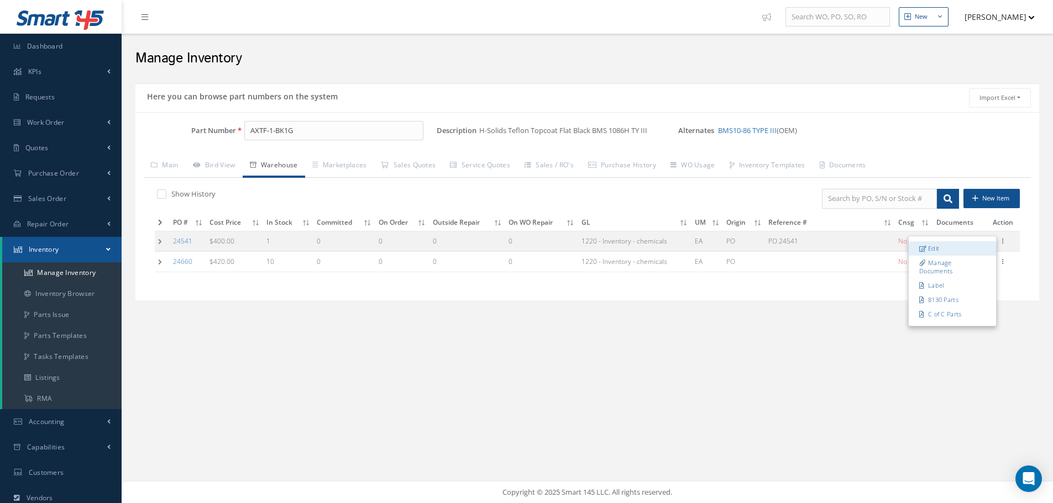
type input "[DATE]"
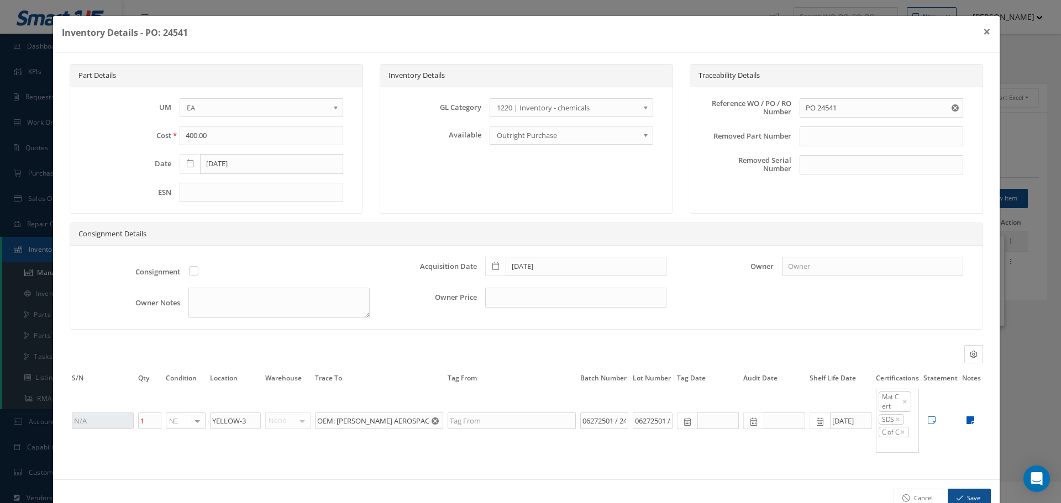
click at [966, 418] on icon at bounding box center [970, 420] width 8 height 9
type textarea "GAL KIT . TOP COAT BATCH # 06272501 ( AXTF-1-BK1G ). CATALYST BATCH # 244231 ( …"
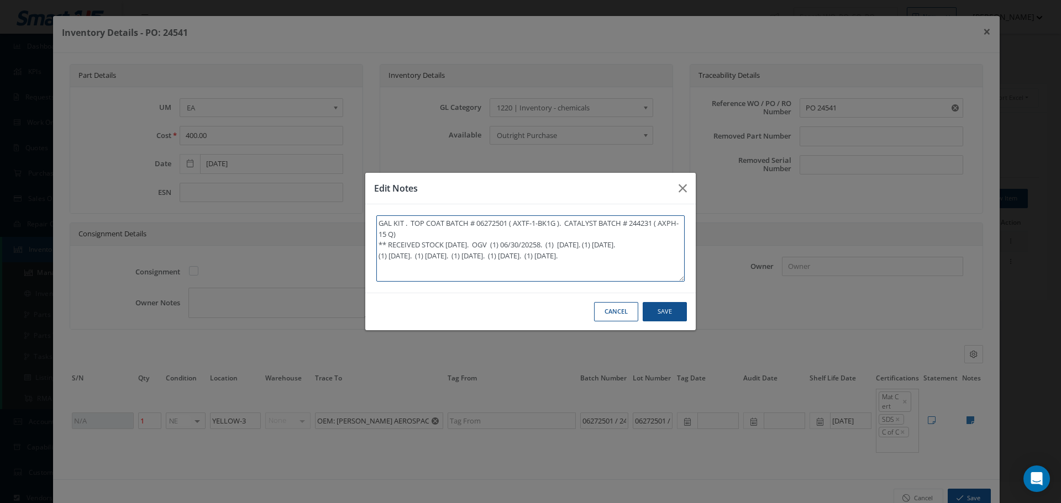
click at [381, 270] on textarea "GAL KIT . TOP COAT BATCH # 06272501 ( AXTF-1-BK1G ). CATALYST BATCH # 244231 ( …" at bounding box center [530, 249] width 308 height 66
click at [661, 257] on textarea "GAL KIT . TOP COAT BATCH # 06272501 ( AXTF-1-BK1G ). CATALYST BATCH # 244231 ( …" at bounding box center [530, 249] width 308 height 66
type textarea "GAL KIT . TOP COAT BATCH # 06272501 ( AXTF-1-BK1G ). CATALYST BATCH # 244231 ( …"
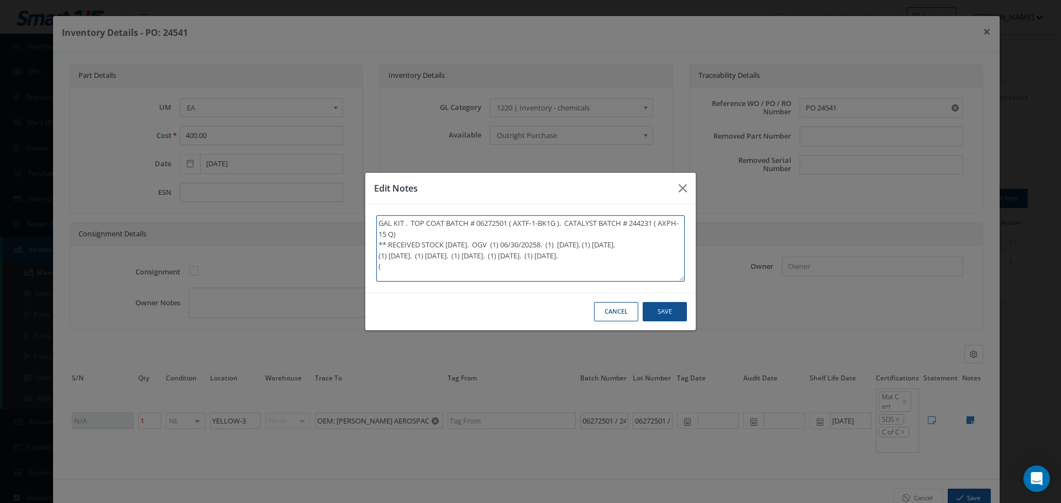
type textarea "GAL KIT . TOP COAT BATCH # 06272501 ( AXTF-1-BK1G ). CATALYST BATCH # 244231 ( …"
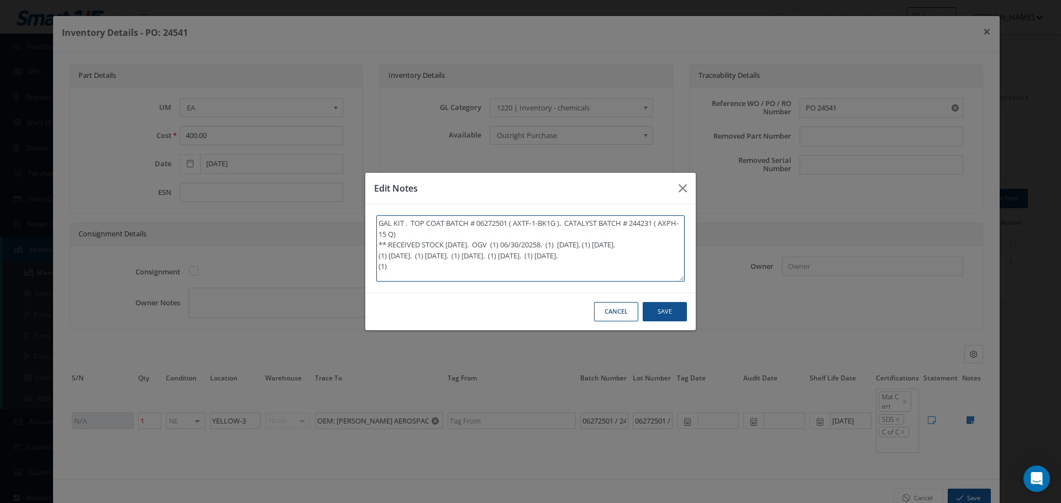
type textarea "GAL KIT . TOP COAT BATCH # 06272501 ( AXTF-1-BK1G ). CATALYST BATCH # 244231 ( …"
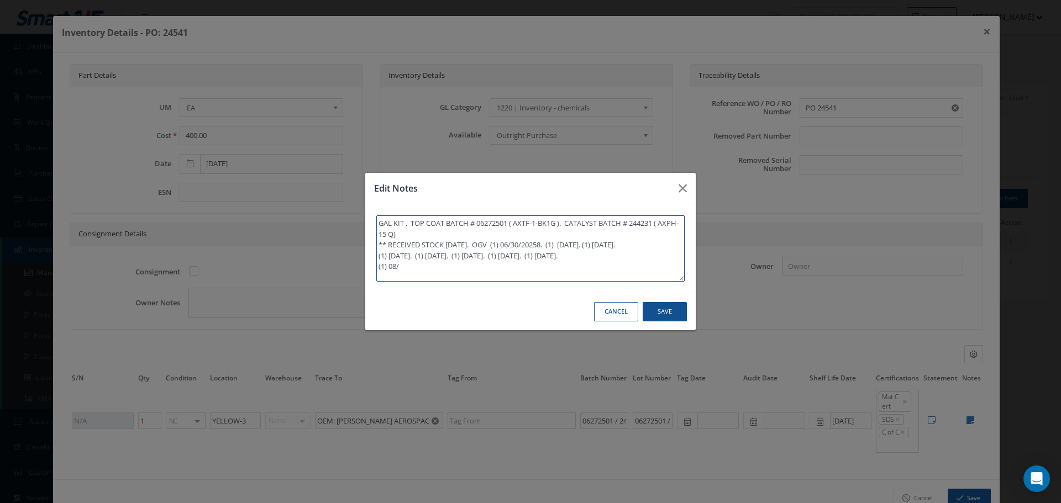
type textarea "GAL KIT . TOP COAT BATCH # 06272501 ( AXTF-1-BK1G ). CATALYST BATCH # 244231 ( …"
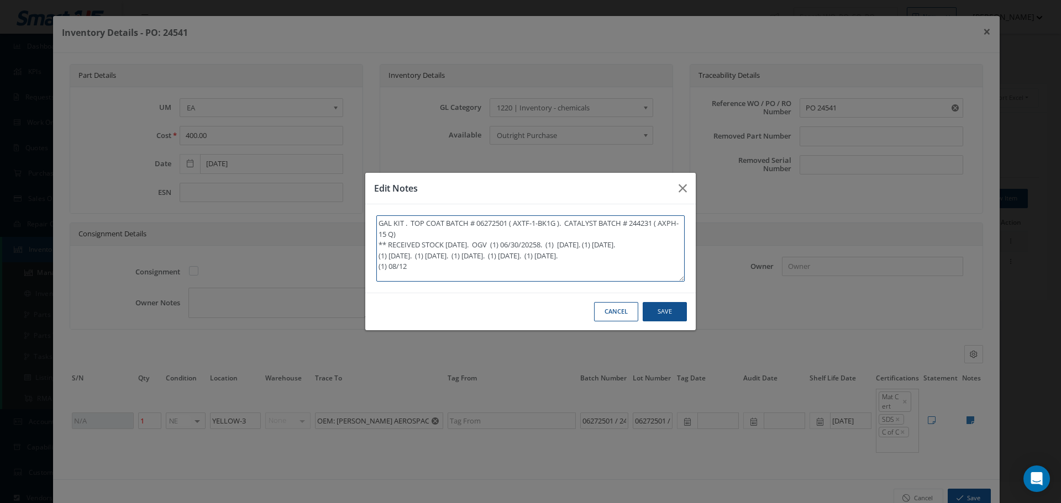
type textarea "GAL KIT . TOP COAT BATCH # 06272501 ( AXTF-1-BK1G ). CATALYST BATCH # 244231 ( …"
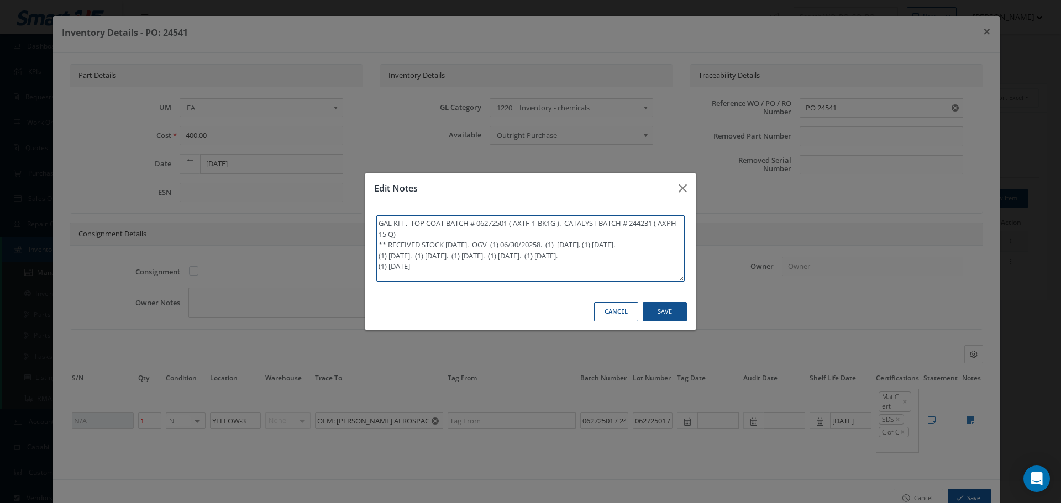
type textarea "GAL KIT . TOP COAT BATCH # 06272501 ( AXTF-1-BK1G ). CATALYST BATCH # 244231 ( …"
click at [0, 0] on button "Save" at bounding box center [0, 0] width 0 height 0
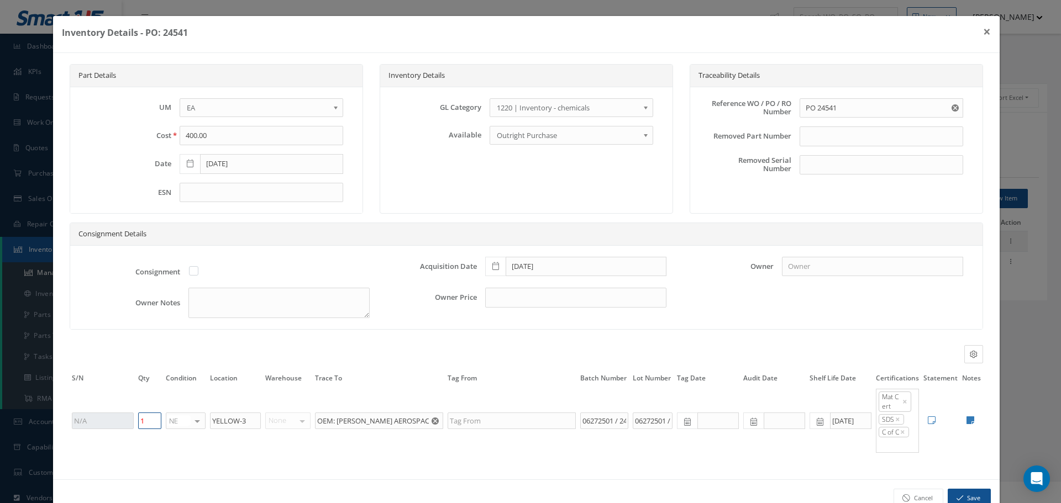
click at [155, 424] on input "1" at bounding box center [149, 421] width 23 height 17
type input "0"
click at [960, 497] on button "Save" at bounding box center [969, 498] width 43 height 19
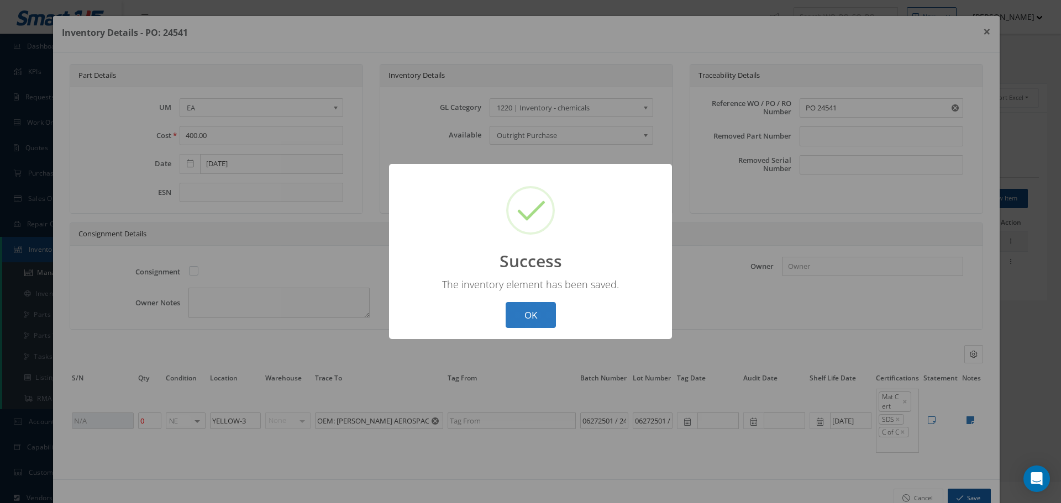
click at [524, 306] on button "OK" at bounding box center [531, 315] width 50 height 26
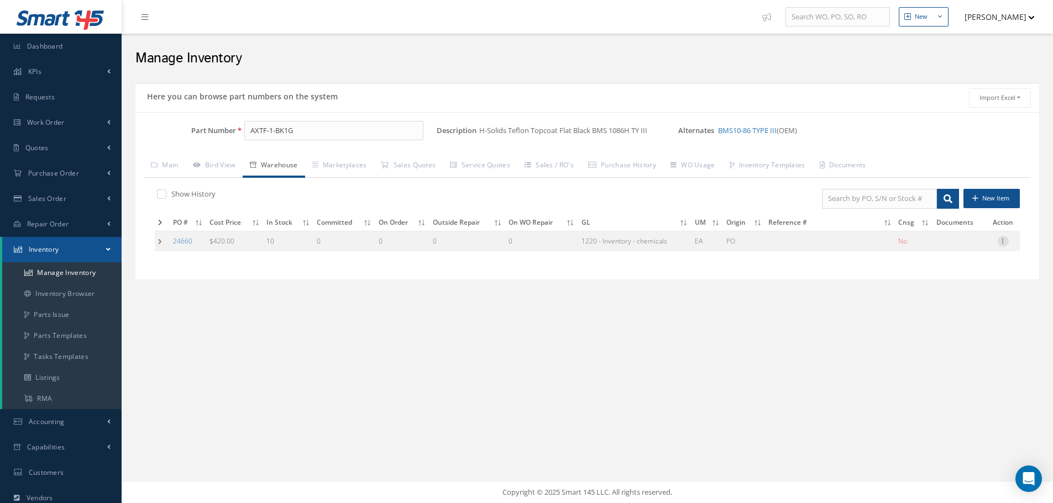
click at [1002, 245] on div at bounding box center [1002, 241] width 11 height 11
click at [975, 246] on link "Edit" at bounding box center [951, 248] width 87 height 14
type input "420.00"
type input "[DATE]"
type input "10"
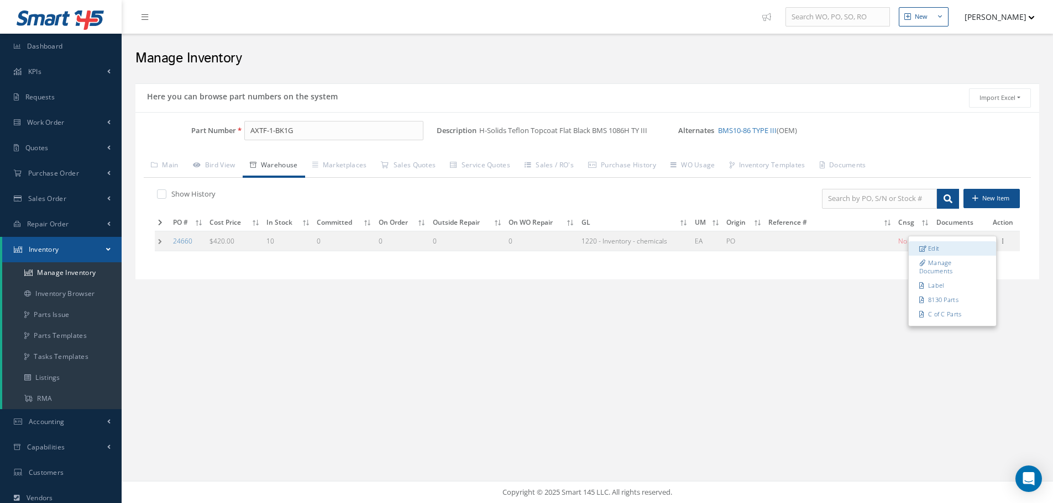
type input "07302501 / 244231"
type input "07/30/2027"
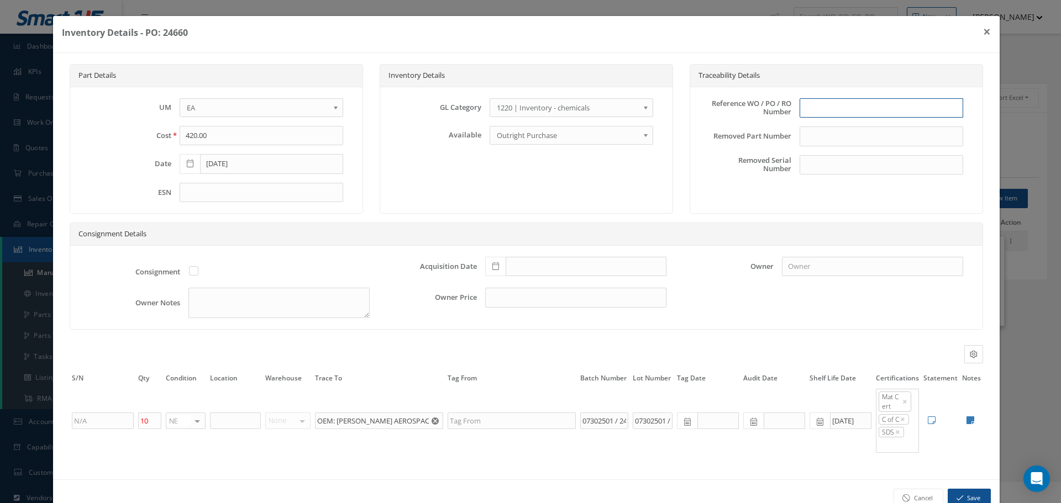
click at [813, 106] on input "text" at bounding box center [882, 108] width 164 height 20
type input "PO 24660"
click at [493, 265] on icon at bounding box center [495, 266] width 7 height 8
click at [557, 183] on td "14" at bounding box center [556, 183] width 17 height 17
type input "[DATE]"
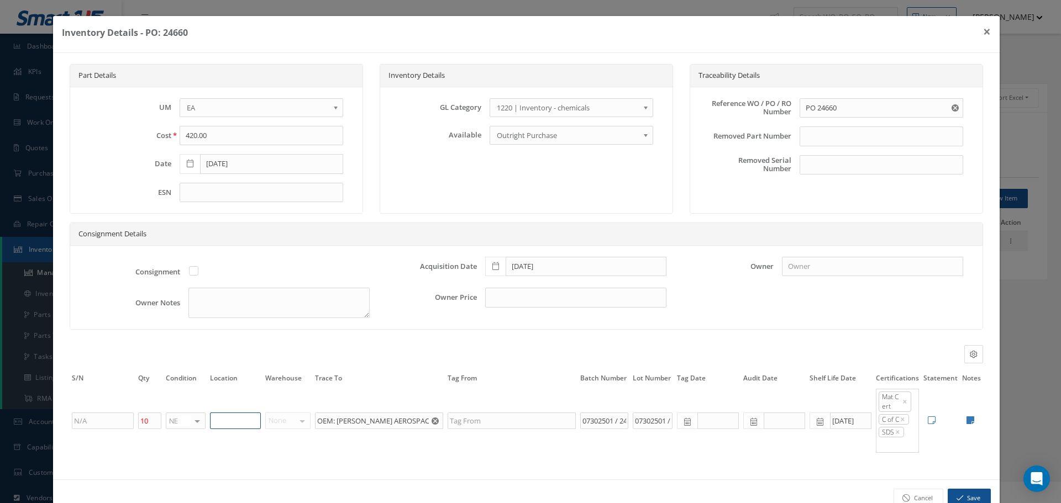
click at [238, 419] on input "text" at bounding box center [235, 421] width 51 height 17
click at [246, 424] on input "YELLOW-" at bounding box center [235, 421] width 51 height 17
type input "YELLOW-3"
click at [966, 421] on icon at bounding box center [970, 420] width 8 height 9
type textarea "2 PART KIT TOPCOAT: AXTF-1-BK1G (BATCH# 07302501) CATALYST : AXPH-15 Q (BATCH# …"
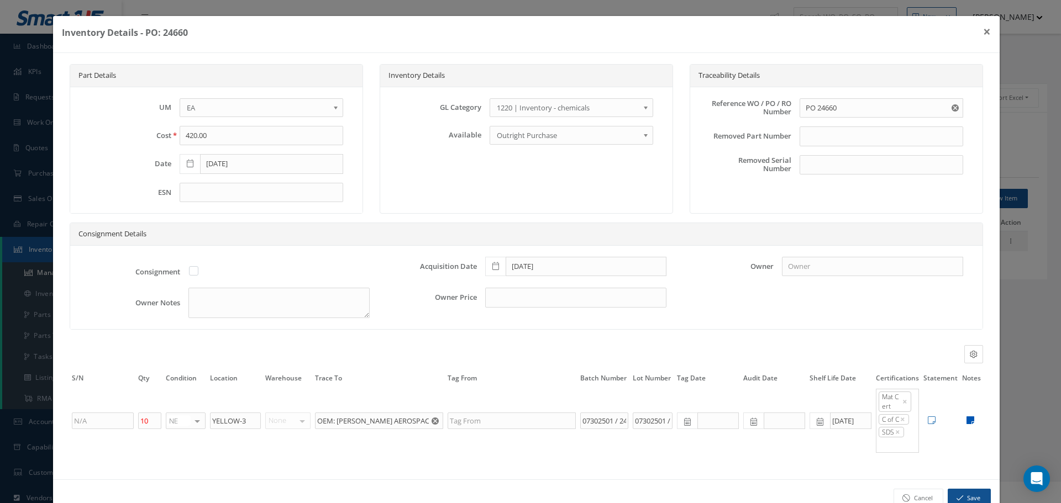
type textarea "2 PART KIT TOPCOAT: AXTF-1-BK1G (BATCH# 07302501) CATALYST : AXPH-15 Q (BATCH# …"
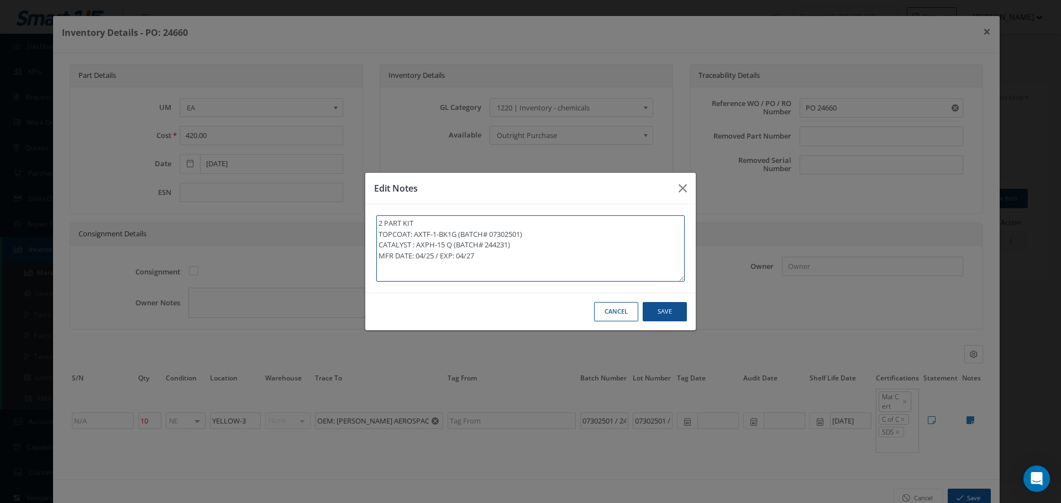
click at [492, 270] on textarea "2 PART KIT TOPCOAT: AXTF-1-BK1G (BATCH# 07302501) CATALYST : AXPH-15 Q (BATCH# …" at bounding box center [530, 249] width 308 height 66
click at [415, 225] on textarea "2 PART KIT TOPCOAT: AXTF-1-BK1G (BATCH# 07302501) CATALYST : AXPH-15 Q (BATCH# …" at bounding box center [530, 249] width 308 height 66
type textarea "2 PART KIT . TOPCOAT: AXTF-1-BK1G (BATCH# 07302501) CATALYST : AXPH-15 Q (BATCH…"
click at [379, 236] on textarea "2 PART KIT . TOPCOAT: AXTF-1-BK1G (BATCH# 07302501) CATALYST : AXPH-15 Q (BATCH…" at bounding box center [530, 249] width 308 height 66
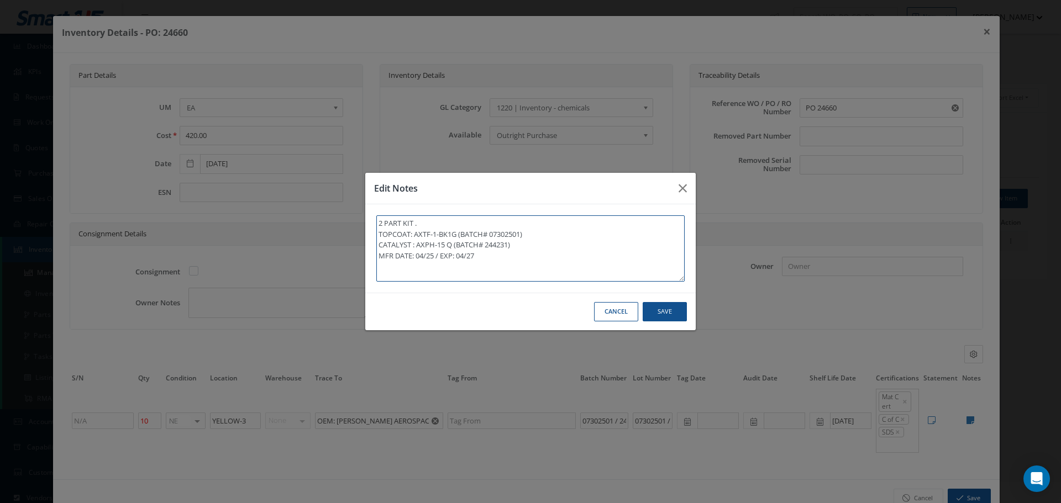
type textarea "2 PART KIT .TOPCOAT: AXTF-1-BK1G (BATCH# 07302501) CATALYST : AXPH-15 Q (BATCH#…"
click at [514, 234] on textarea "2 PART KIT .TOPCOAT: AXTF-1-BK1G (BATCH# 07302501) CATALYST : AXPH-15 Q (BATCH#…" at bounding box center [530, 249] width 308 height 66
type textarea "2 PART KIT .TOPCOAT: AXTF-1-BK1G (BATCH# 07302501) CATALYST : AXPH-15 Q (BATCH#…"
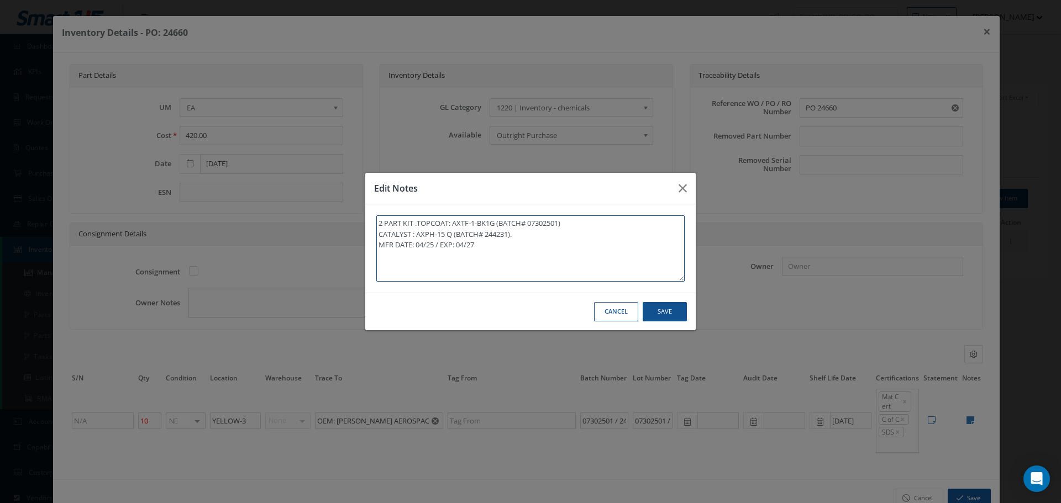
click at [379, 245] on textarea "2 PART KIT .TOPCOAT: AXTF-1-BK1G (BATCH# 07302501) CATALYST : AXPH-15 Q (BATCH#…" at bounding box center [530, 249] width 308 height 66
type textarea "2 PART KIT .TOPCOAT: AXTF-1-BK1G (BATCH# 07302501) CATALYST : AXPH-15 Q (BATCH#…"
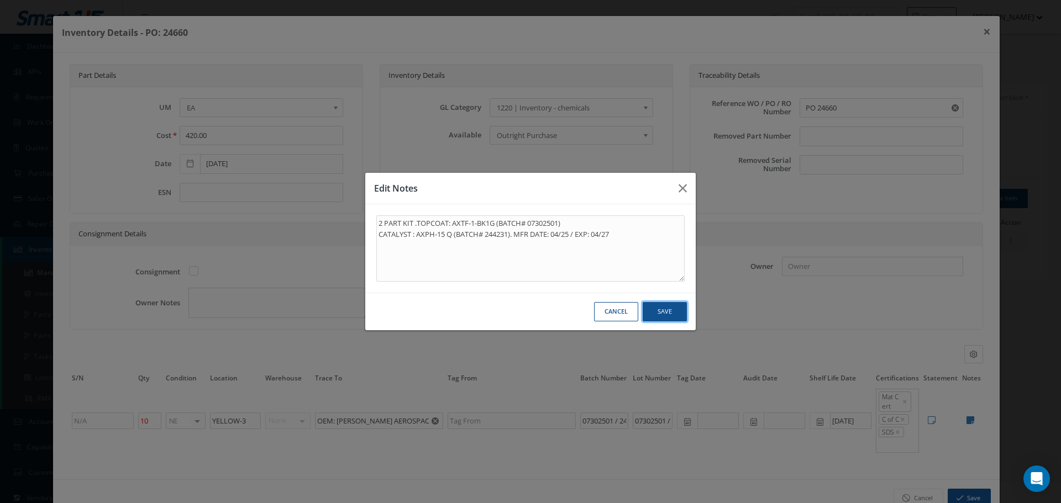
click at [0, 0] on button "Save" at bounding box center [0, 0] width 0 height 0
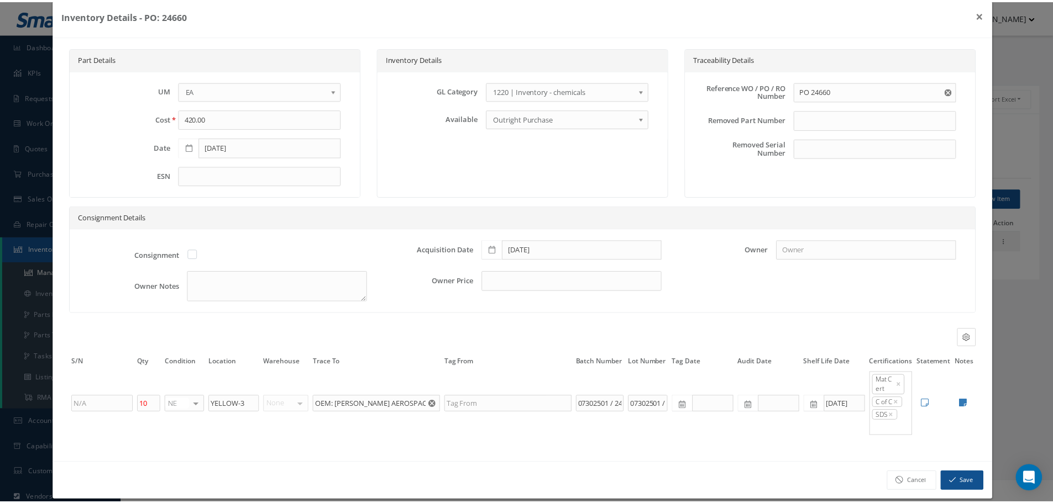
scroll to position [30, 0]
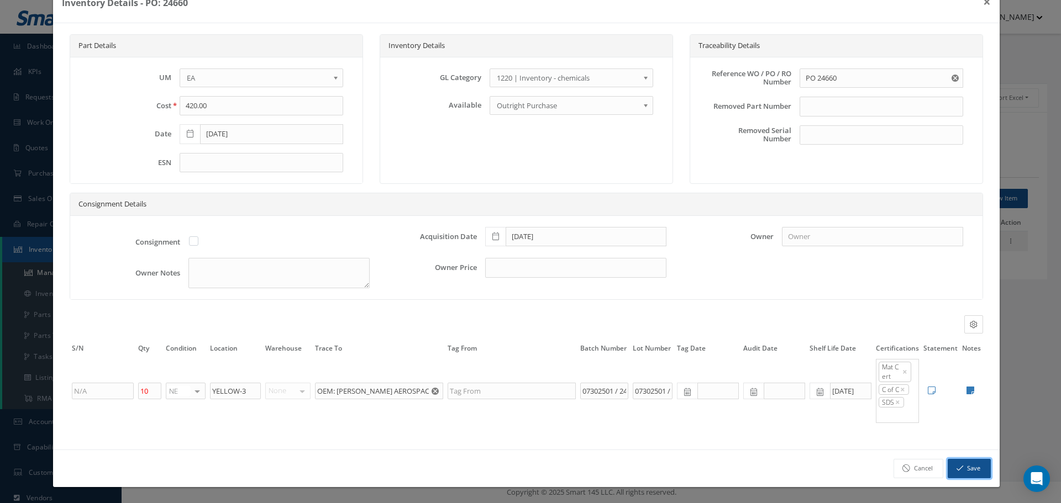
click at [957, 467] on icon "button" at bounding box center [960, 469] width 7 height 8
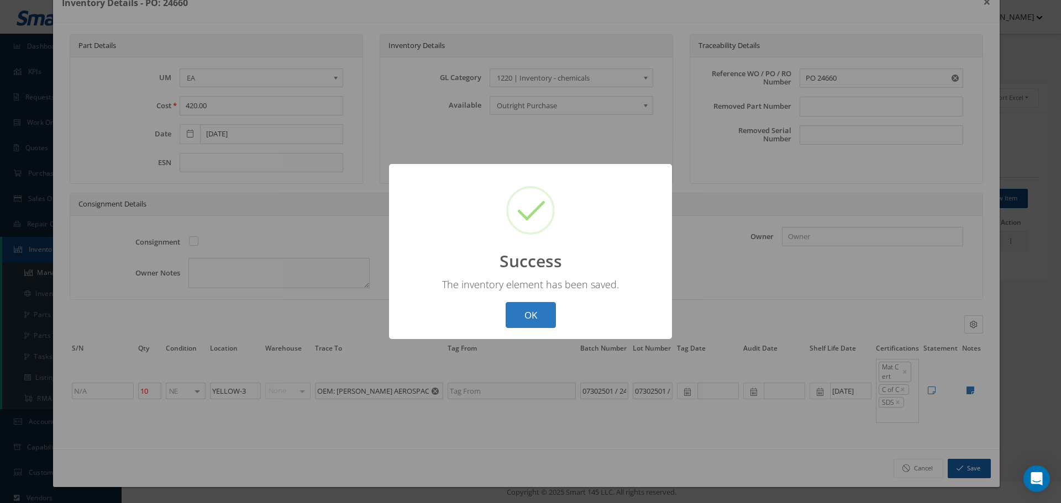
click at [521, 316] on button "OK" at bounding box center [531, 315] width 50 height 26
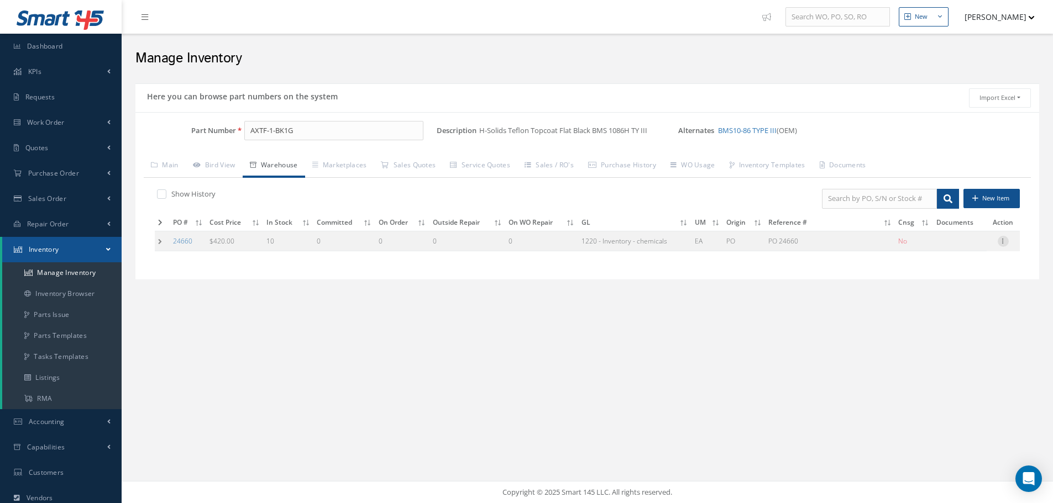
click at [1001, 239] on icon at bounding box center [1002, 240] width 11 height 9
click at [945, 285] on link "Label" at bounding box center [951, 285] width 87 height 14
click at [160, 239] on td at bounding box center [162, 241] width 15 height 20
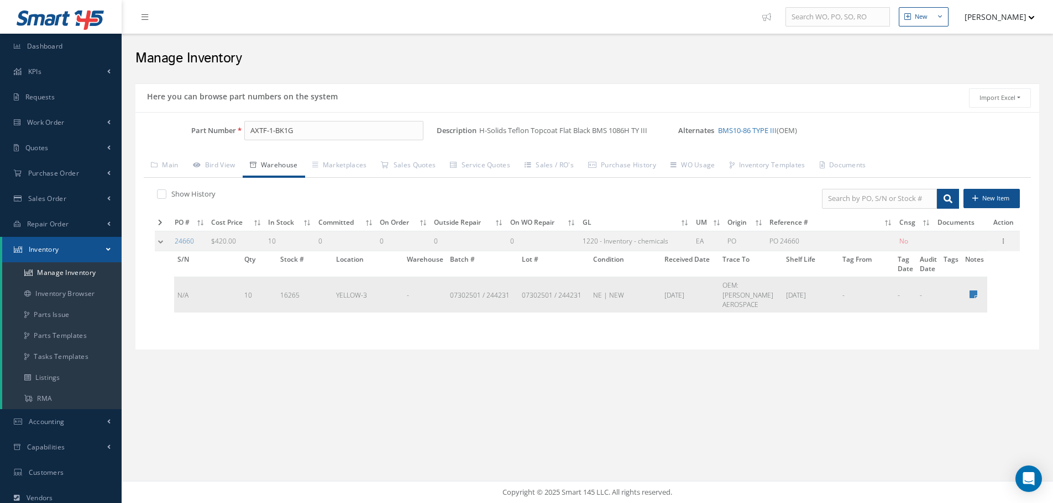
click at [974, 282] on td at bounding box center [973, 294] width 25 height 35
click at [971, 290] on icon at bounding box center [973, 294] width 8 height 9
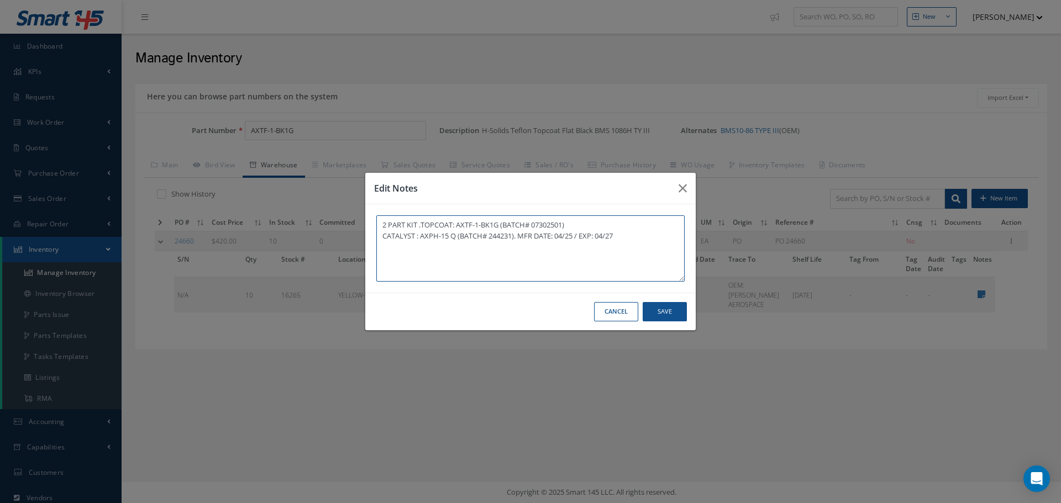
click at [639, 232] on textarea "2 PART KIT .TOPCOAT: AXTF-1-BK1G (BATCH# 07302501) CATALYST : AXPH-15 Q (BATCH#…" at bounding box center [530, 249] width 308 height 66
type textarea "2 PART KIT .TOPCOAT: AXTF-1-BK1G (BATCH# 07302501) CATALYST : AXPH-15 Q (BATCH#…"
click at [0, 0] on button "Save" at bounding box center [0, 0] width 0 height 0
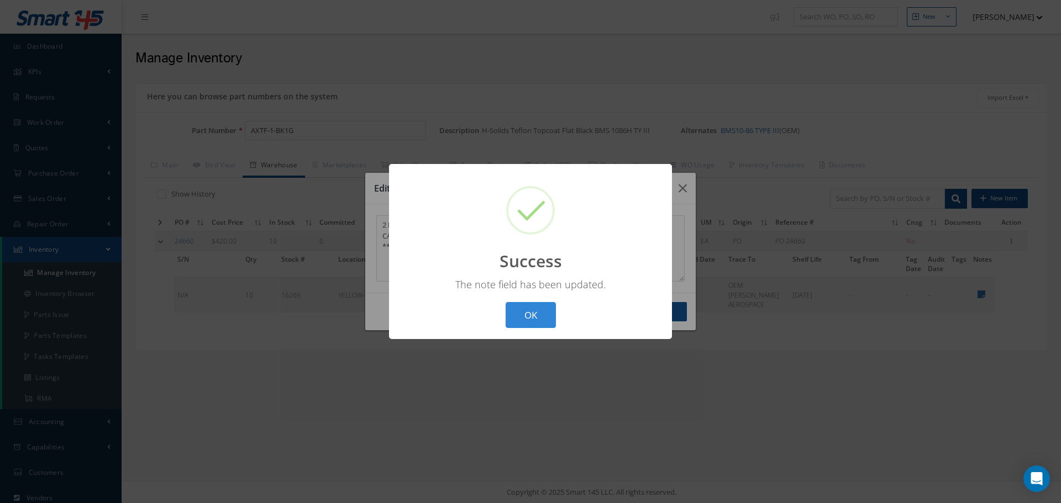
drag, startPoint x: 512, startPoint y: 313, endPoint x: 522, endPoint y: 309, distance: 10.7
click at [514, 313] on button "OK" at bounding box center [531, 315] width 50 height 26
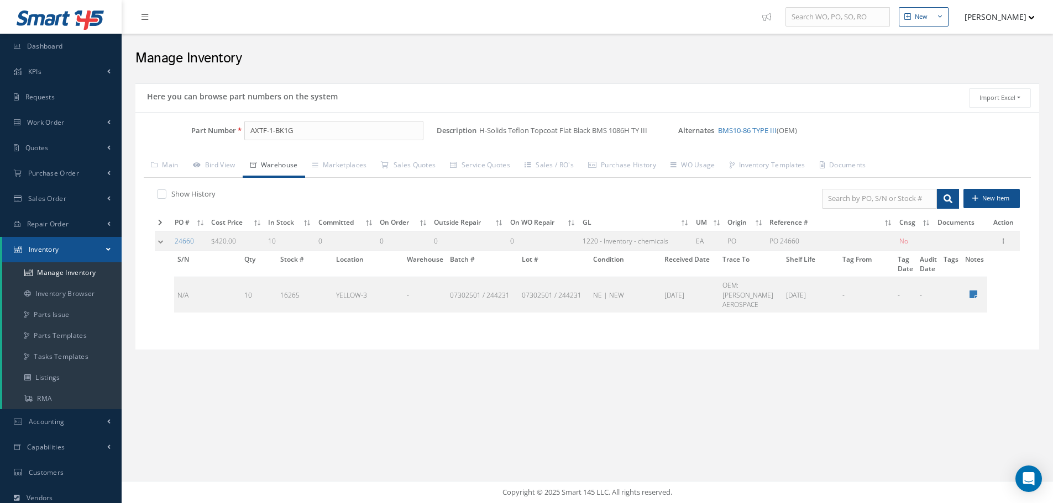
click at [159, 244] on td at bounding box center [163, 241] width 17 height 20
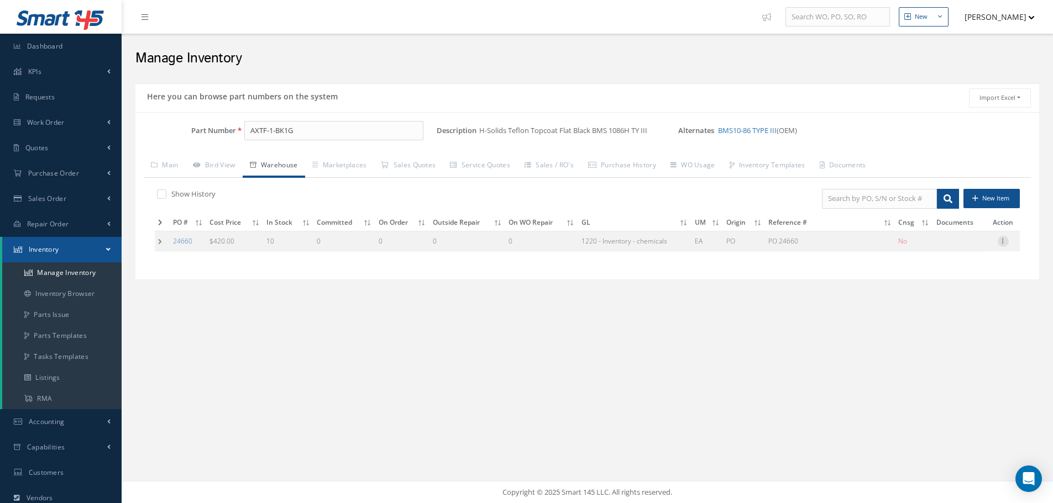
click at [1002, 244] on icon at bounding box center [1002, 240] width 11 height 9
click at [941, 287] on link "Label" at bounding box center [951, 285] width 87 height 14
